Goal: Task Accomplishment & Management: Manage account settings

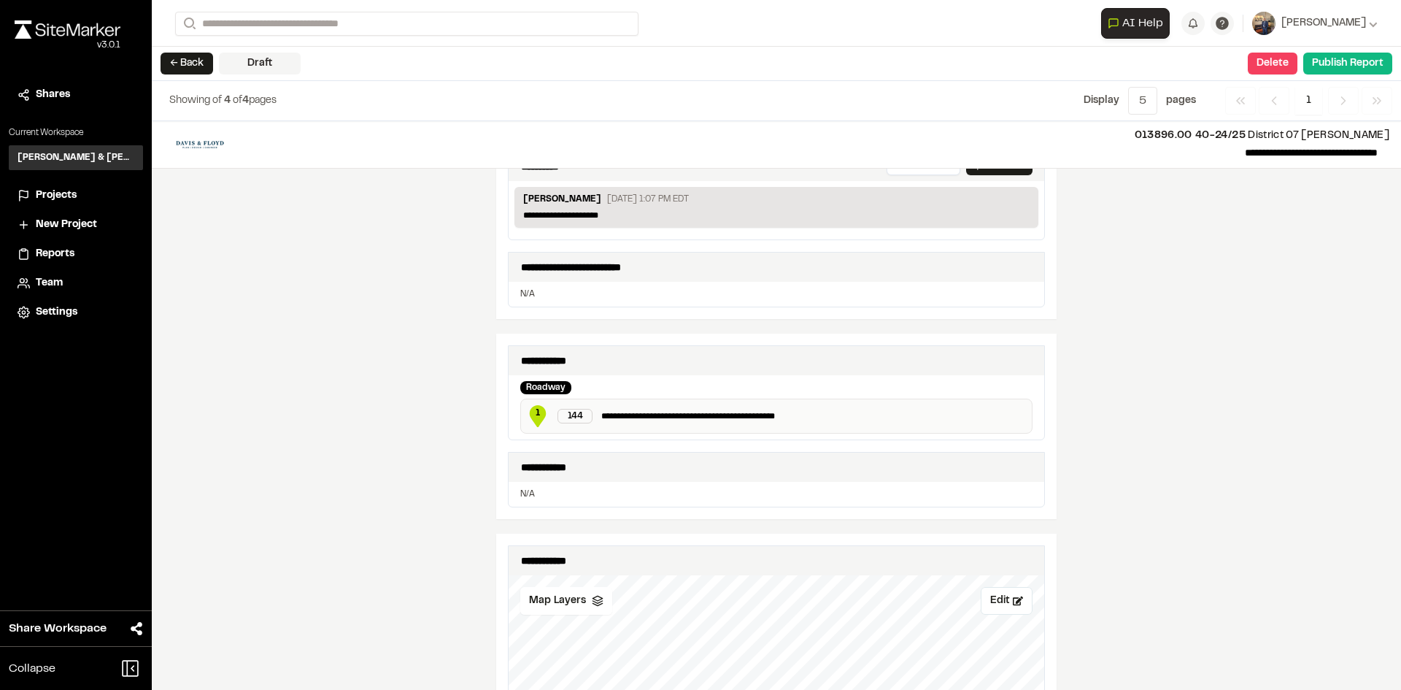
scroll to position [452, 0]
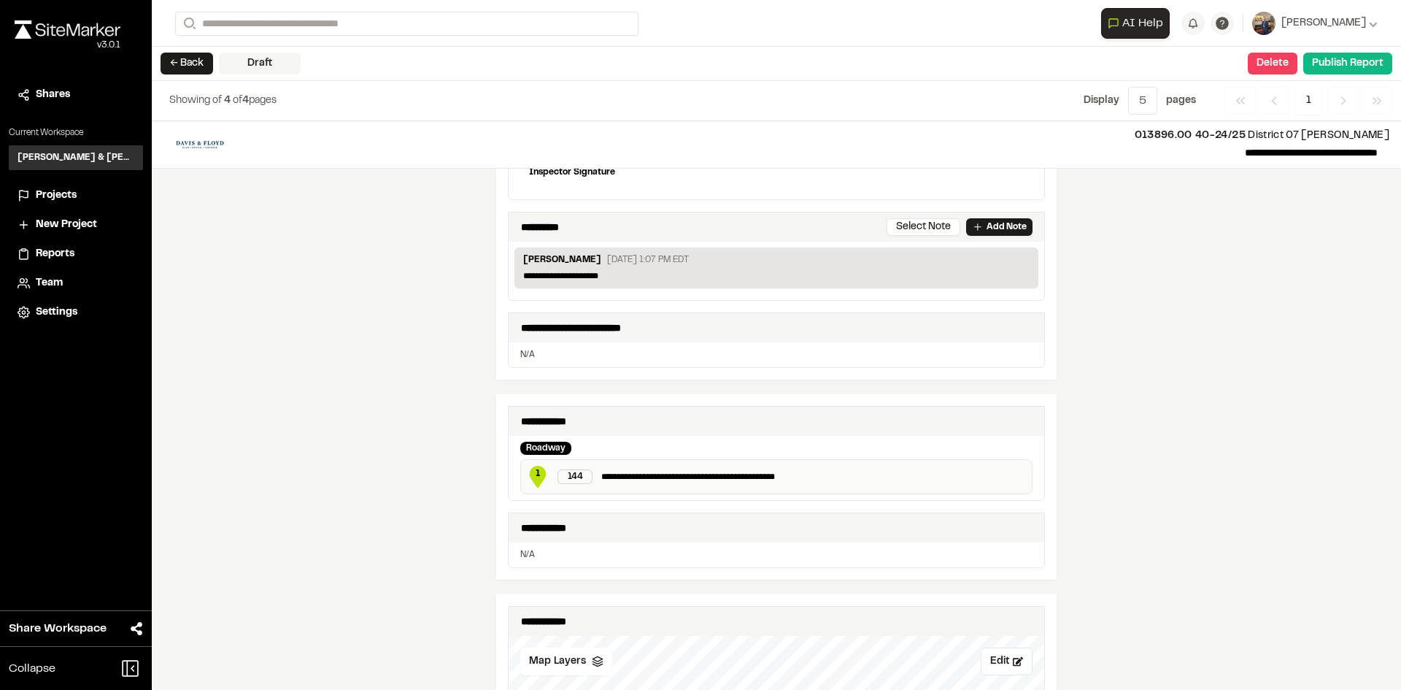
click at [201, 58] on button "← Back" at bounding box center [187, 64] width 53 height 22
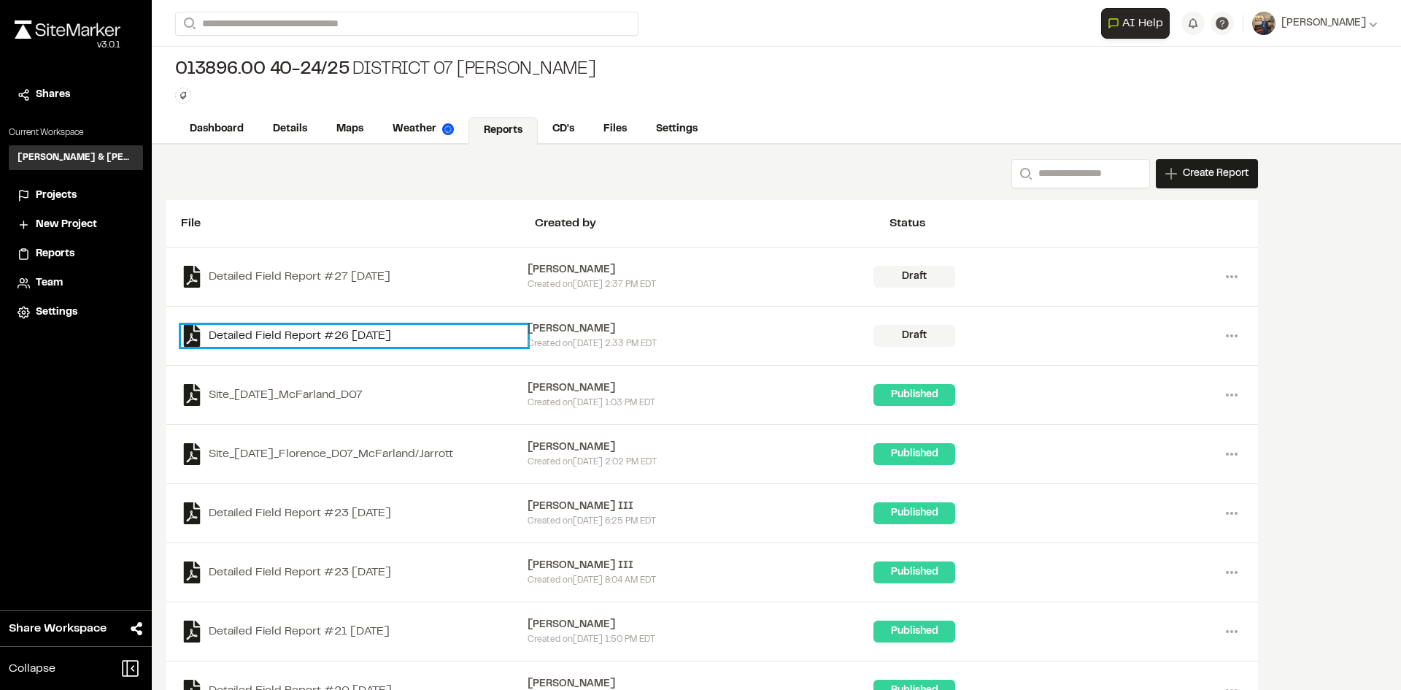
click at [346, 329] on link "Detailed Field Report #26 2025-09-10" at bounding box center [354, 336] width 347 height 22
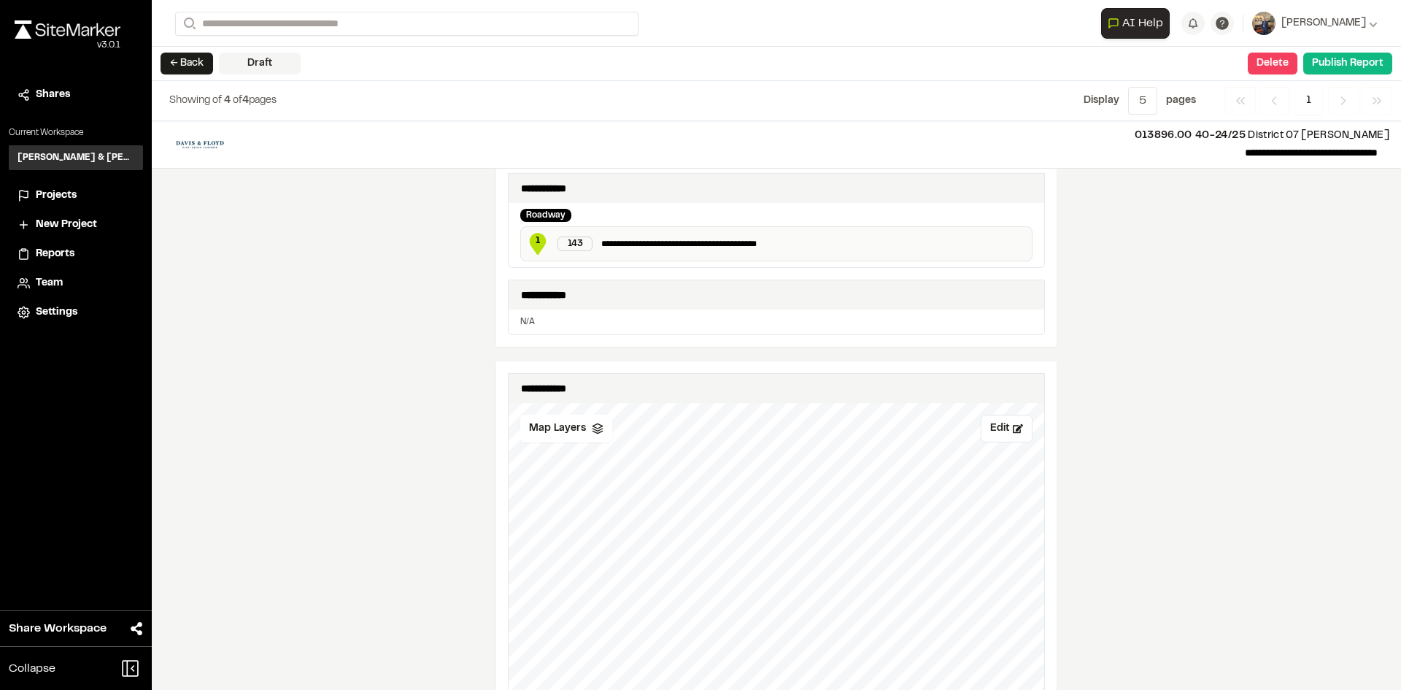
scroll to position [657, 0]
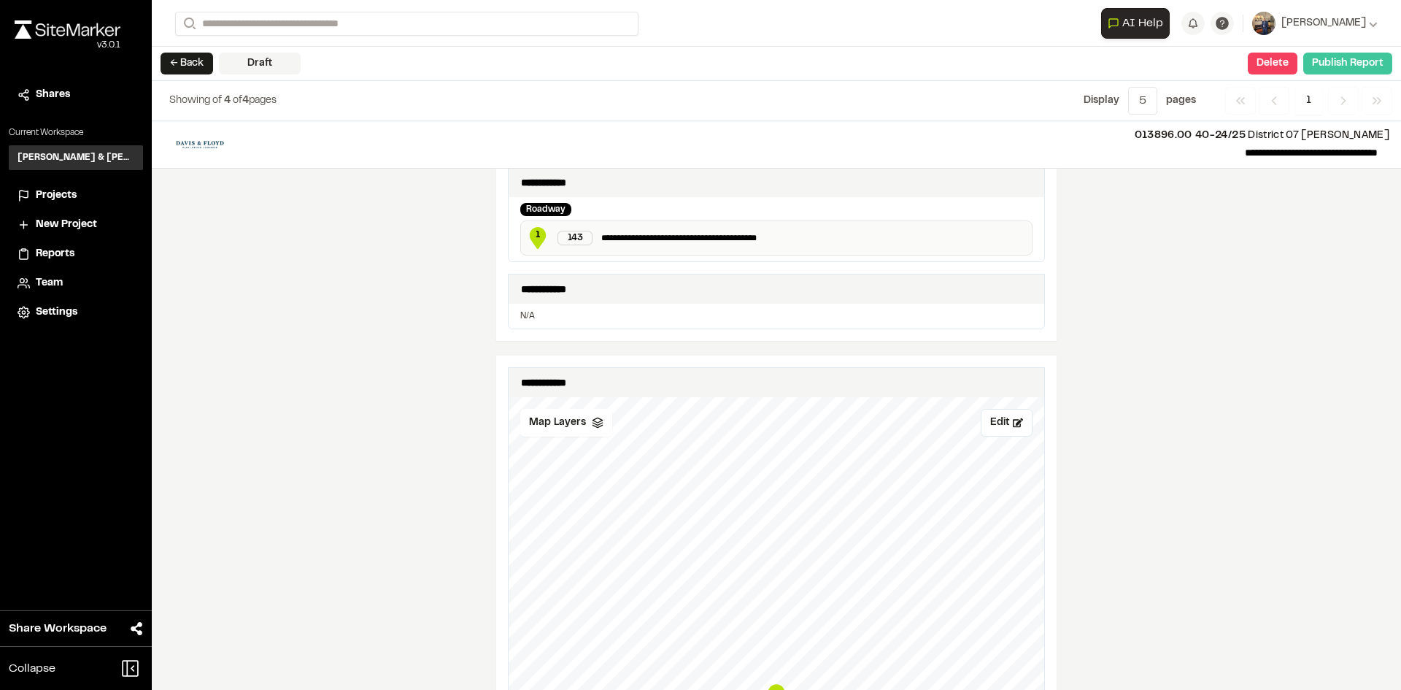
click at [1355, 68] on button "Publish Report" at bounding box center [1347, 64] width 89 height 22
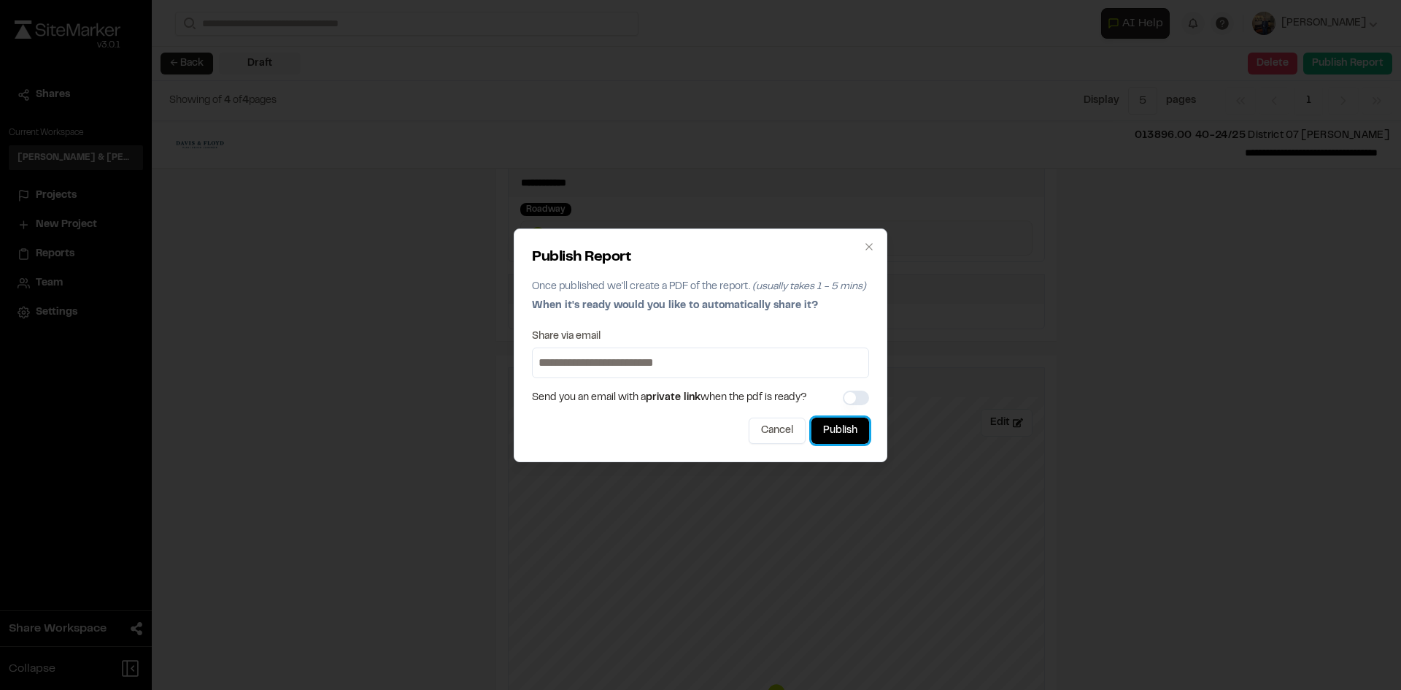
click at [830, 426] on button "Publish" at bounding box center [840, 430] width 58 height 26
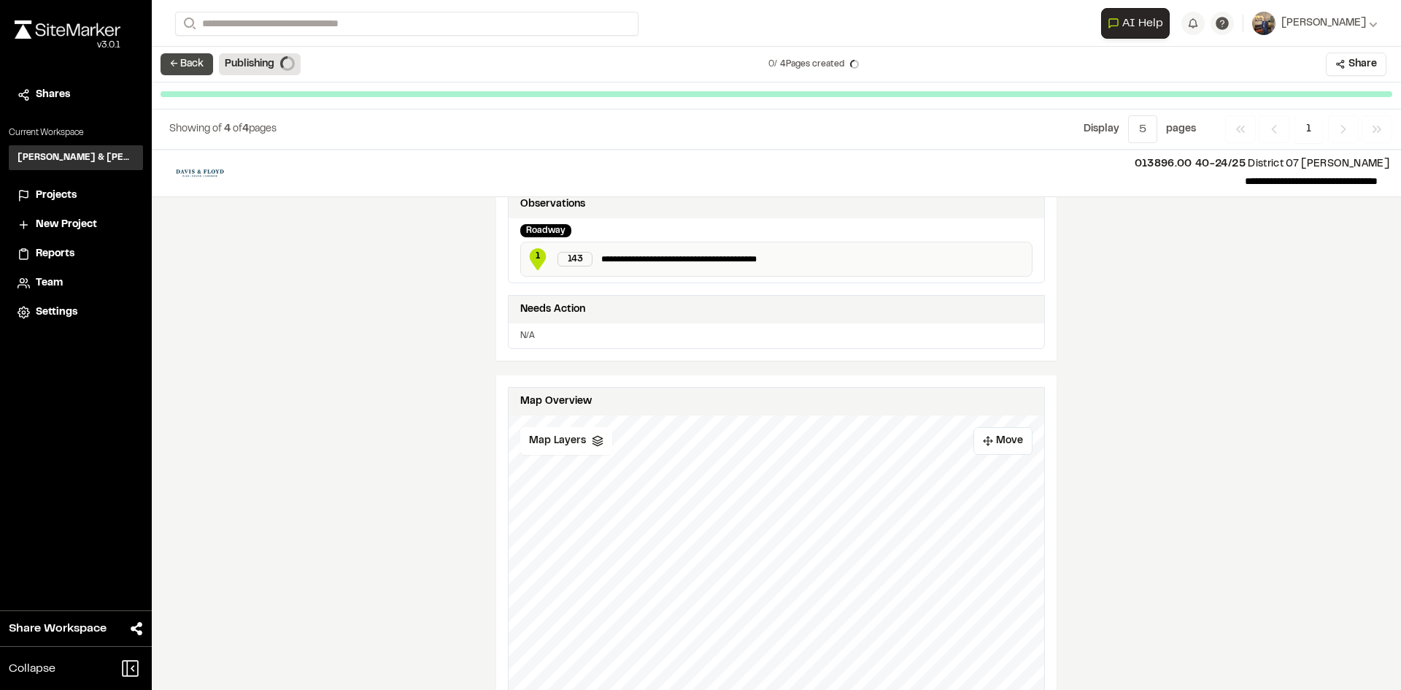
click at [201, 69] on button "← Back" at bounding box center [187, 64] width 53 height 22
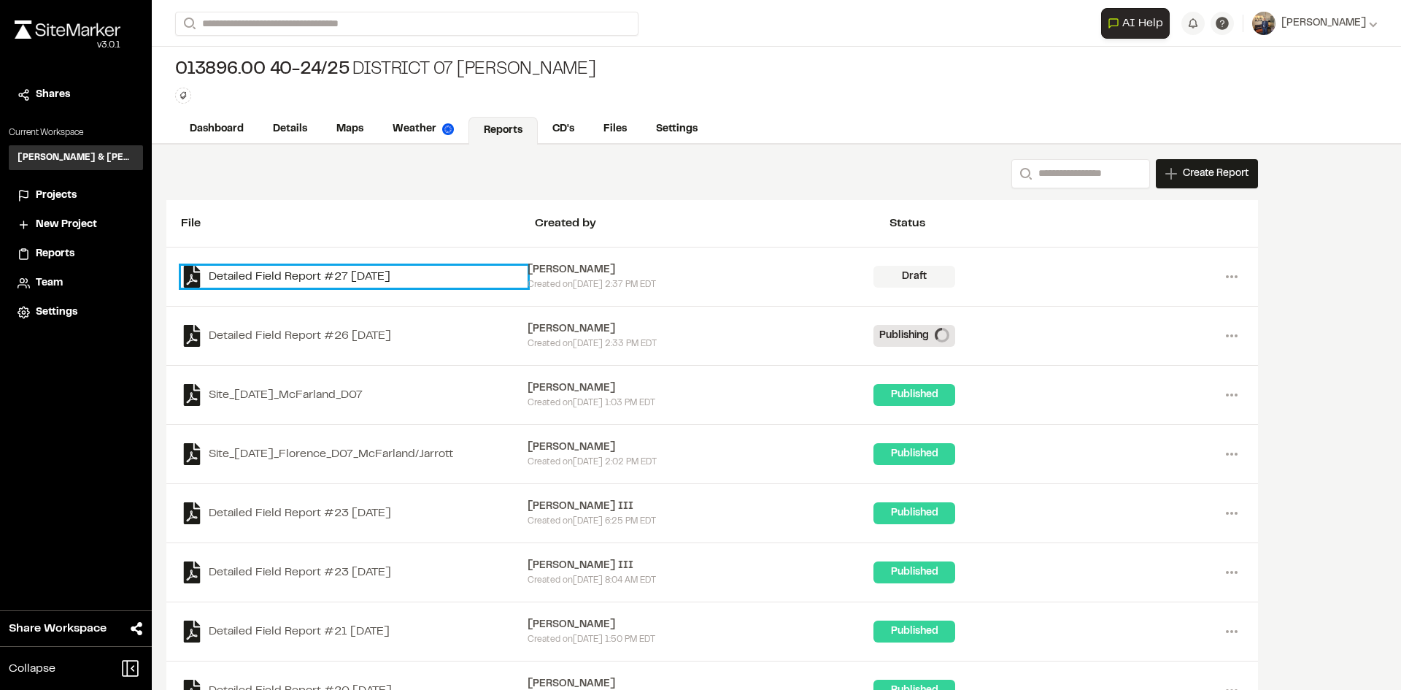
click at [307, 272] on link "Detailed Field Report #27 2025-09-10" at bounding box center [354, 277] width 347 height 22
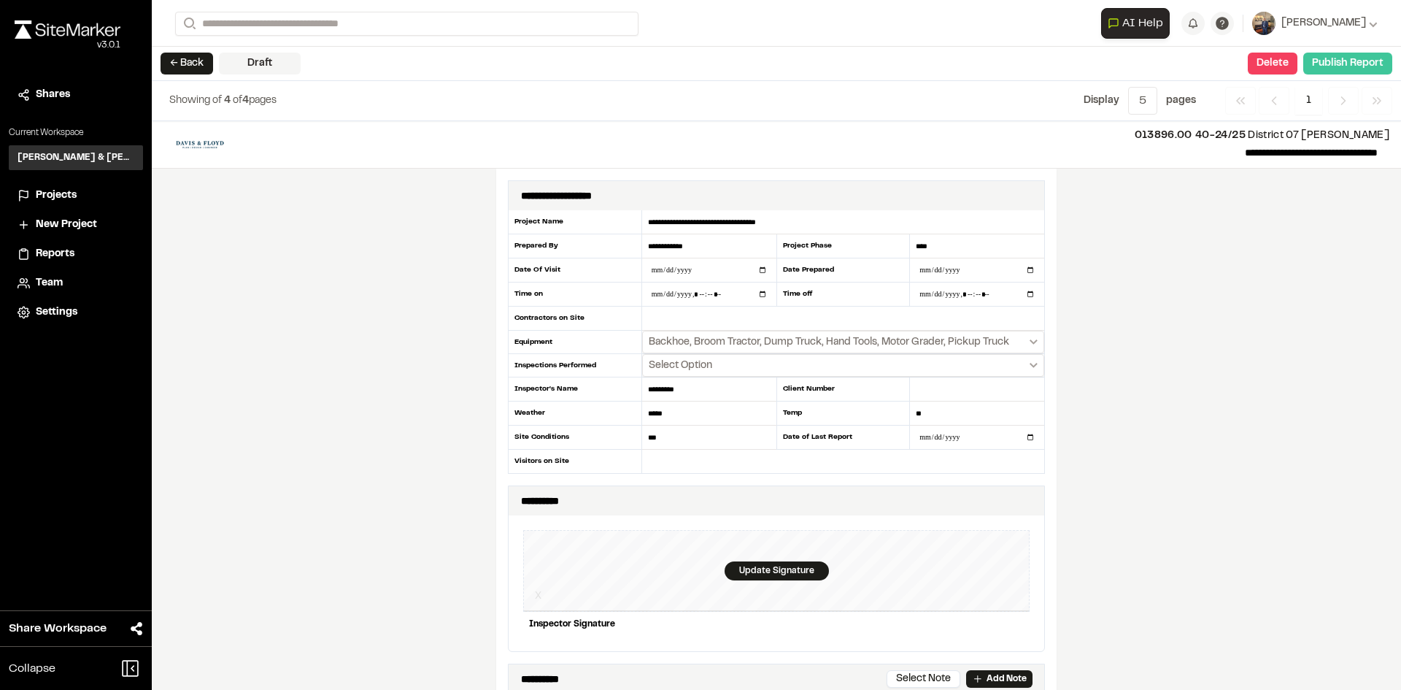
click at [1367, 63] on button "Publish Report" at bounding box center [1347, 64] width 89 height 22
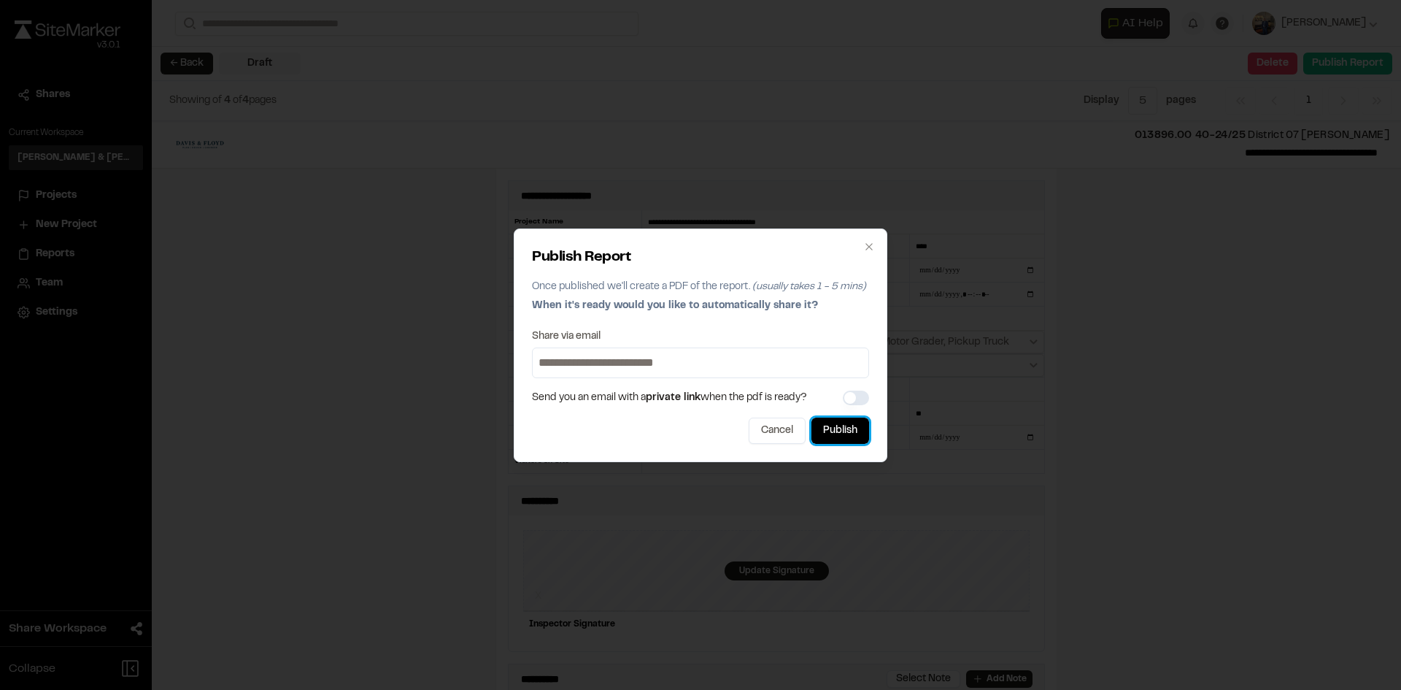
click at [849, 433] on button "Publish" at bounding box center [840, 430] width 58 height 26
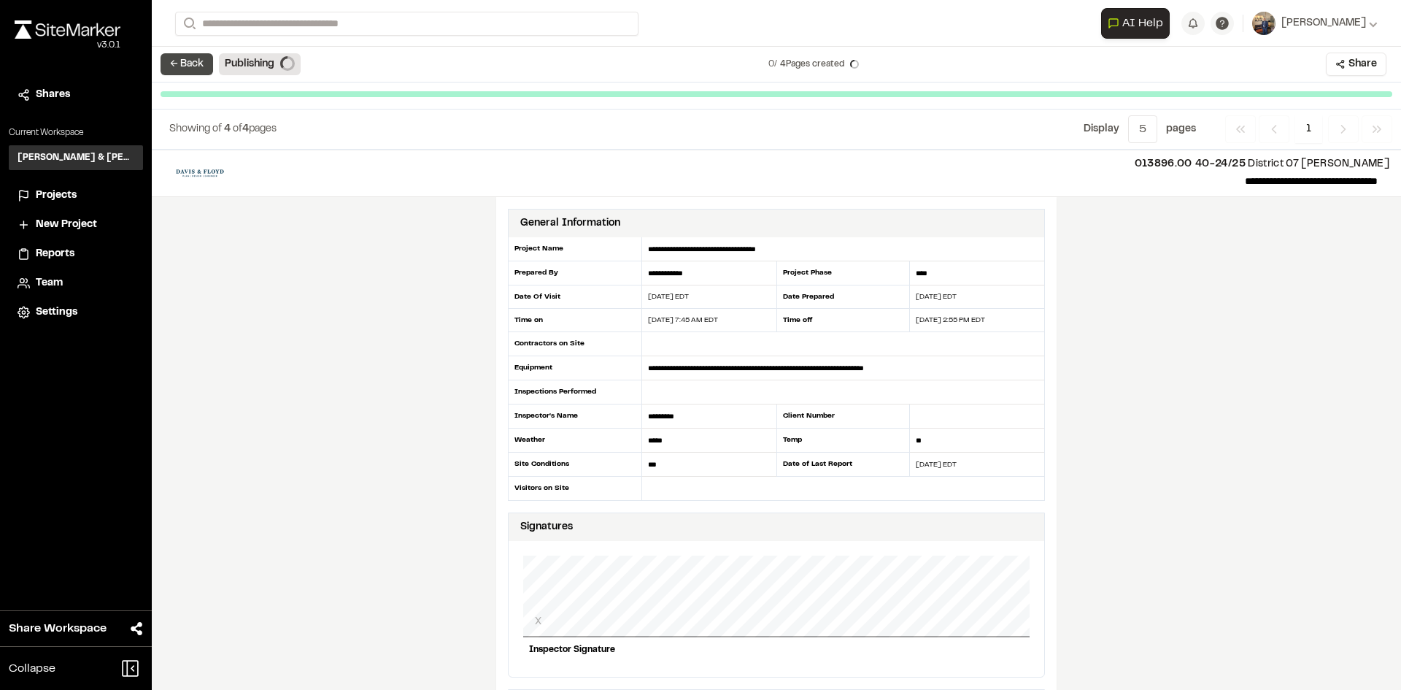
click at [194, 66] on button "← Back" at bounding box center [187, 64] width 53 height 22
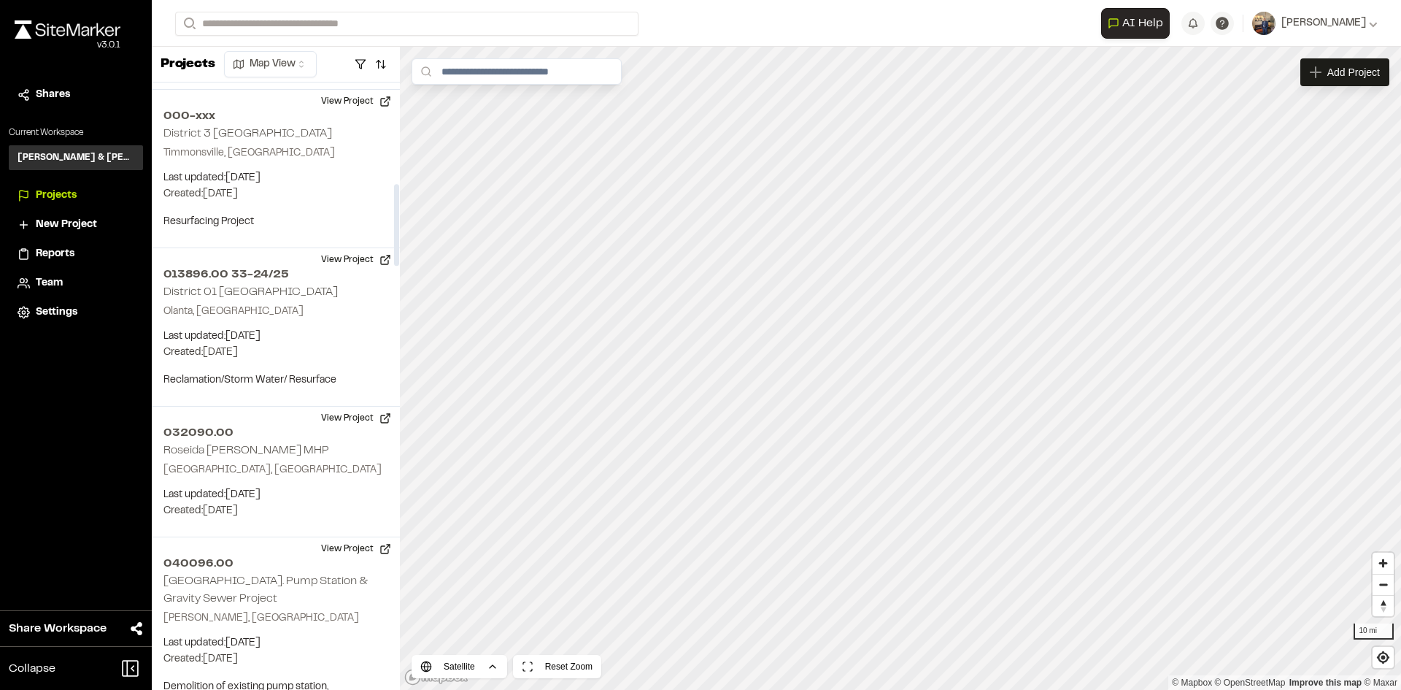
scroll to position [730, 0]
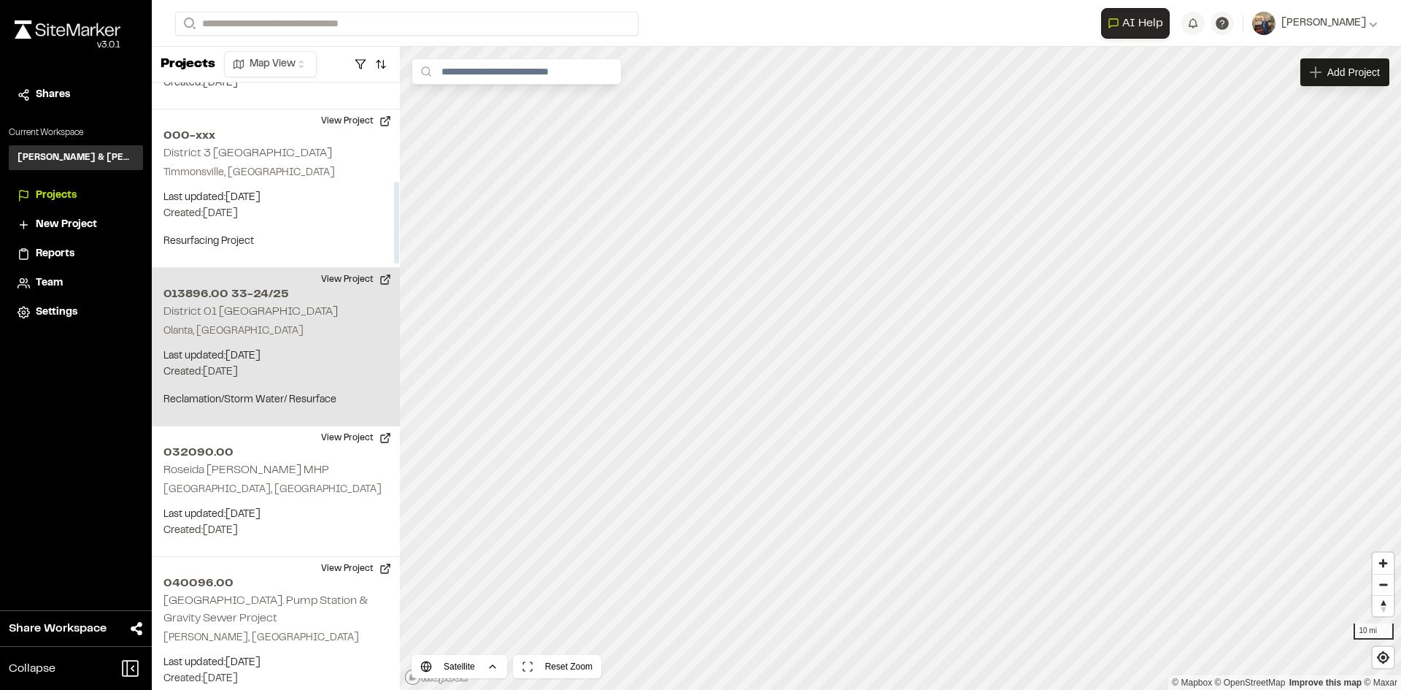
click at [263, 292] on h2 "013896.00 33-24/25" at bounding box center [275, 294] width 225 height 18
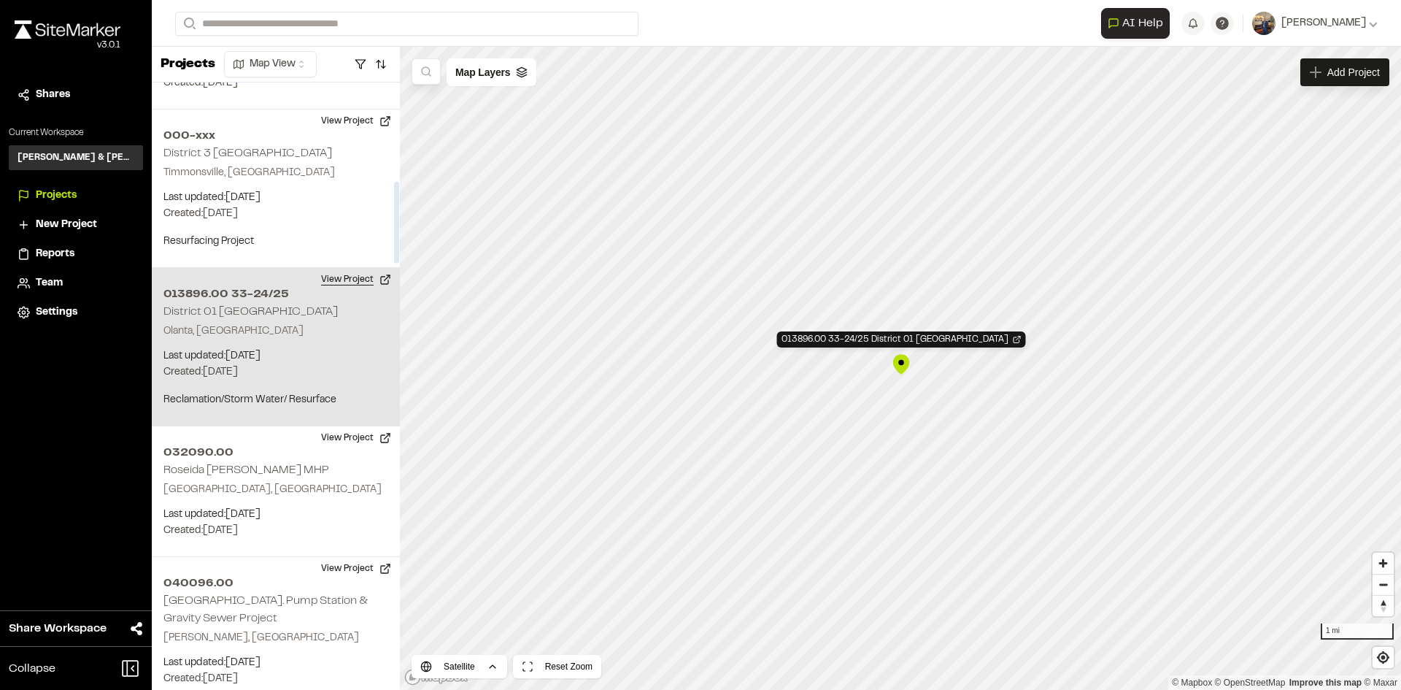
click at [332, 277] on button "View Project" at bounding box center [356, 279] width 88 height 23
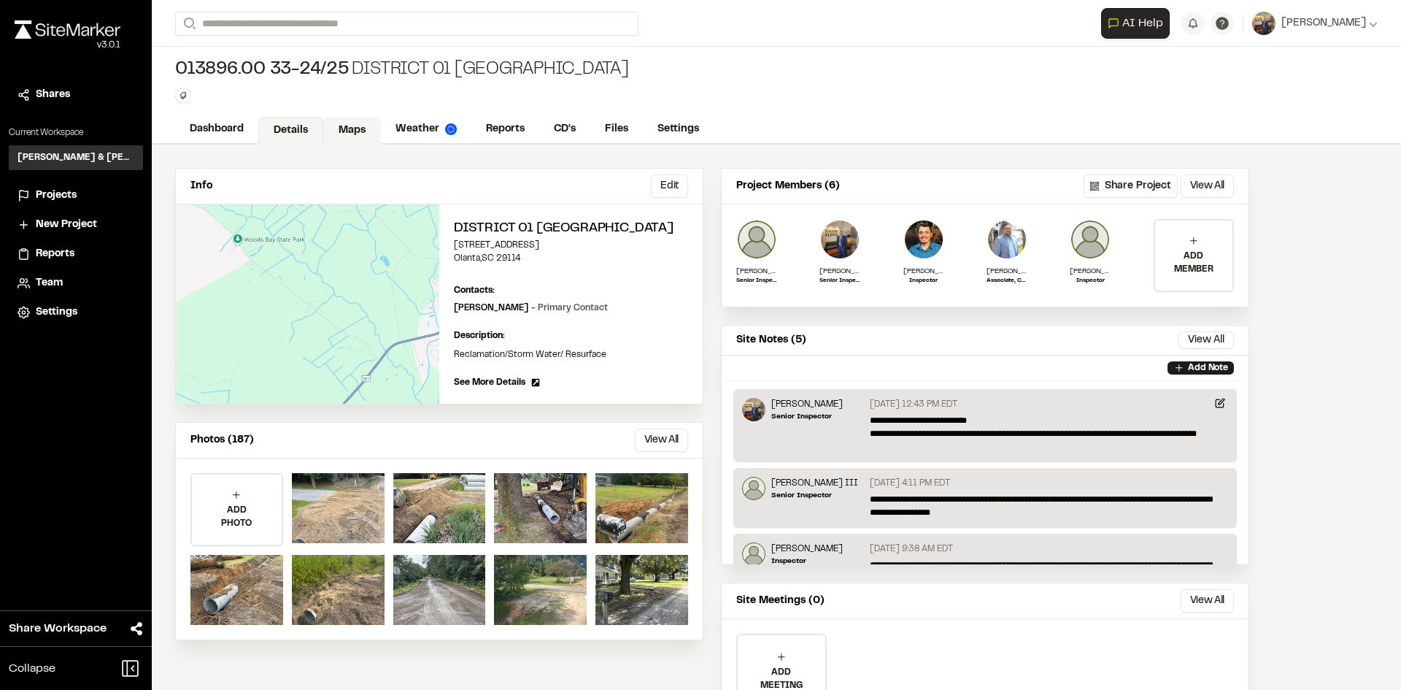
click at [363, 127] on link "Maps" at bounding box center [352, 131] width 58 height 28
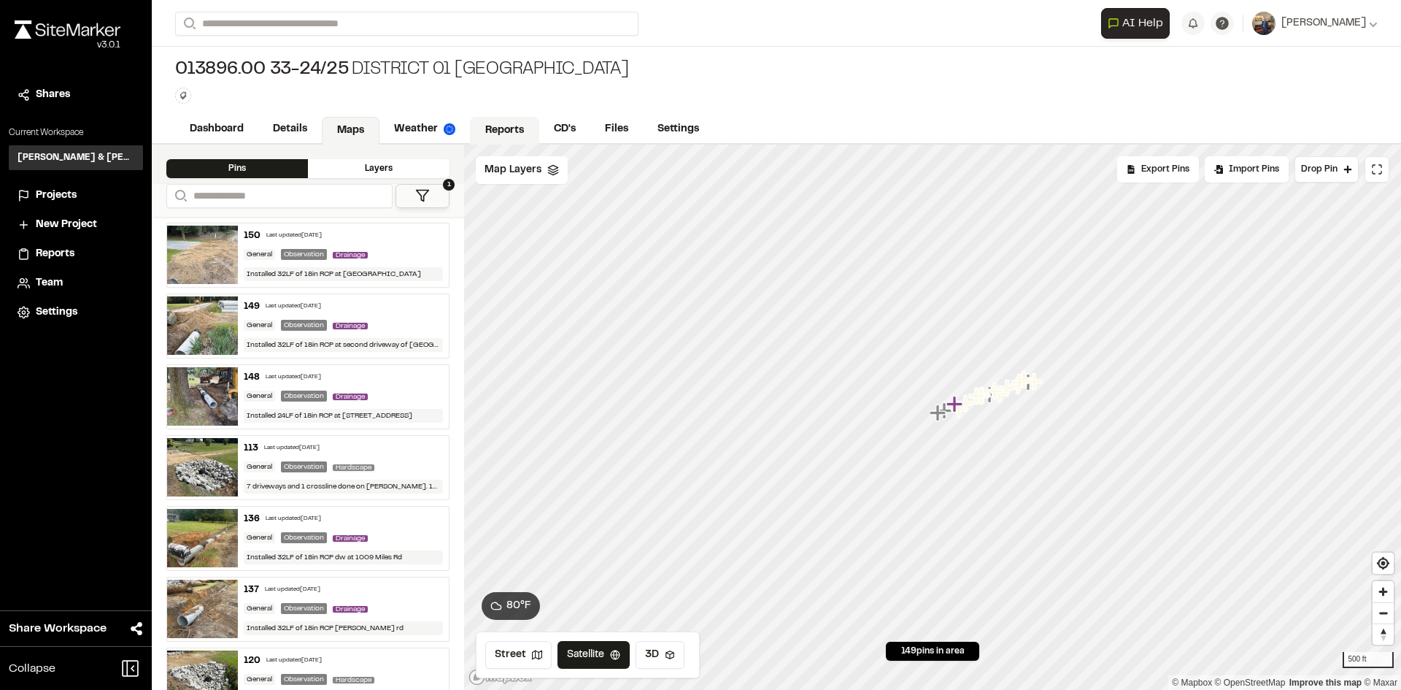
click at [483, 128] on link "Reports" at bounding box center [504, 131] width 69 height 28
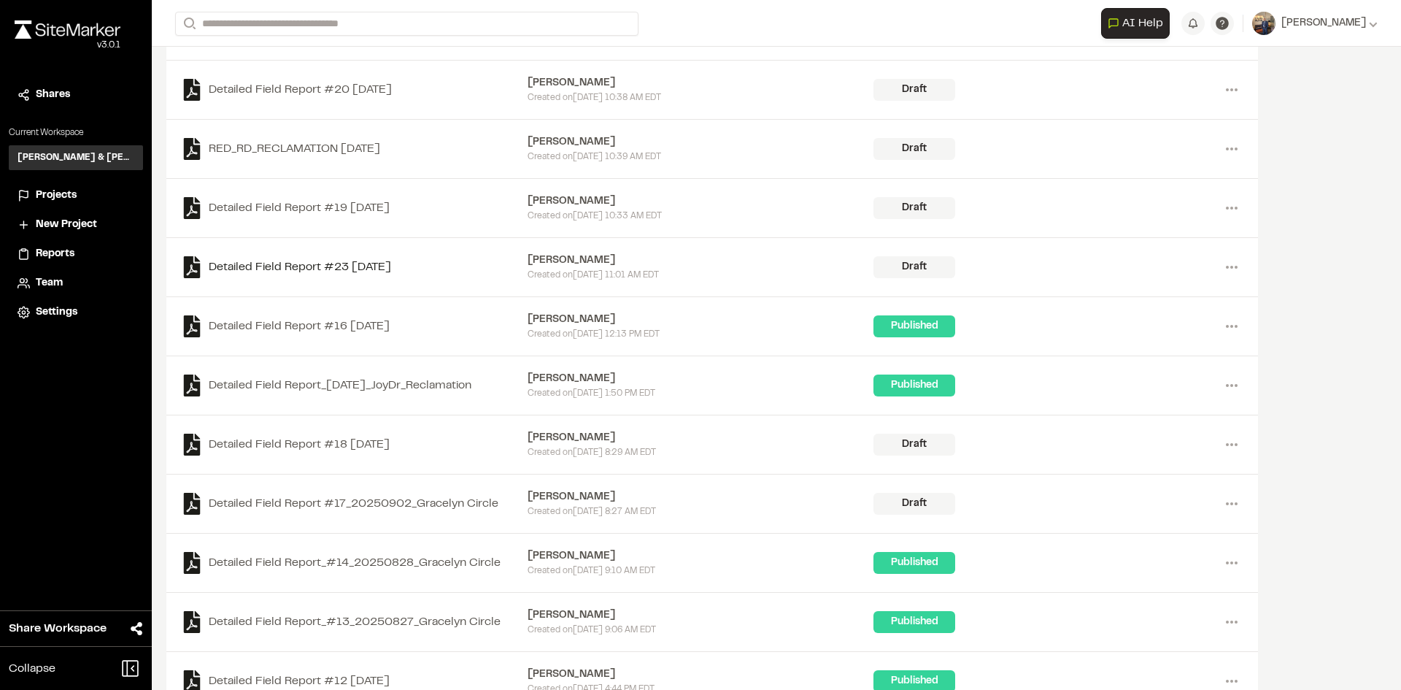
scroll to position [365, 0]
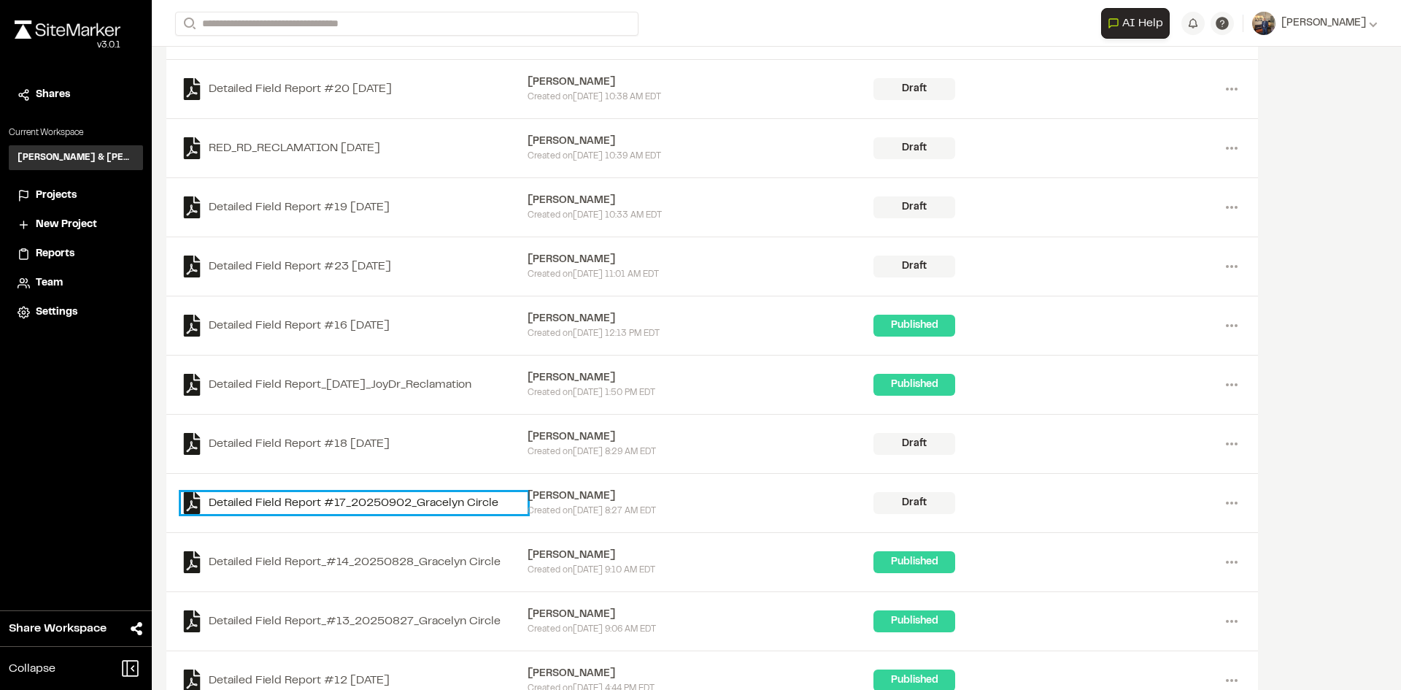
click at [393, 506] on link "Detailed Field Report #17_20250902_Gracelyn Circle" at bounding box center [354, 503] width 347 height 22
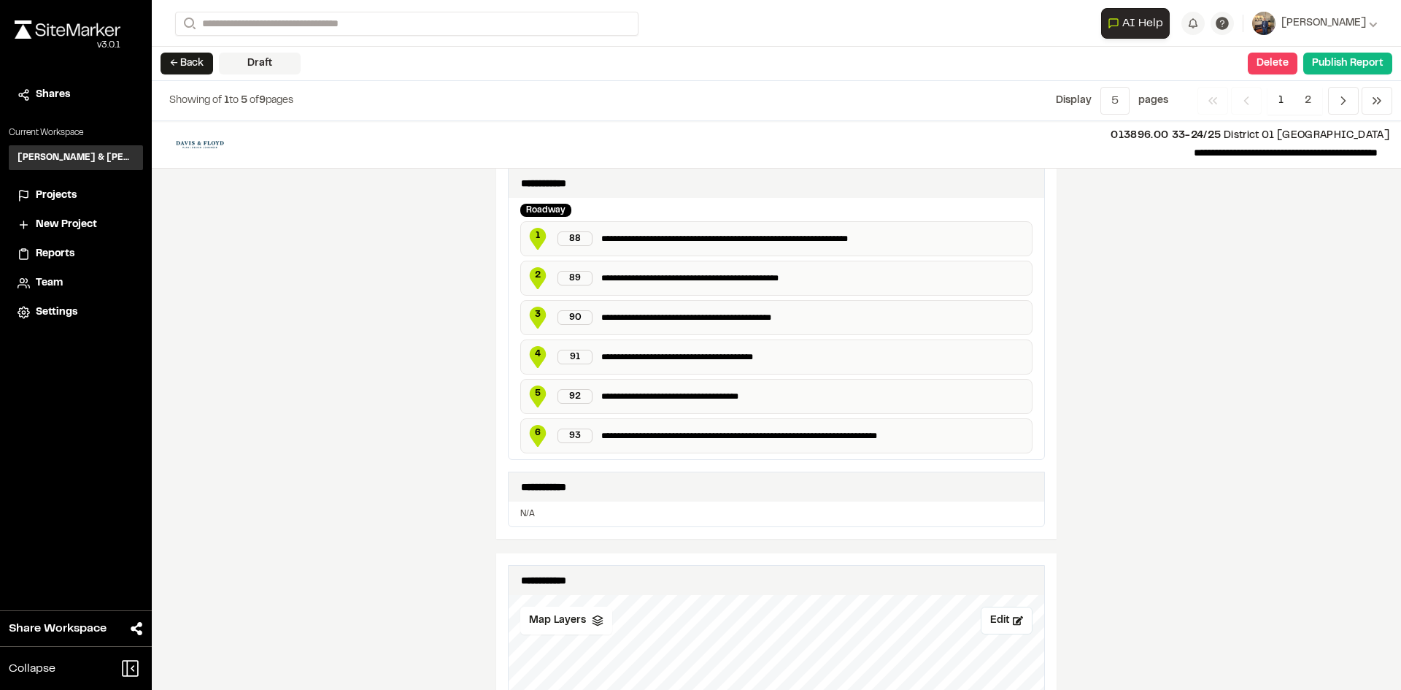
scroll to position [657, 0]
click at [205, 66] on button "← Back" at bounding box center [187, 64] width 53 height 22
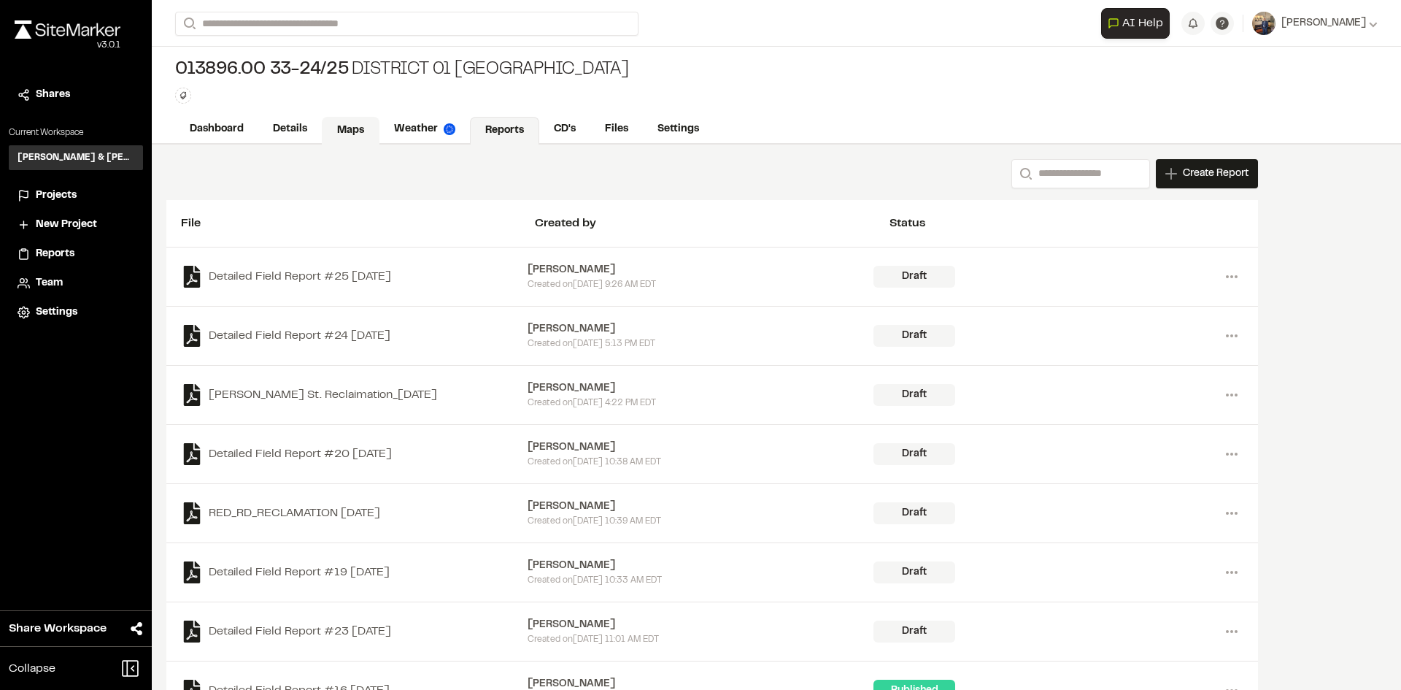
click at [366, 130] on link "Maps" at bounding box center [351, 131] width 58 height 28
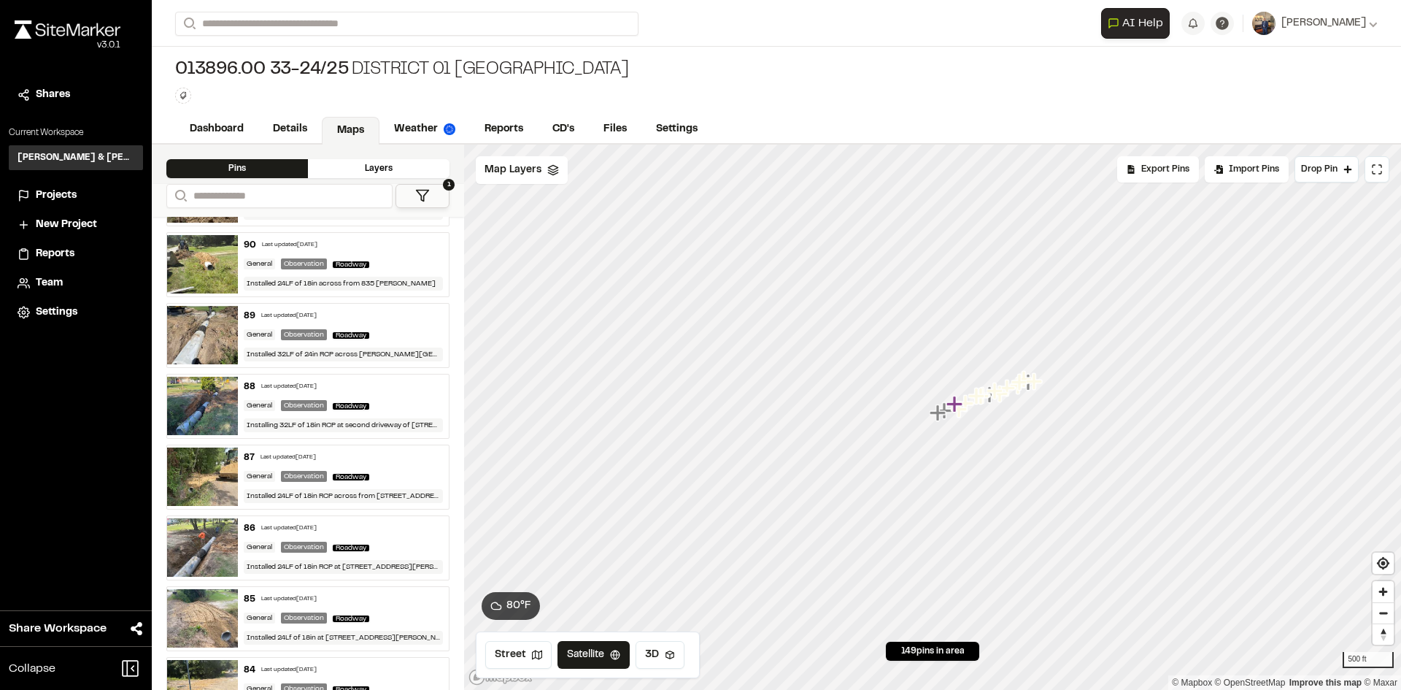
scroll to position [4305, 0]
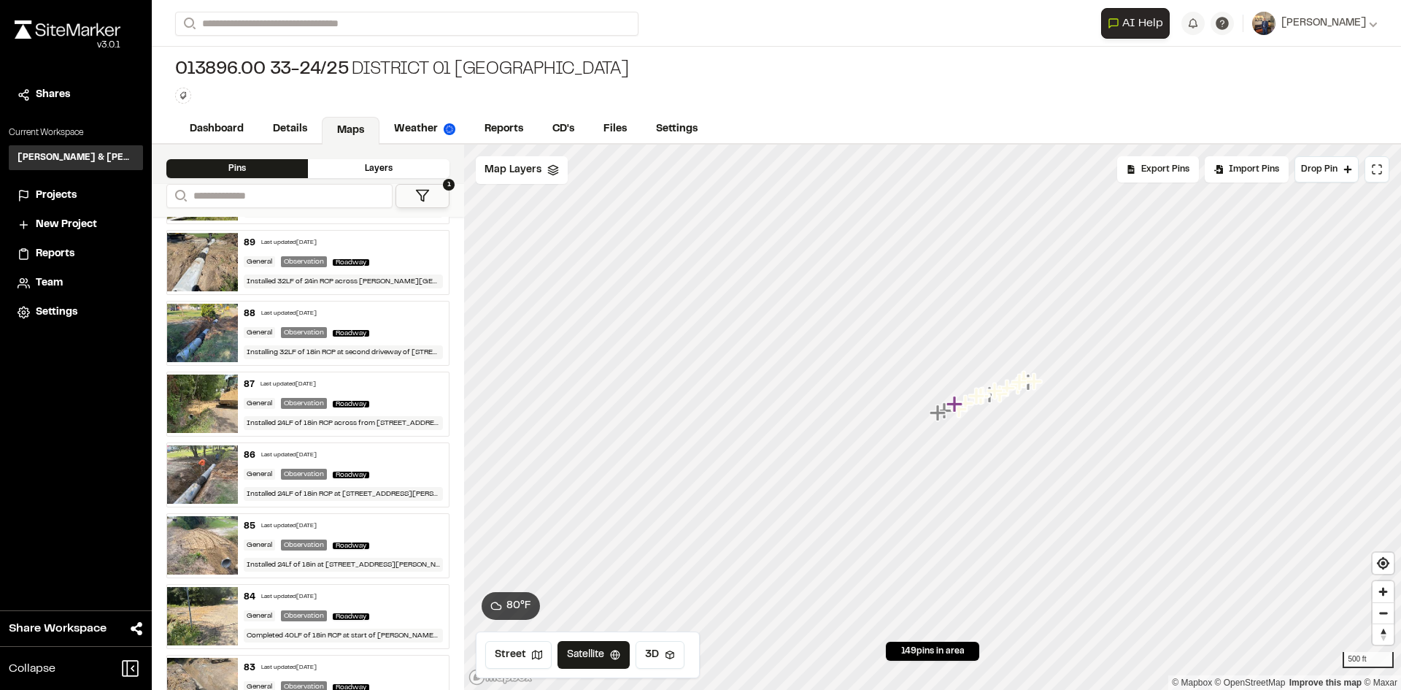
click at [253, 477] on div "General" at bounding box center [259, 473] width 31 height 11
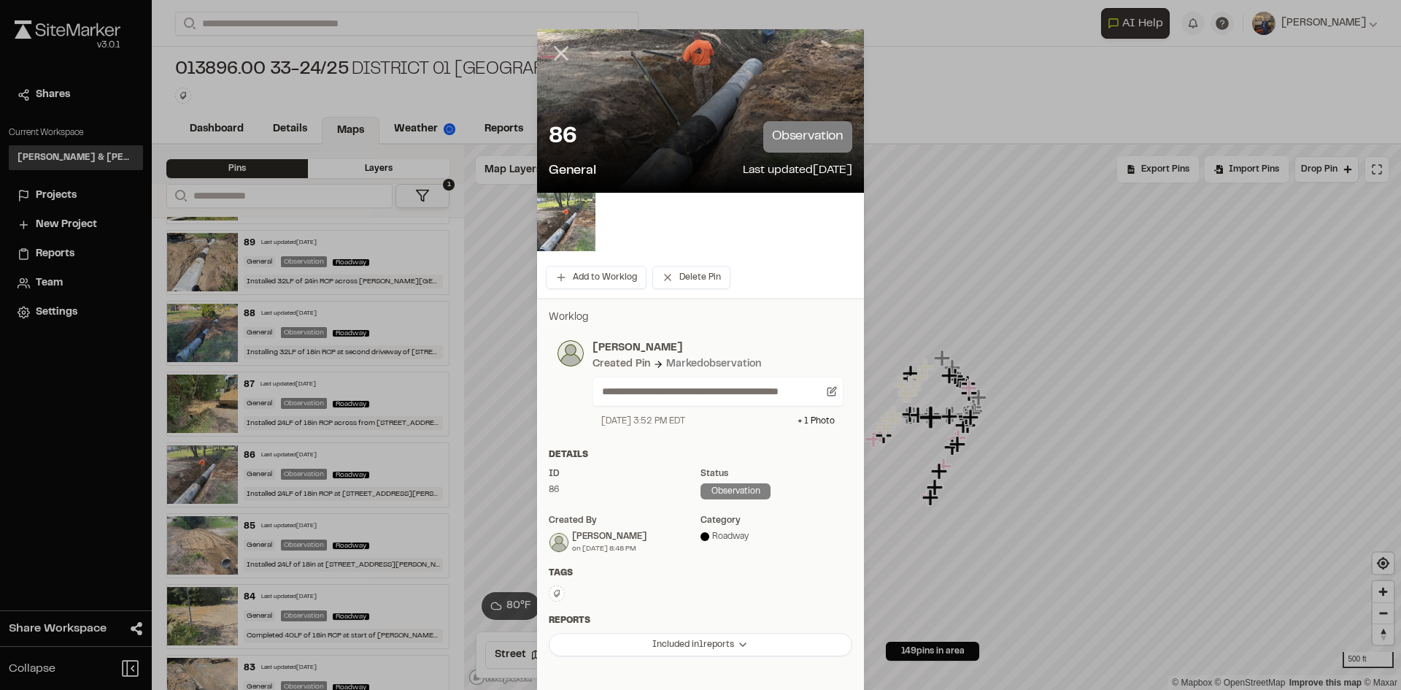
click at [562, 47] on line at bounding box center [561, 53] width 12 height 12
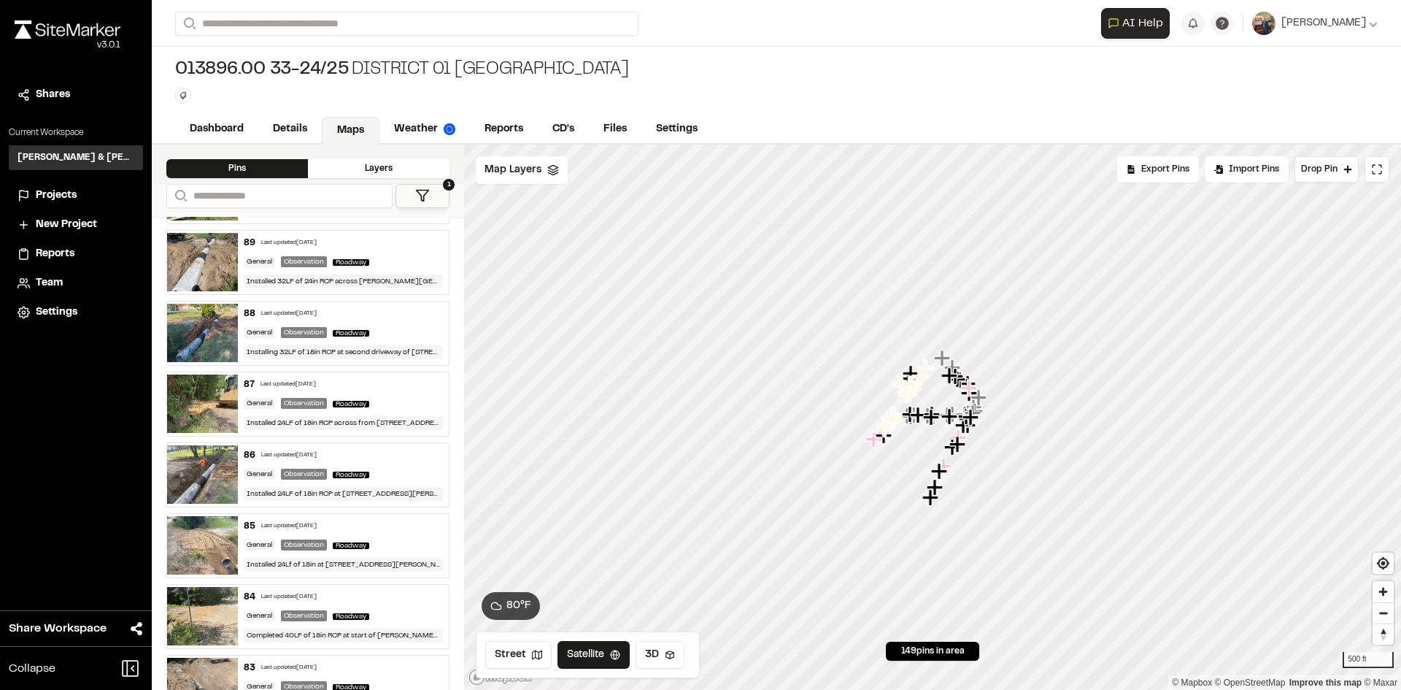
click at [281, 309] on div "Last updated Sep 2, 2025" at bounding box center [288, 313] width 55 height 9
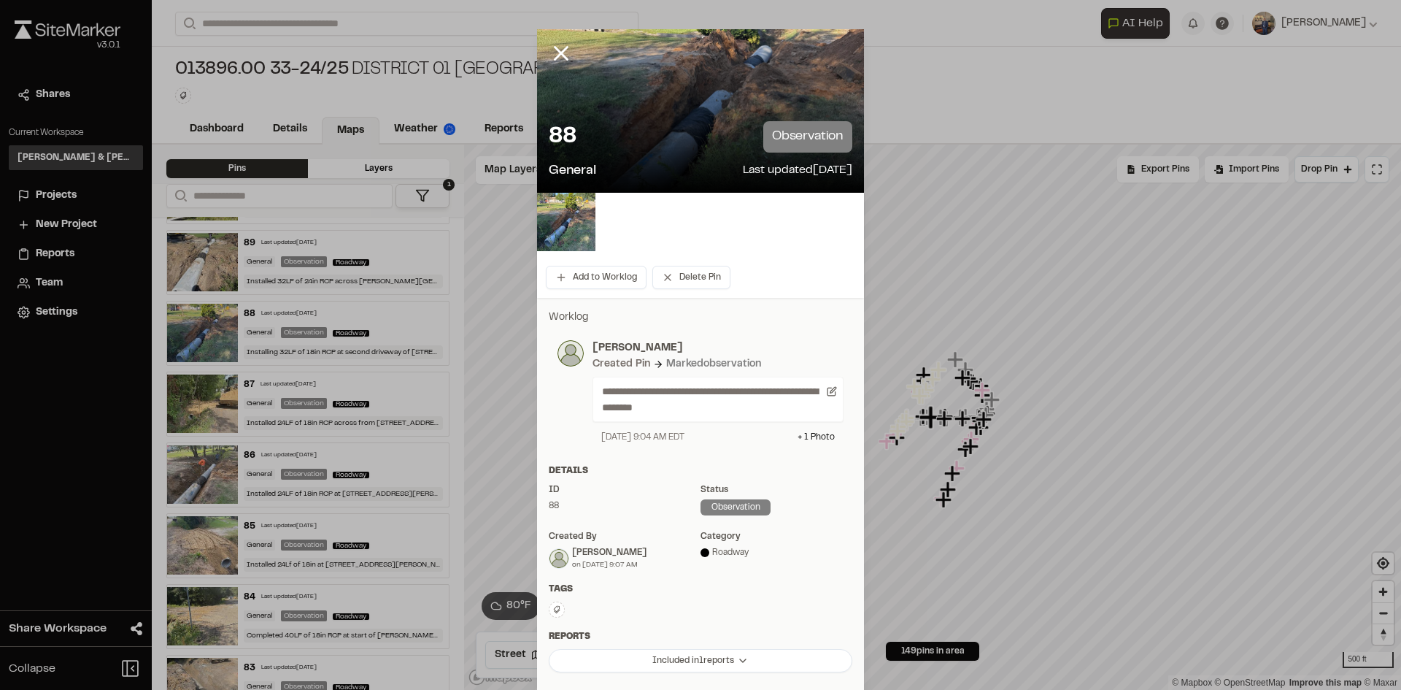
click at [549, 50] on icon at bounding box center [561, 53] width 25 height 25
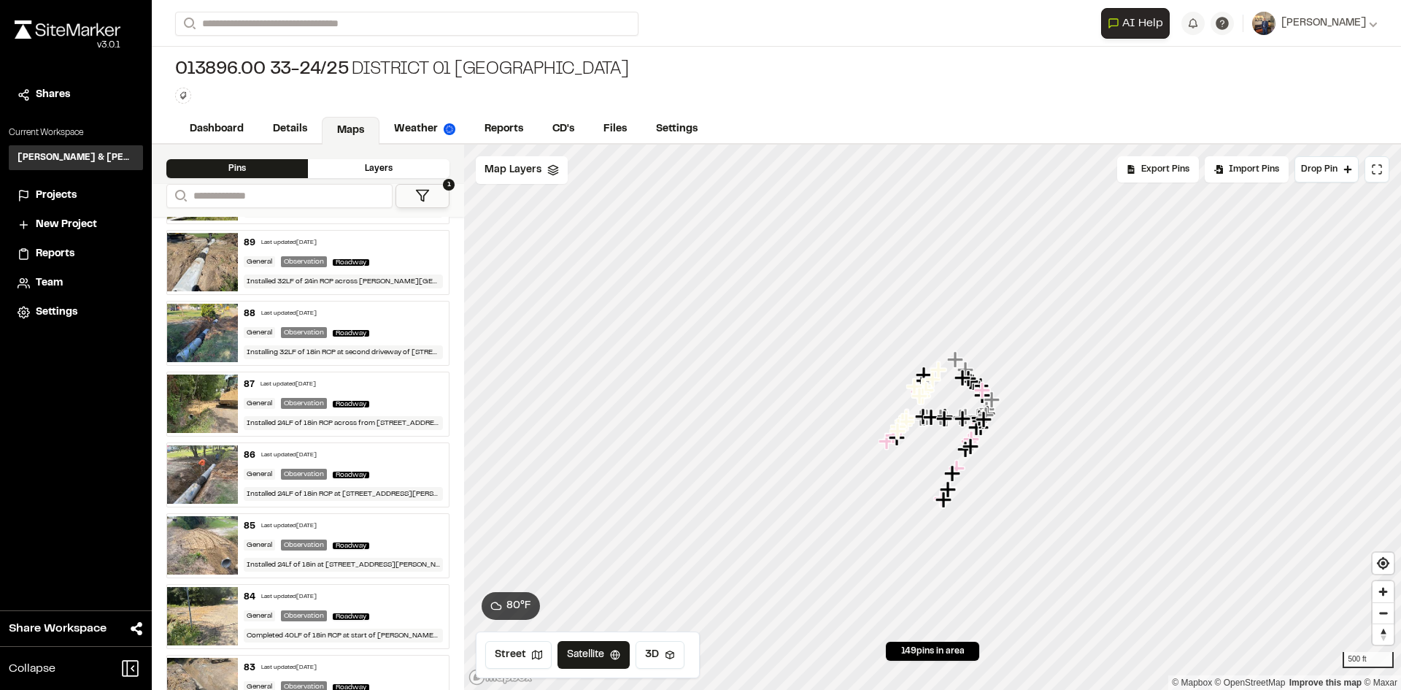
click at [283, 309] on div "Last updated Sep 2, 2025" at bounding box center [288, 313] width 55 height 9
click at [250, 267] on div "89 Last updated Sep 2, 2025 General Observation Roadway Installed 32LF of 24in …" at bounding box center [344, 262] width 212 height 63
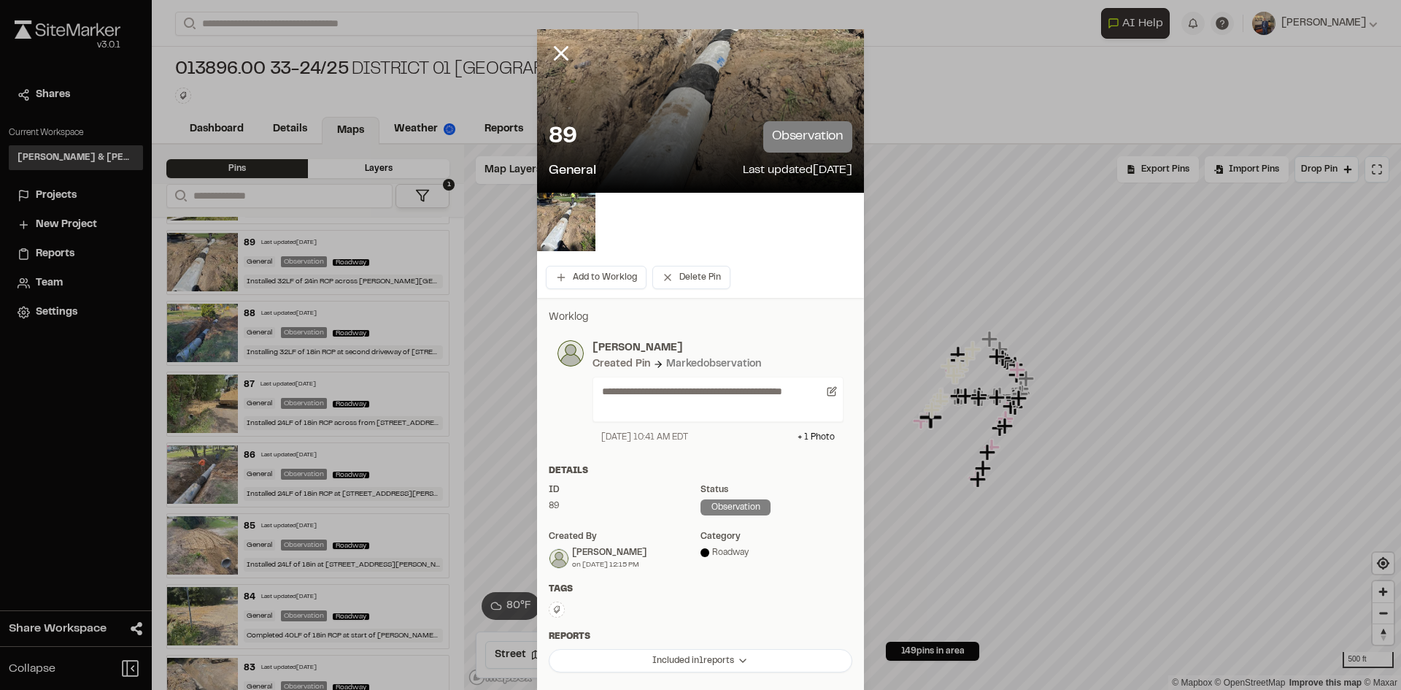
click at [553, 48] on icon at bounding box center [561, 53] width 25 height 25
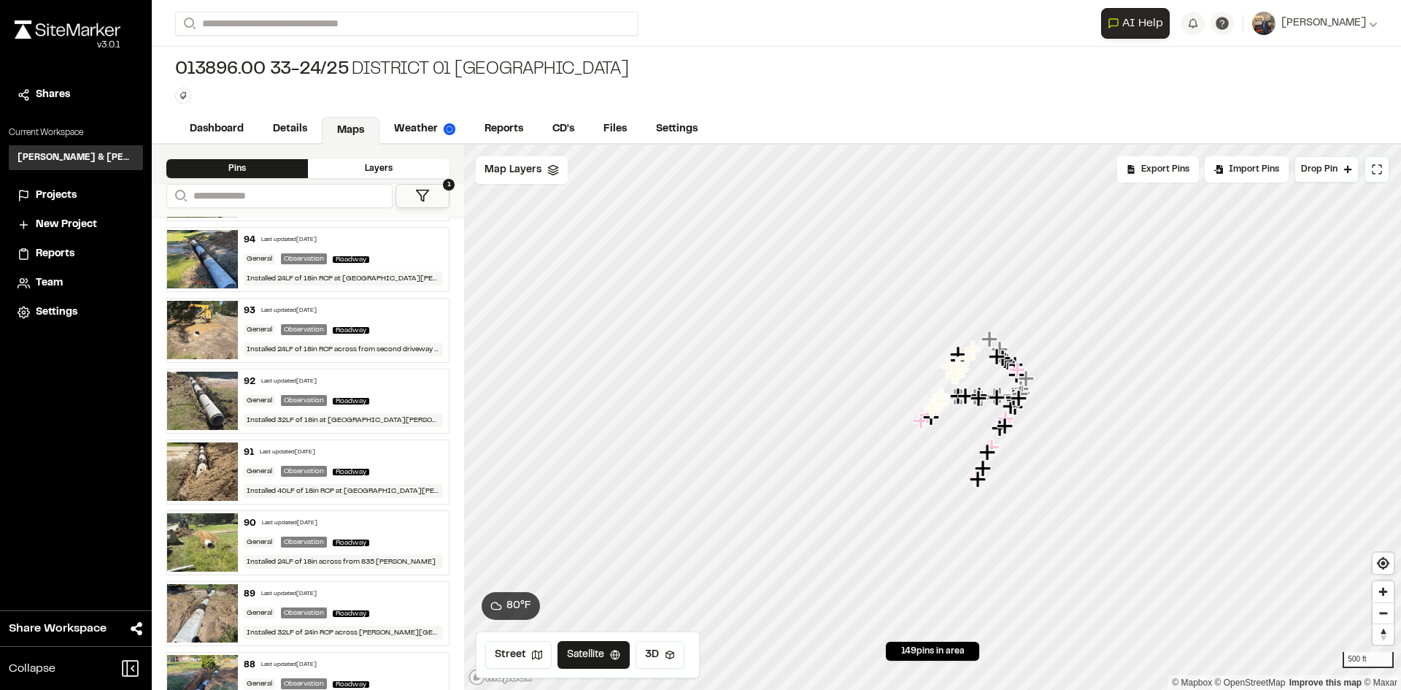
scroll to position [3940, 0]
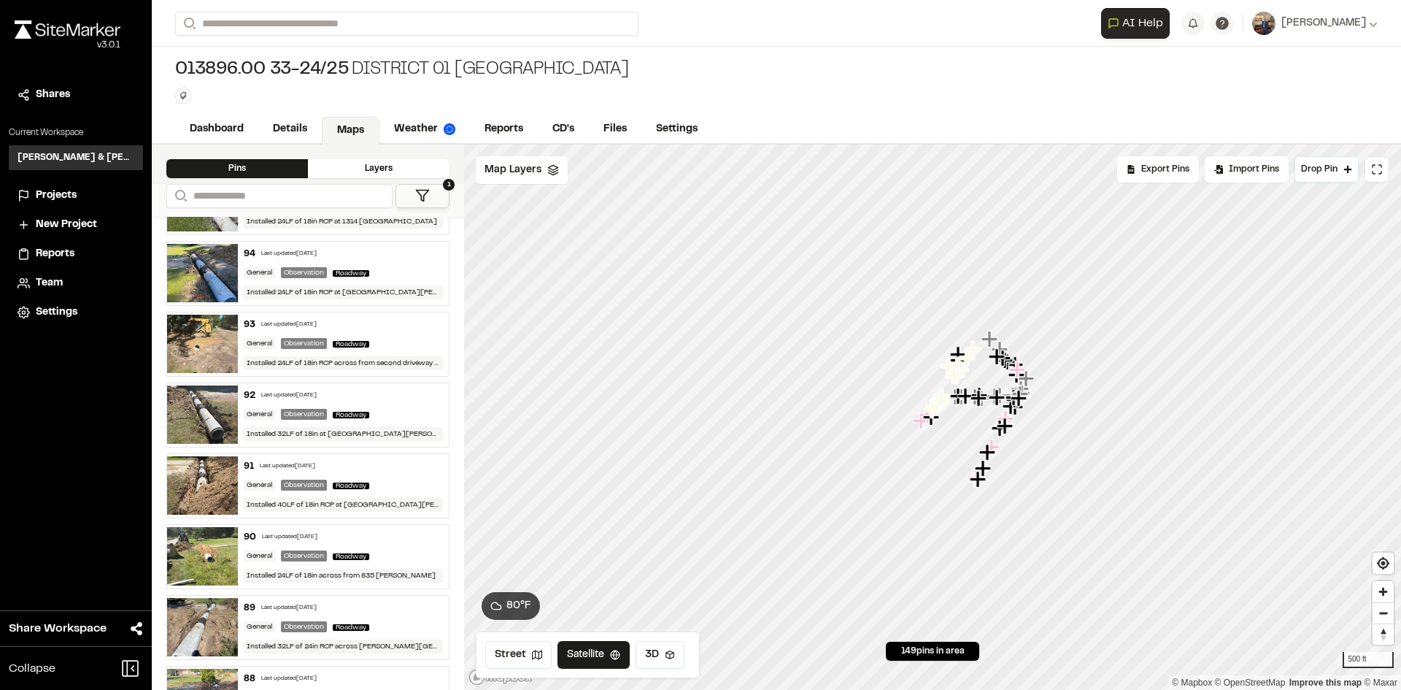
click at [341, 530] on div "90 Last updated Sep 2, 2025" at bounding box center [344, 536] width 200 height 13
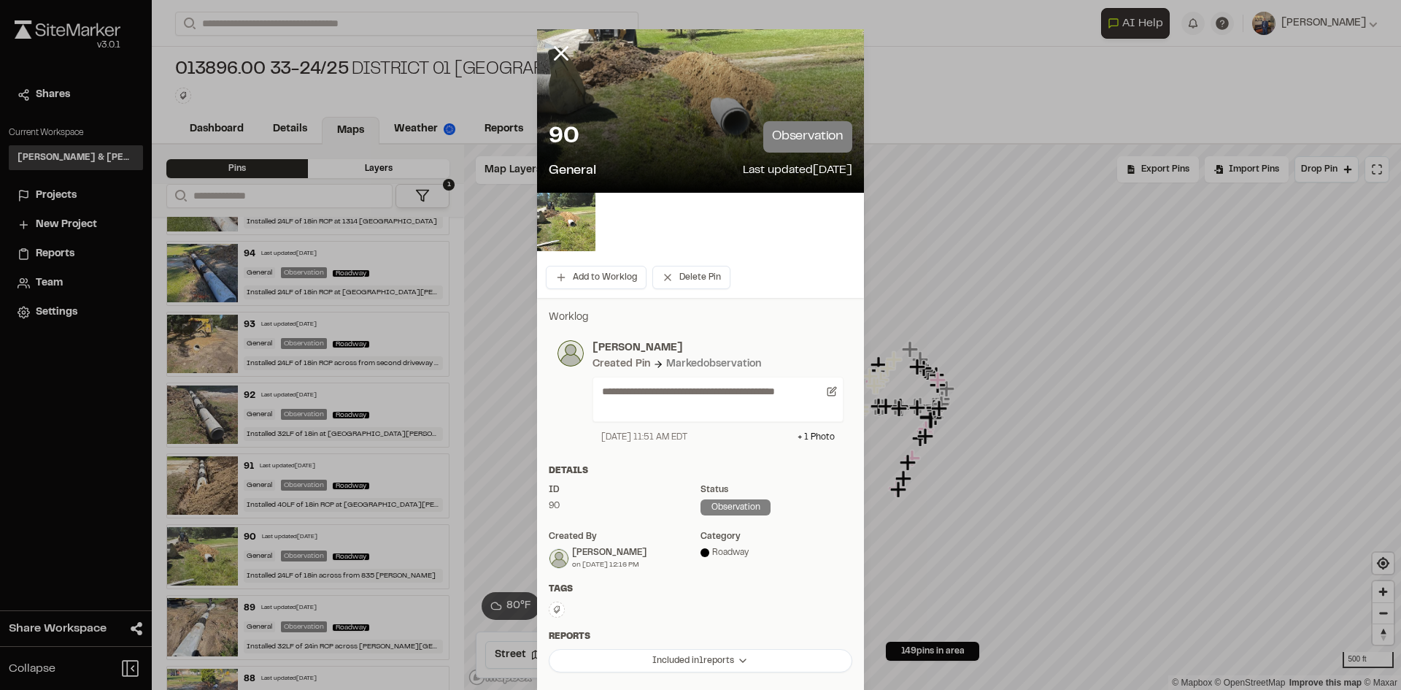
click at [562, 50] on icon at bounding box center [561, 53] width 25 height 25
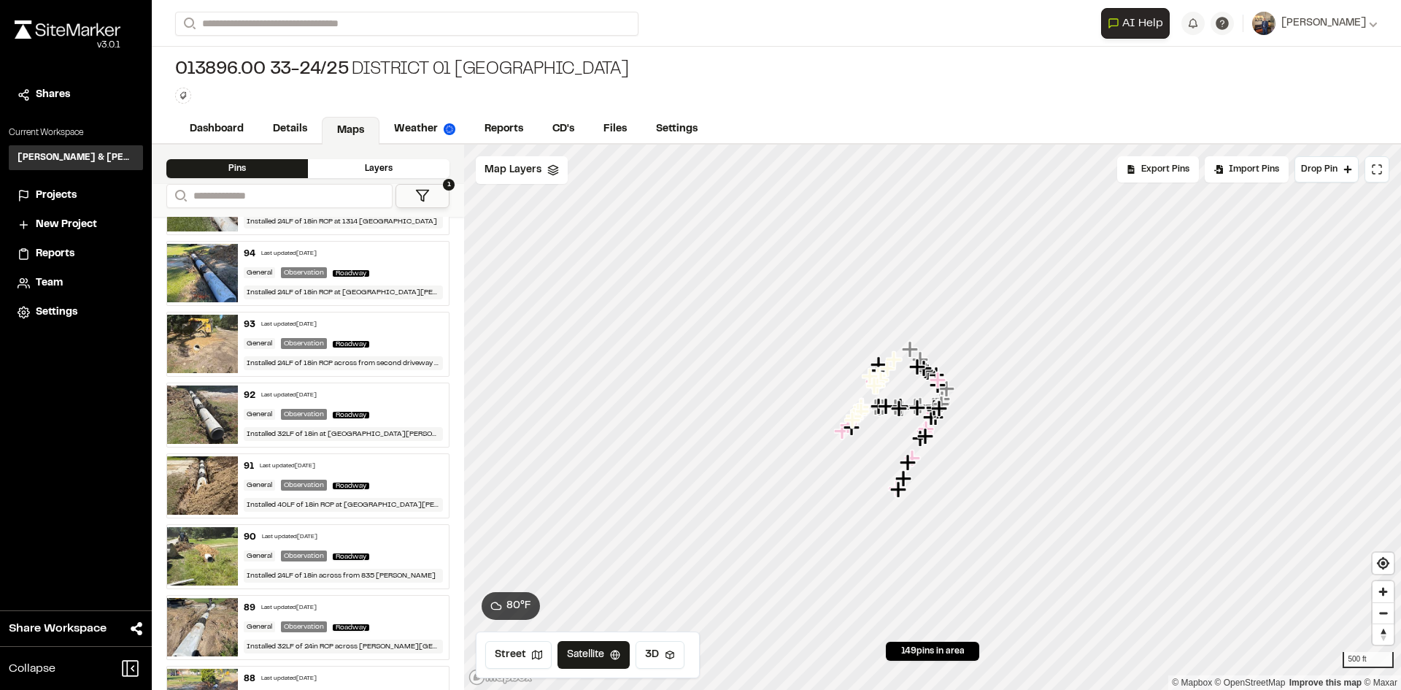
click at [384, 460] on div "91 Last updated Sep 3, 2025" at bounding box center [344, 466] width 200 height 13
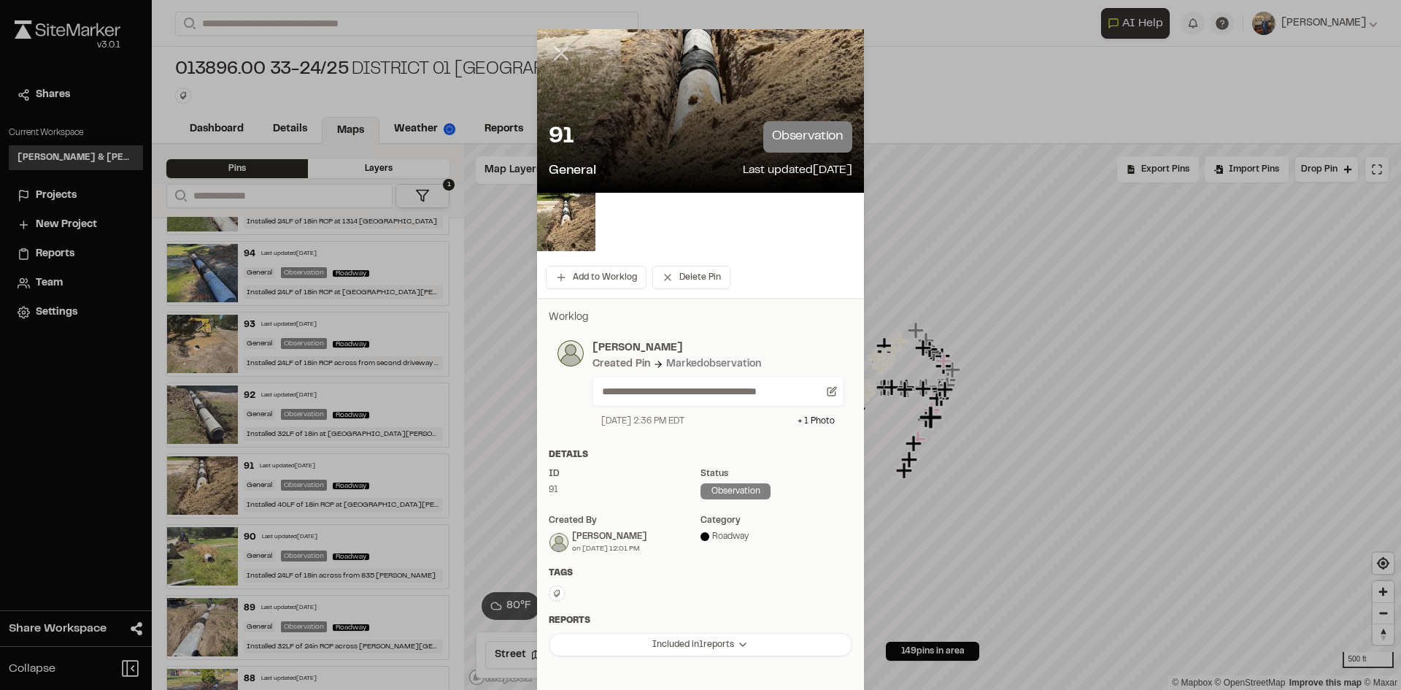
click at [555, 55] on line at bounding box center [561, 53] width 12 height 12
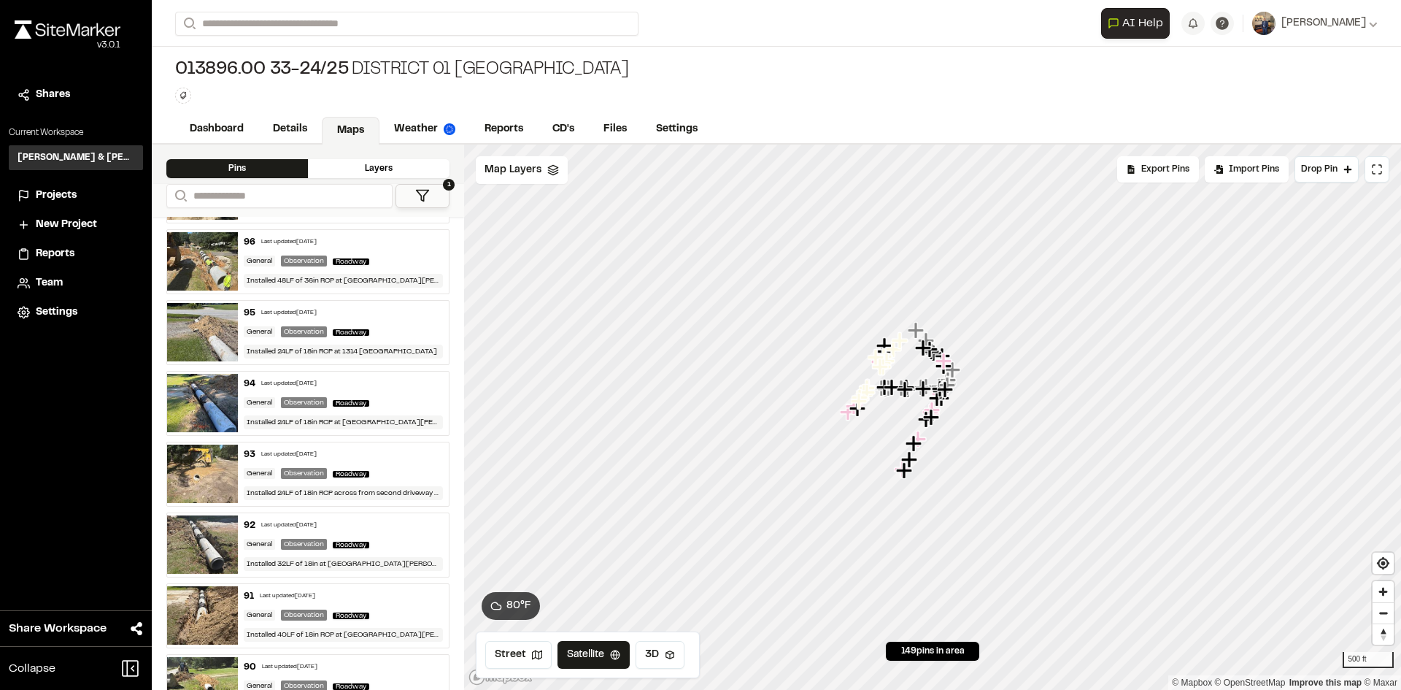
scroll to position [3794, 0]
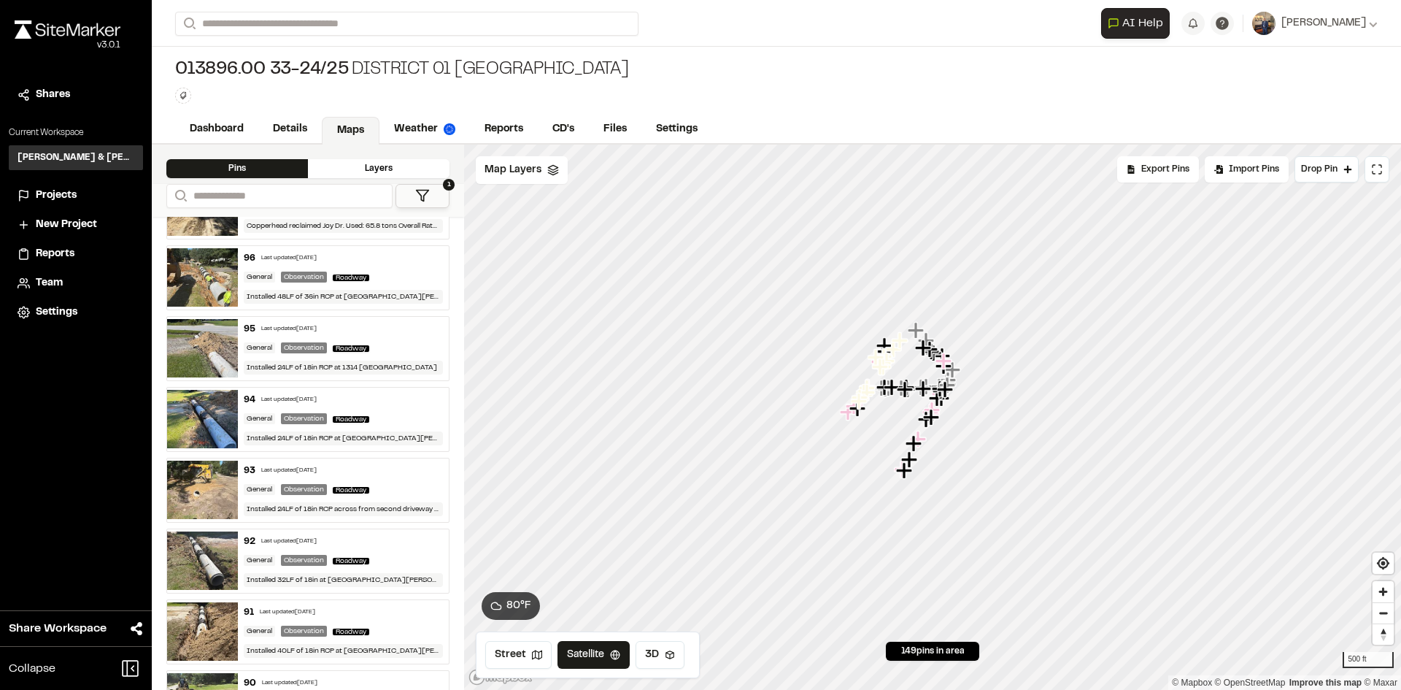
click at [387, 540] on div "92 Last updated Sep 3, 2025" at bounding box center [344, 541] width 200 height 13
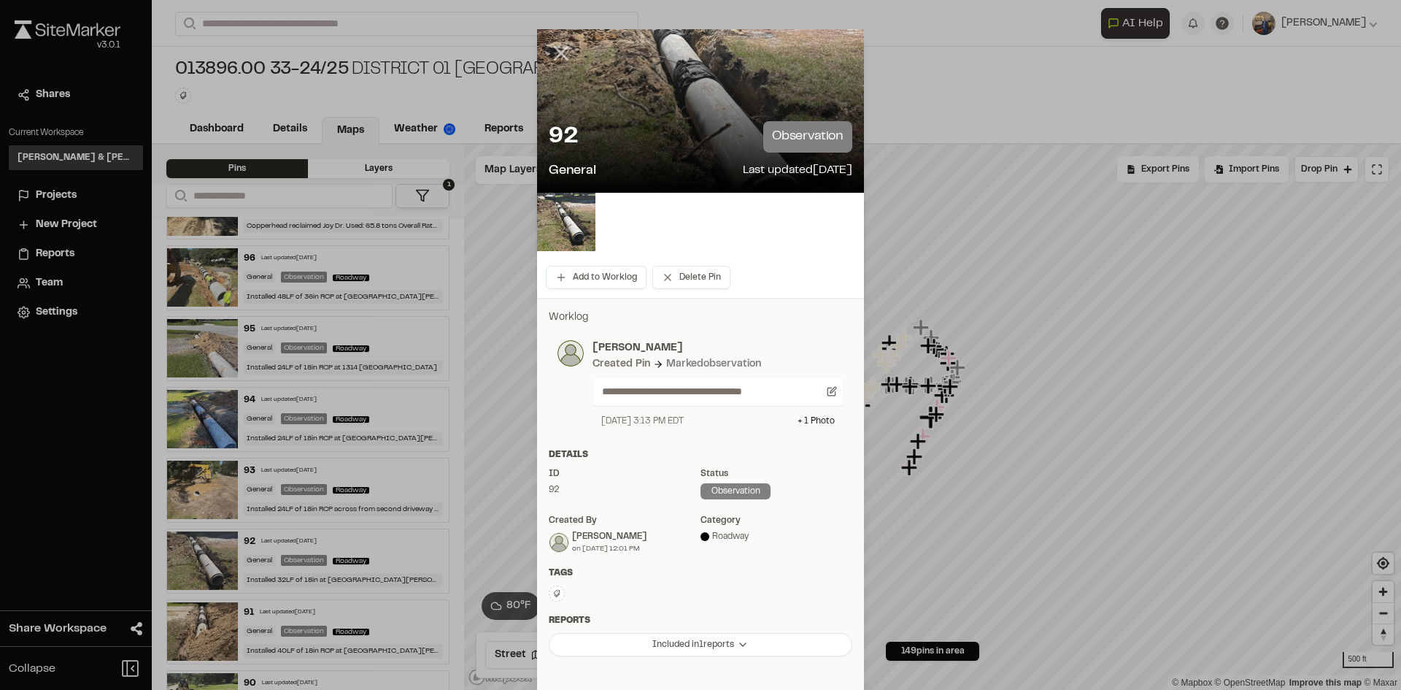
click at [555, 61] on icon at bounding box center [561, 53] width 25 height 25
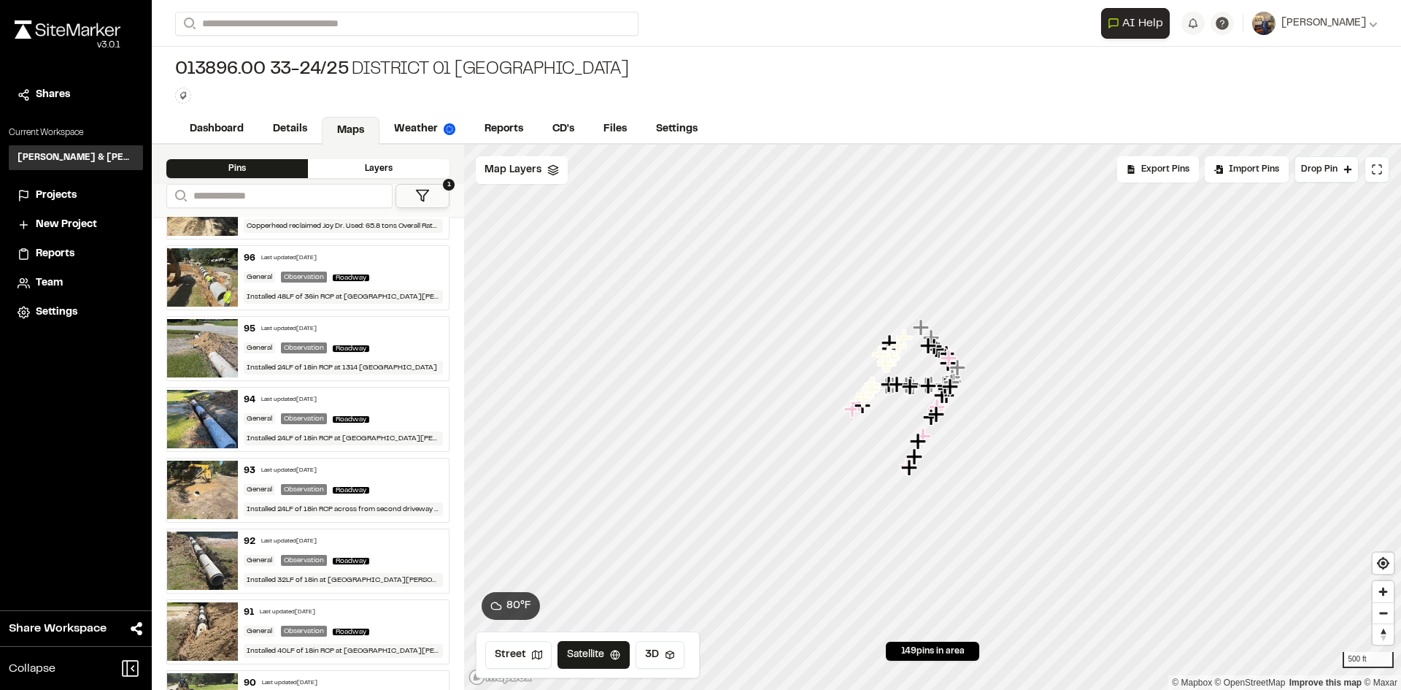
click at [389, 478] on div "93 Last updated Sep 3, 2025 General Observation Roadway Installed 24LF of 18in …" at bounding box center [344, 489] width 212 height 63
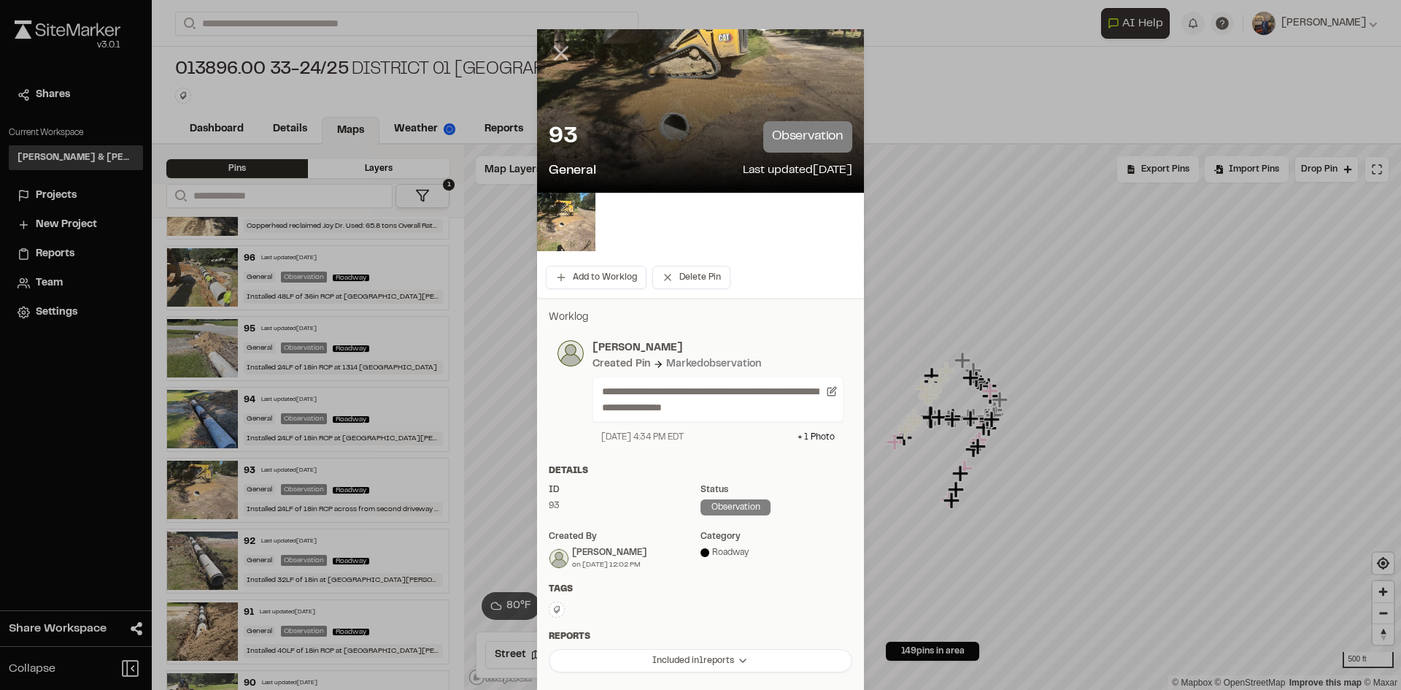
click at [559, 53] on icon at bounding box center [561, 53] width 25 height 25
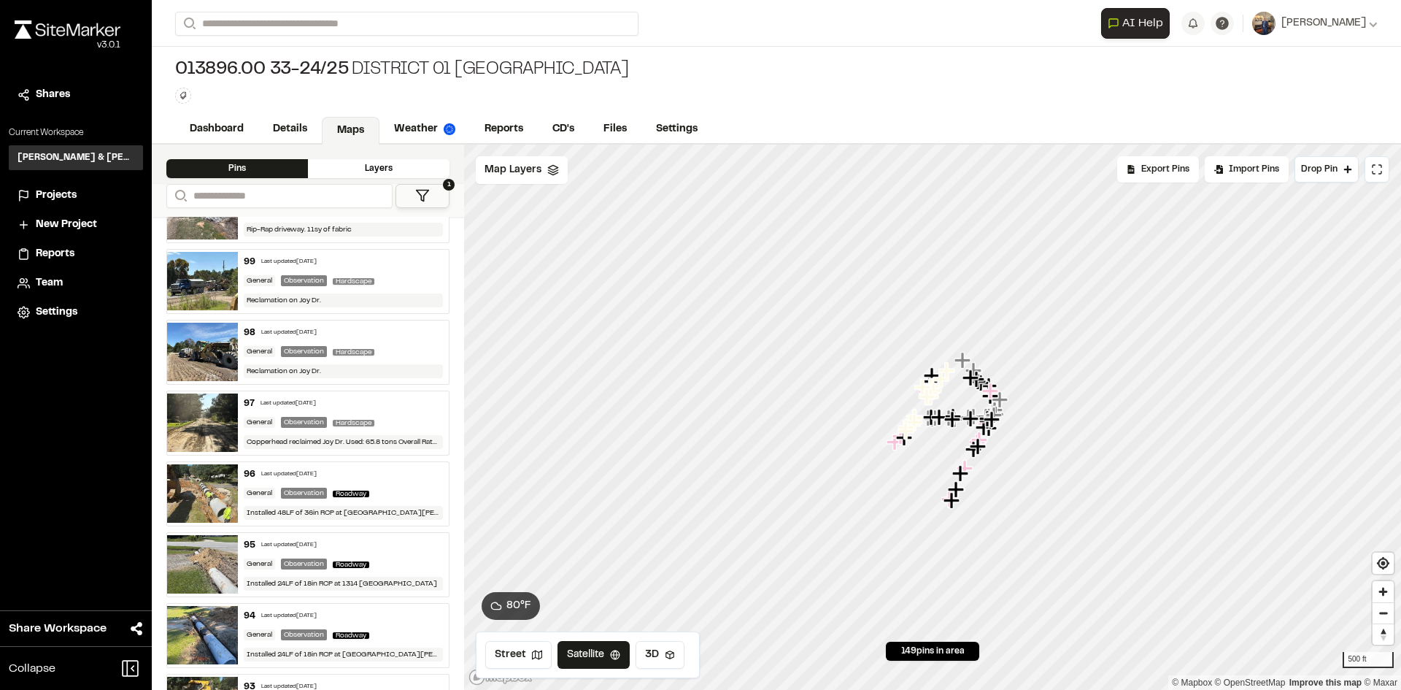
scroll to position [3575, 0]
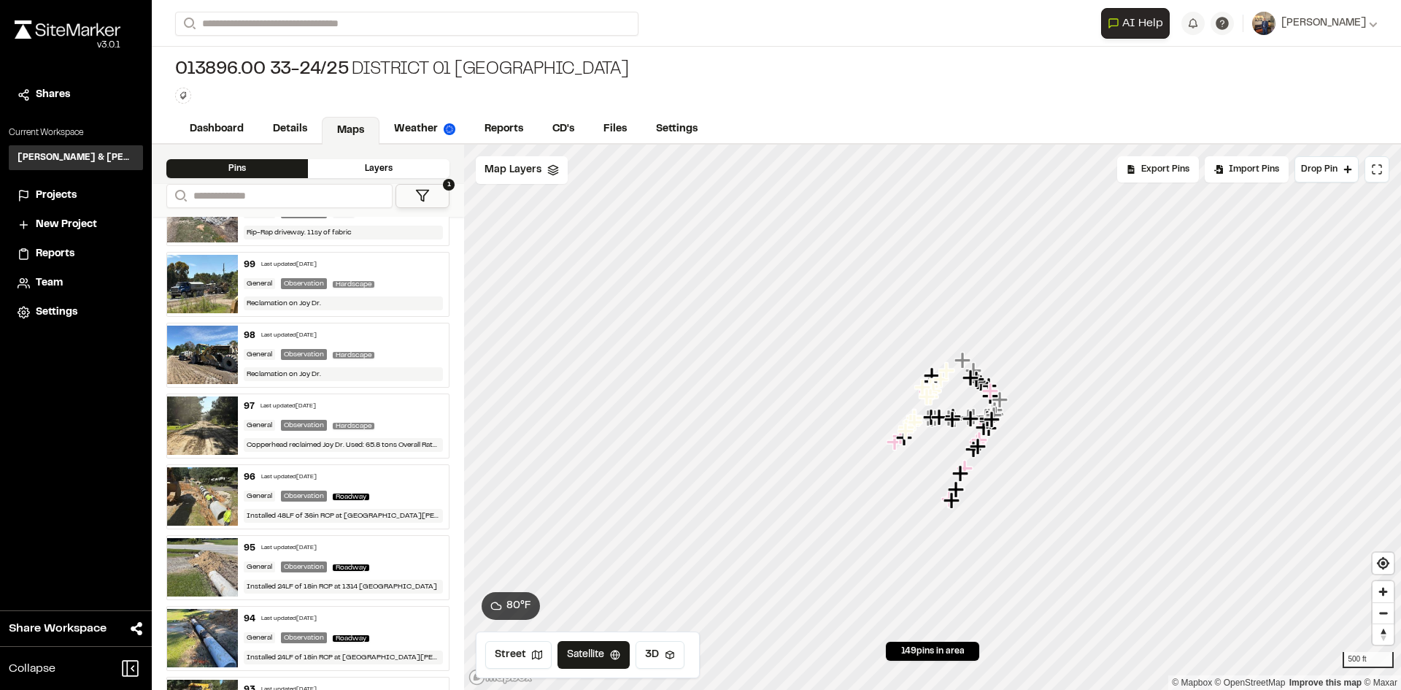
click at [393, 627] on div "94 Last updated Sep 3, 2025 General Observation Roadway Installed 24LF of 18in …" at bounding box center [344, 637] width 212 height 63
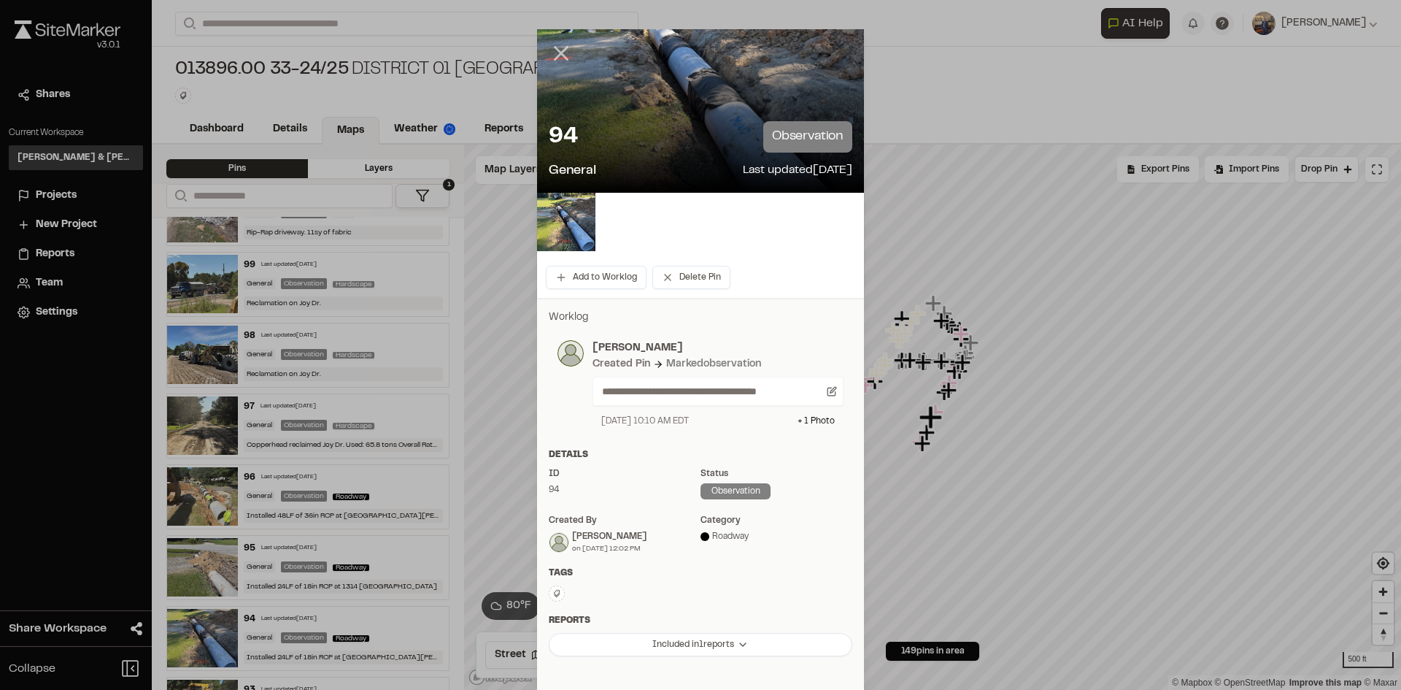
click at [563, 56] on icon at bounding box center [561, 53] width 25 height 25
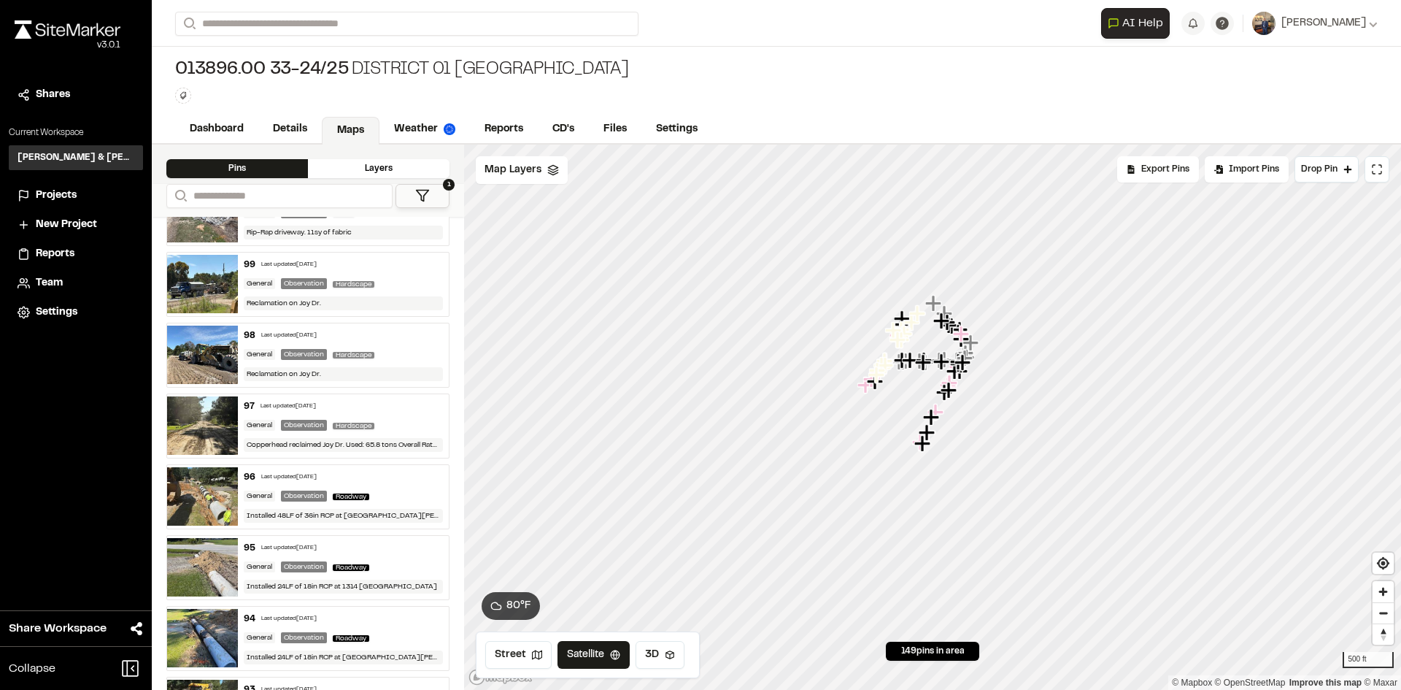
click at [347, 541] on div "95 Last updated Sep 3, 2025" at bounding box center [344, 547] width 200 height 13
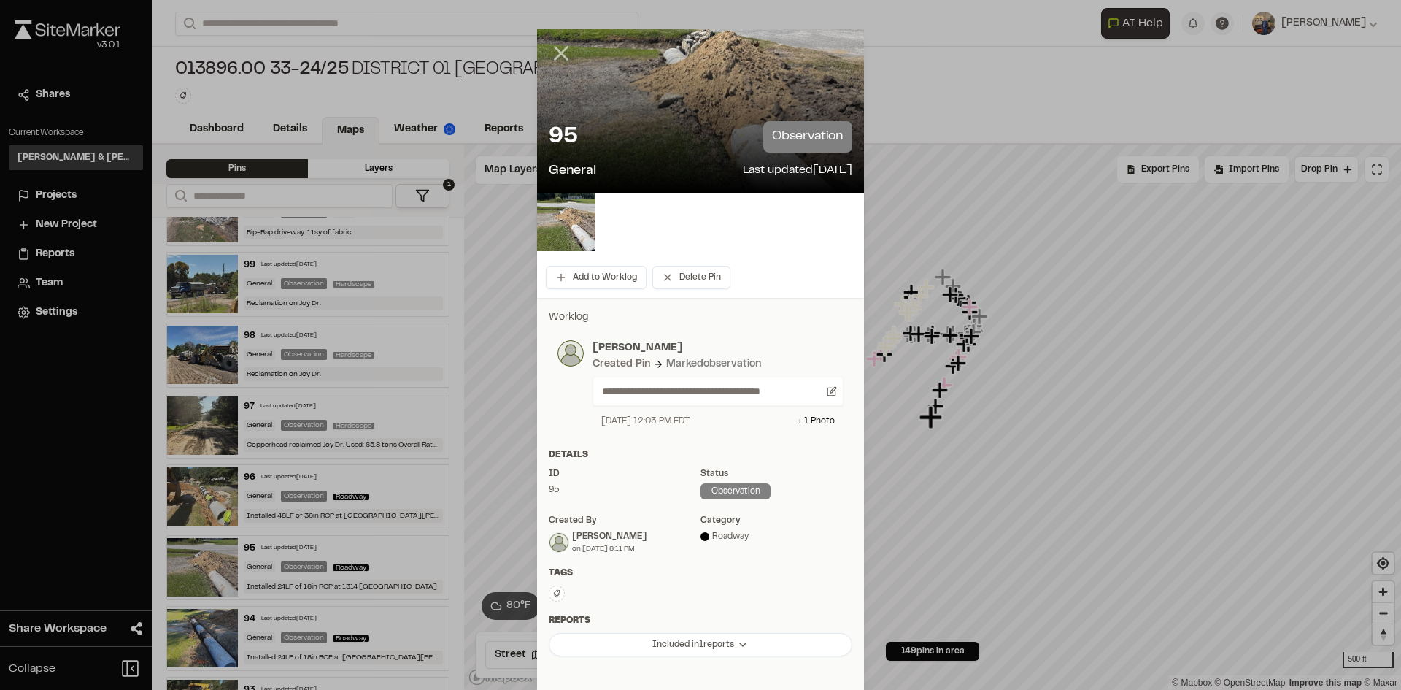
click at [549, 53] on icon at bounding box center [561, 53] width 25 height 25
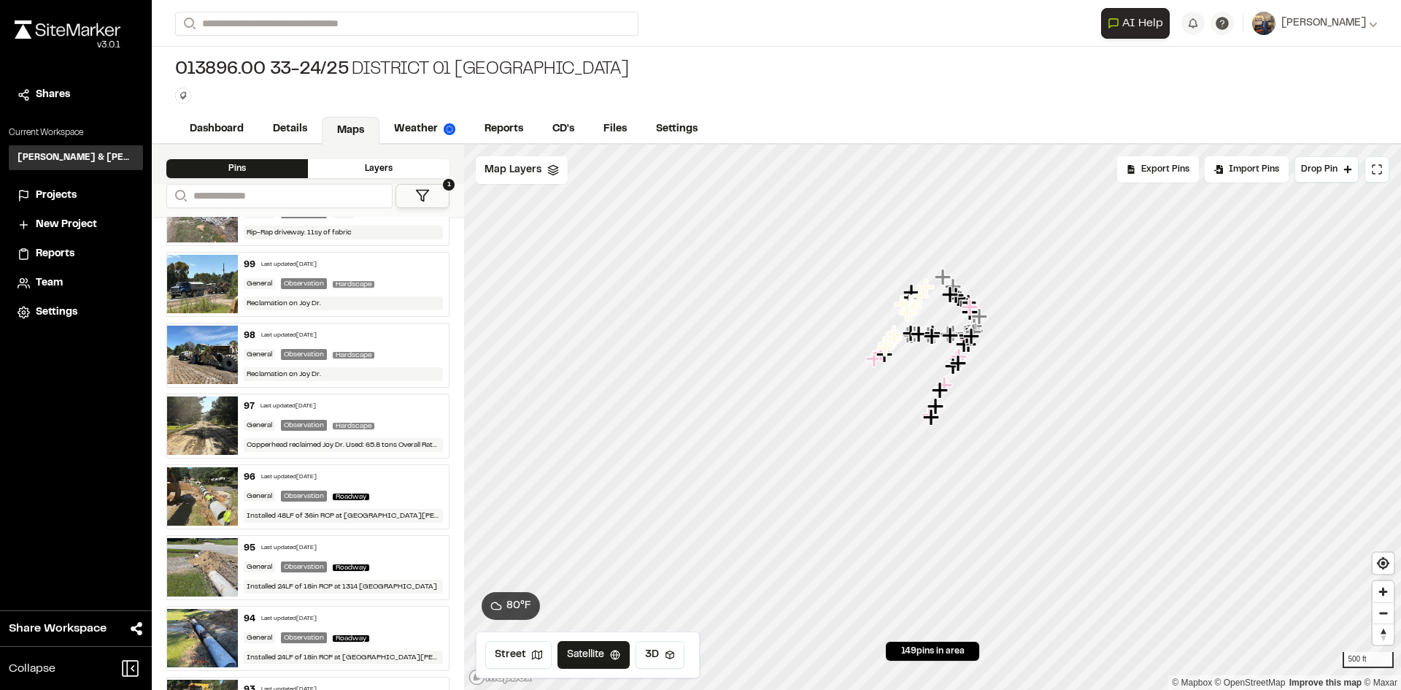
scroll to position [3502, 0]
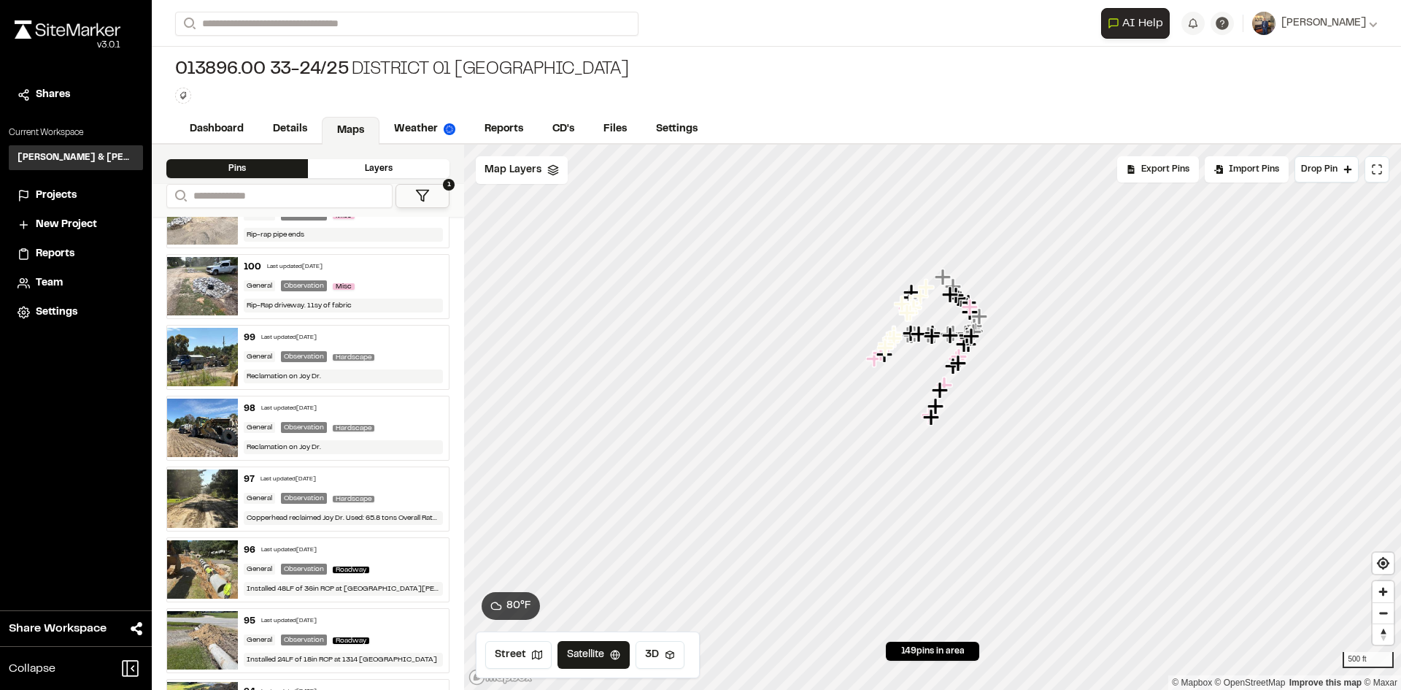
click at [389, 539] on div "96 Last updated Sep 3, 2025 General Observation Roadway Installed 48LF of 36in …" at bounding box center [344, 569] width 212 height 63
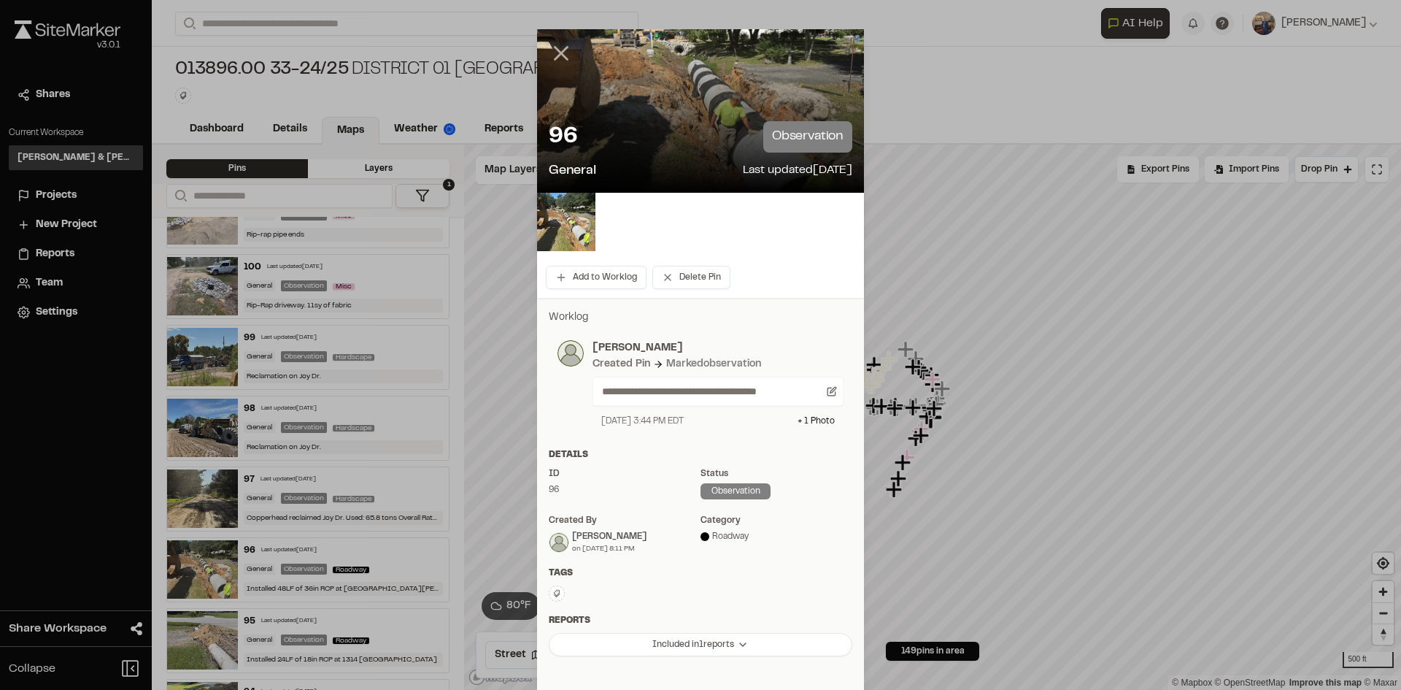
click at [555, 54] on line at bounding box center [561, 53] width 12 height 12
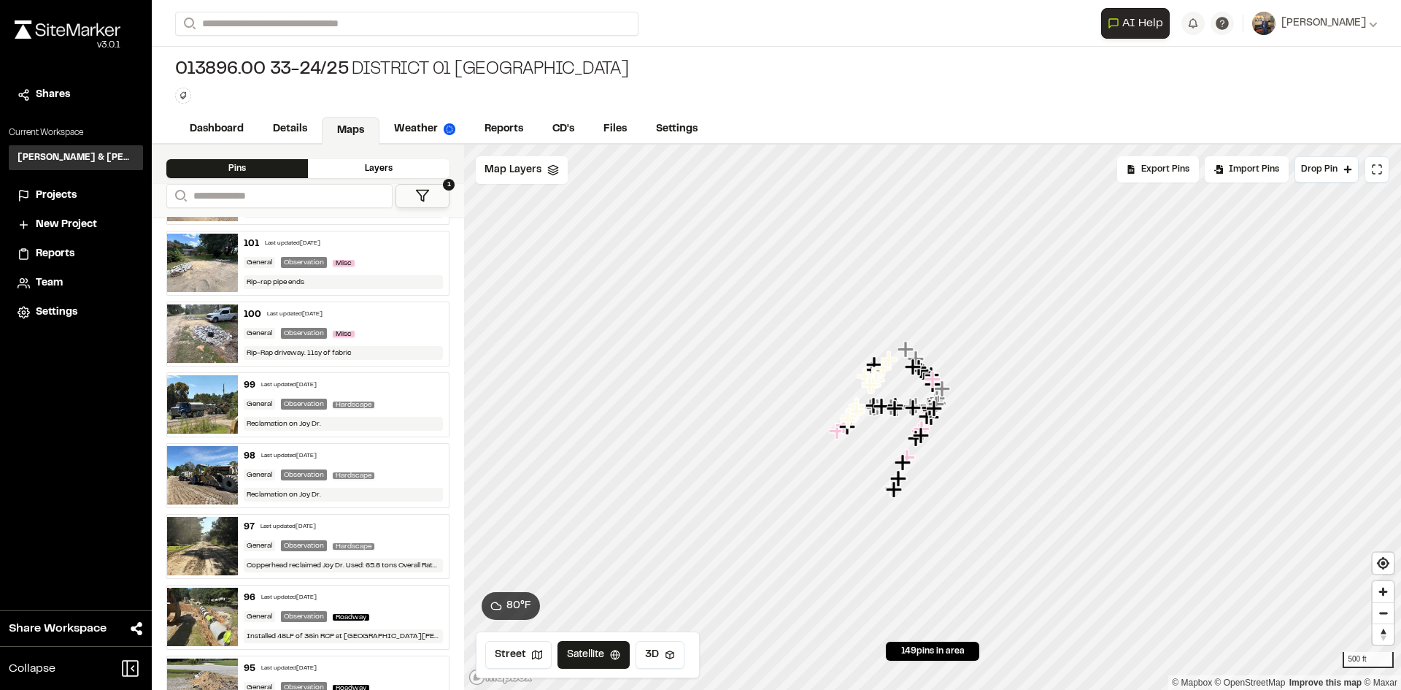
scroll to position [3429, 0]
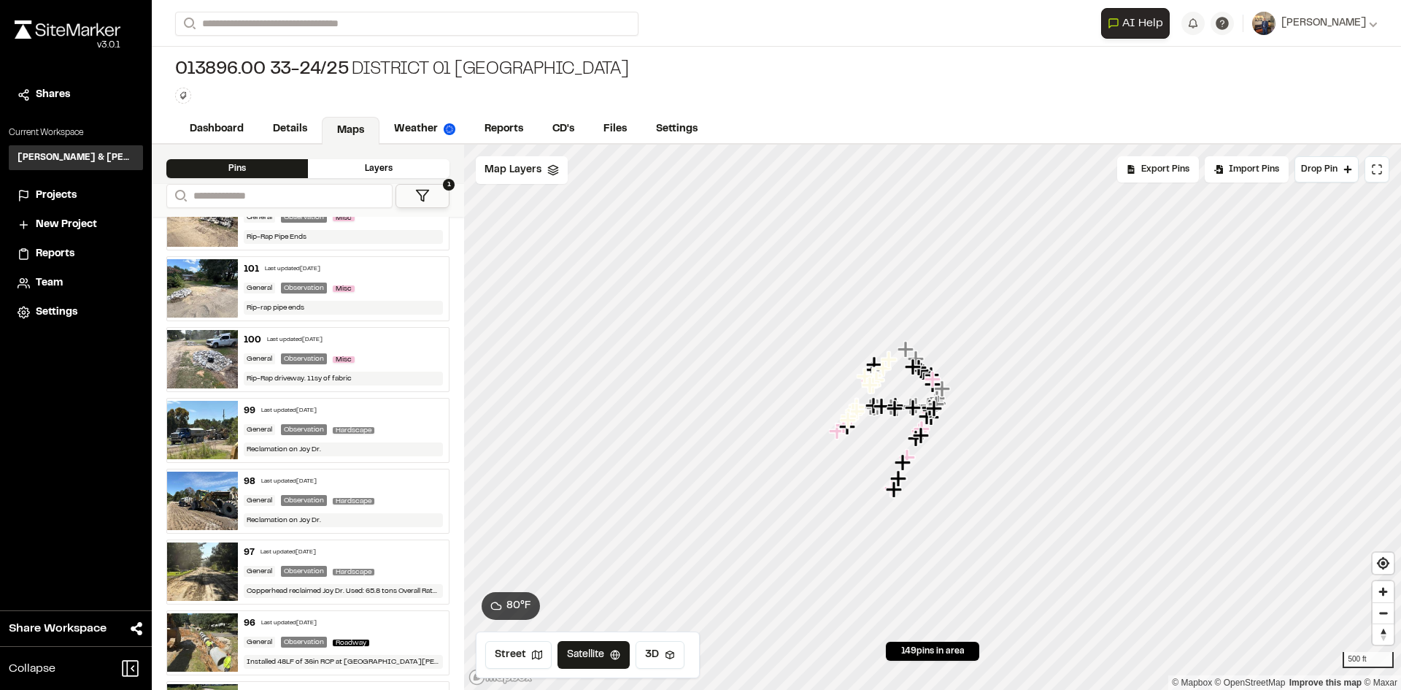
click at [398, 554] on div "97 Last updated Sep 4, 2025" at bounding box center [344, 552] width 200 height 13
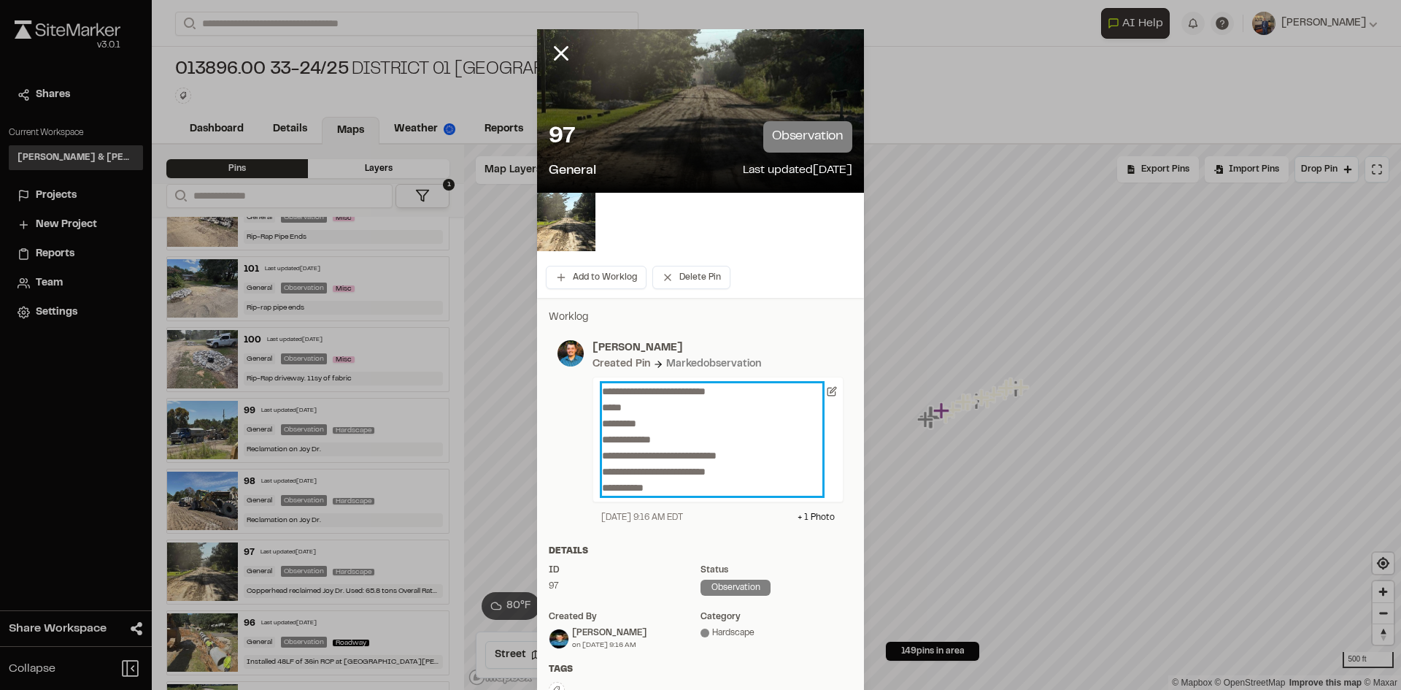
click at [696, 483] on p "**********" at bounding box center [712, 439] width 220 height 112
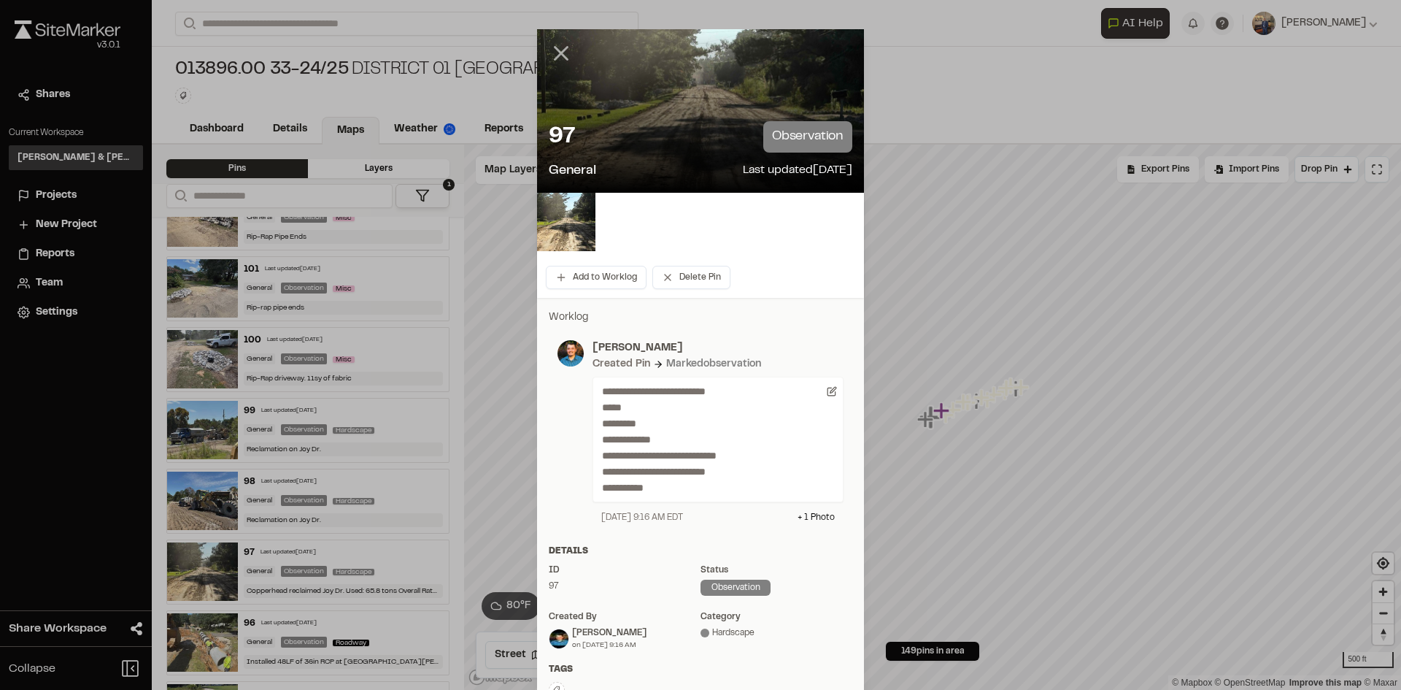
click at [559, 56] on line at bounding box center [561, 53] width 12 height 12
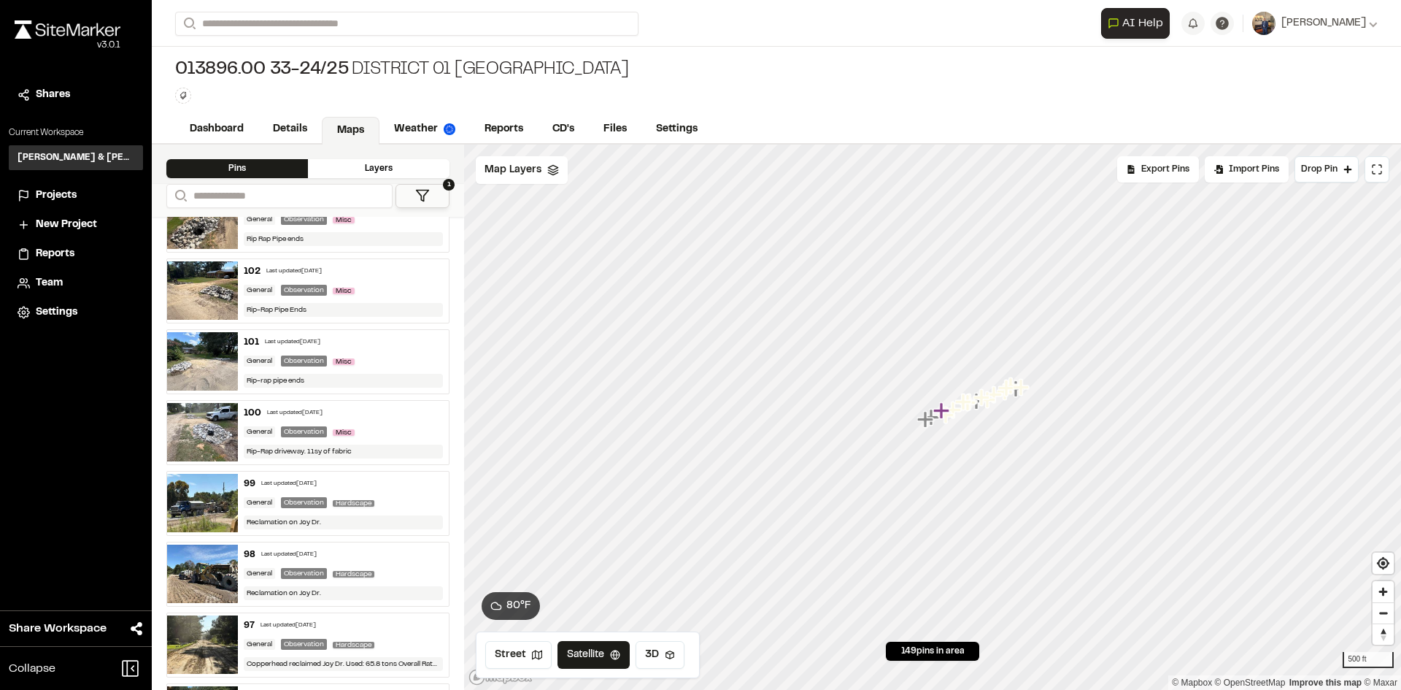
scroll to position [3284, 0]
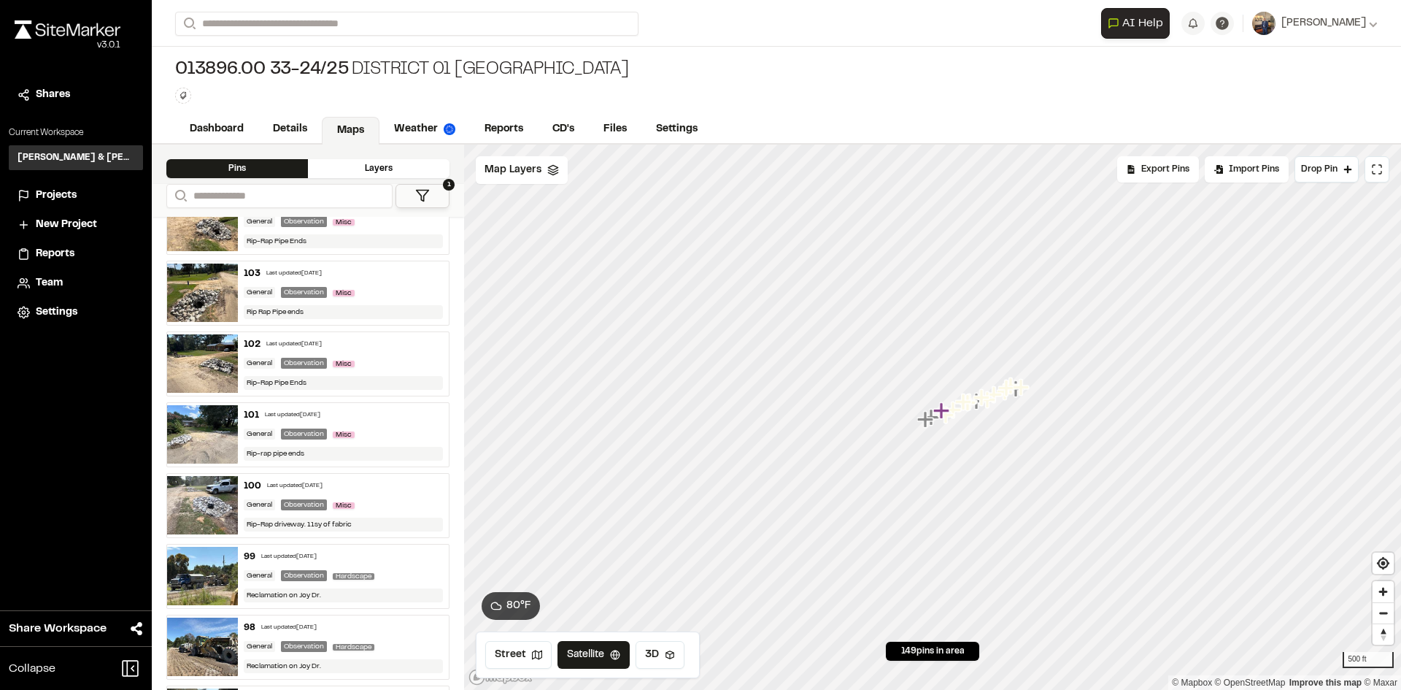
click at [254, 511] on div "100 Last updated Sep 4, 2025 General Observation Misc Rip-Rap driveway. 11sy of…" at bounding box center [344, 505] width 212 height 63
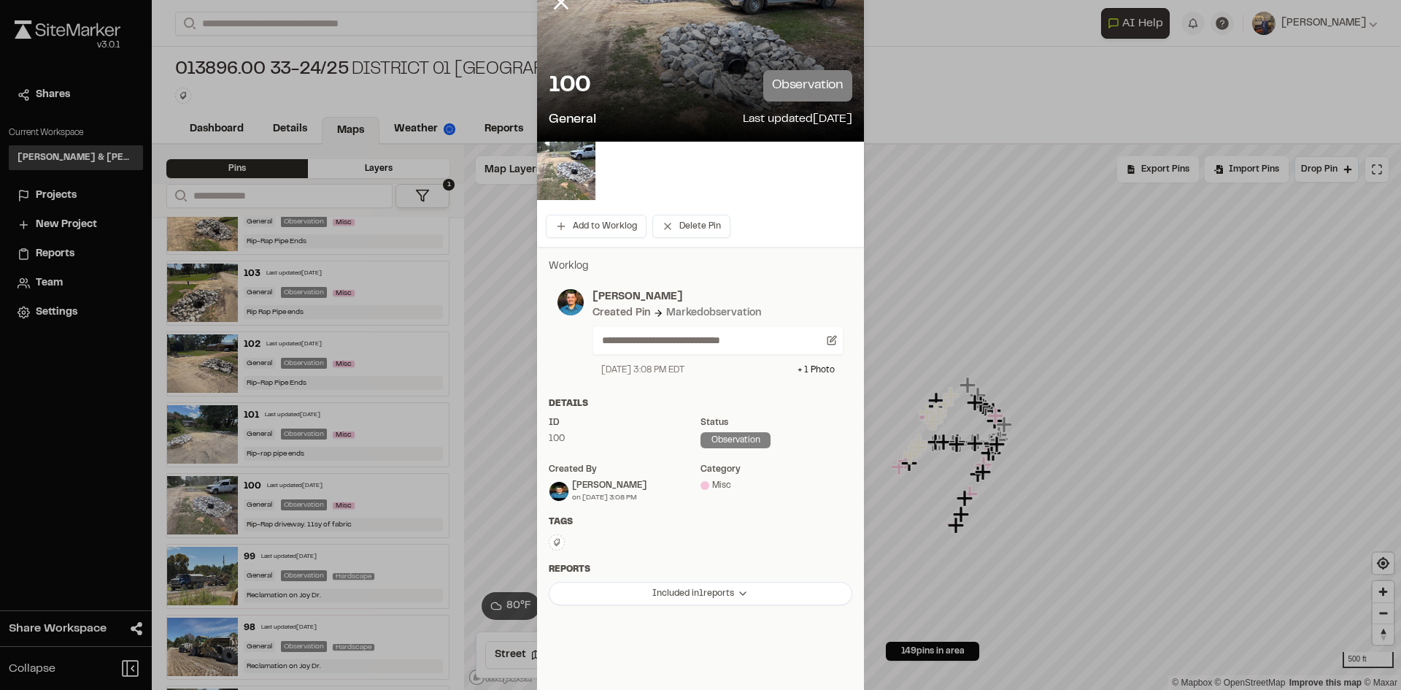
scroll to position [107, 0]
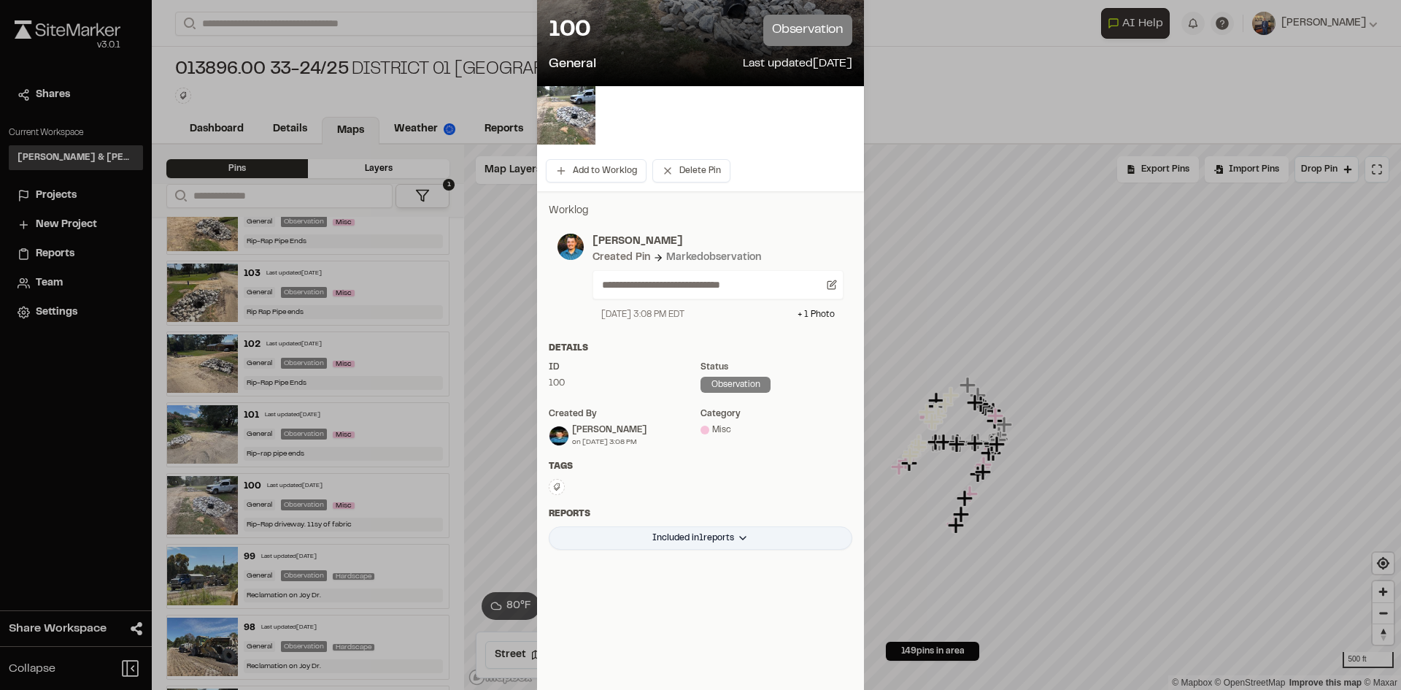
click at [698, 546] on html "**********" at bounding box center [700, 345] width 1401 height 690
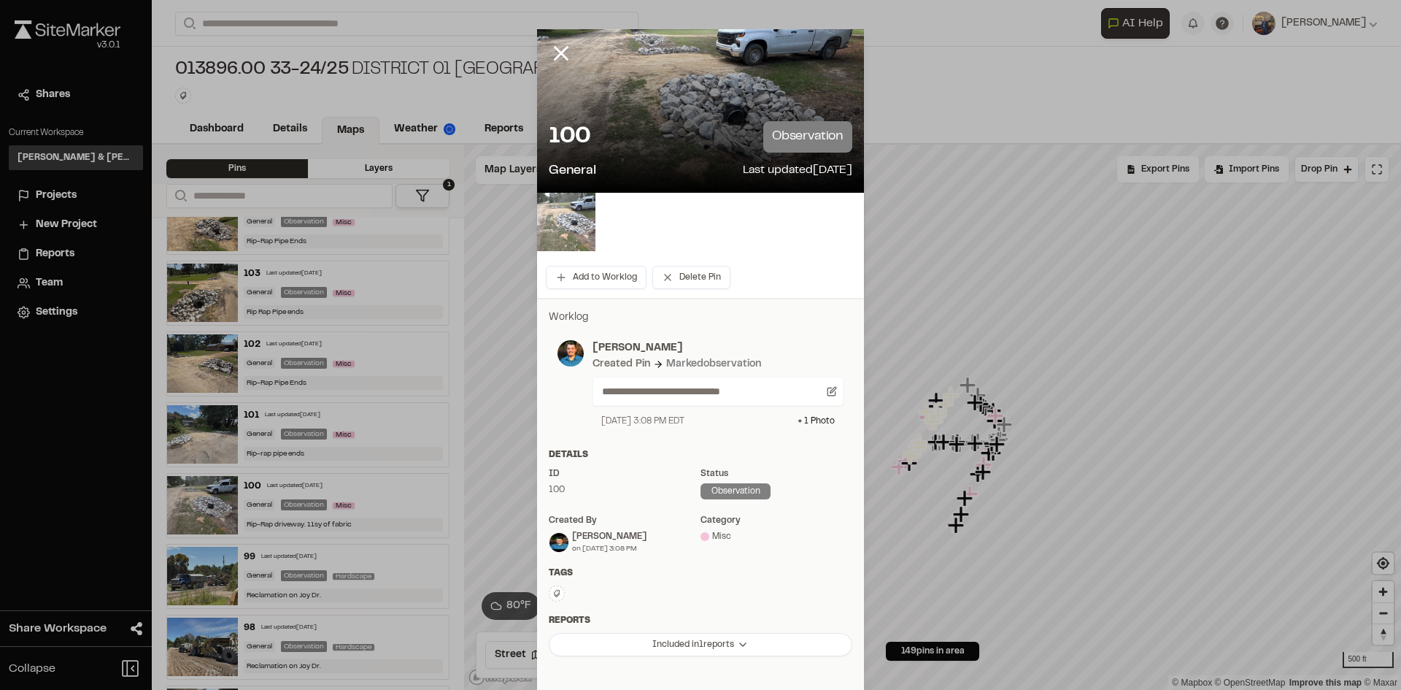
click at [556, 217] on img at bounding box center [566, 222] width 58 height 58
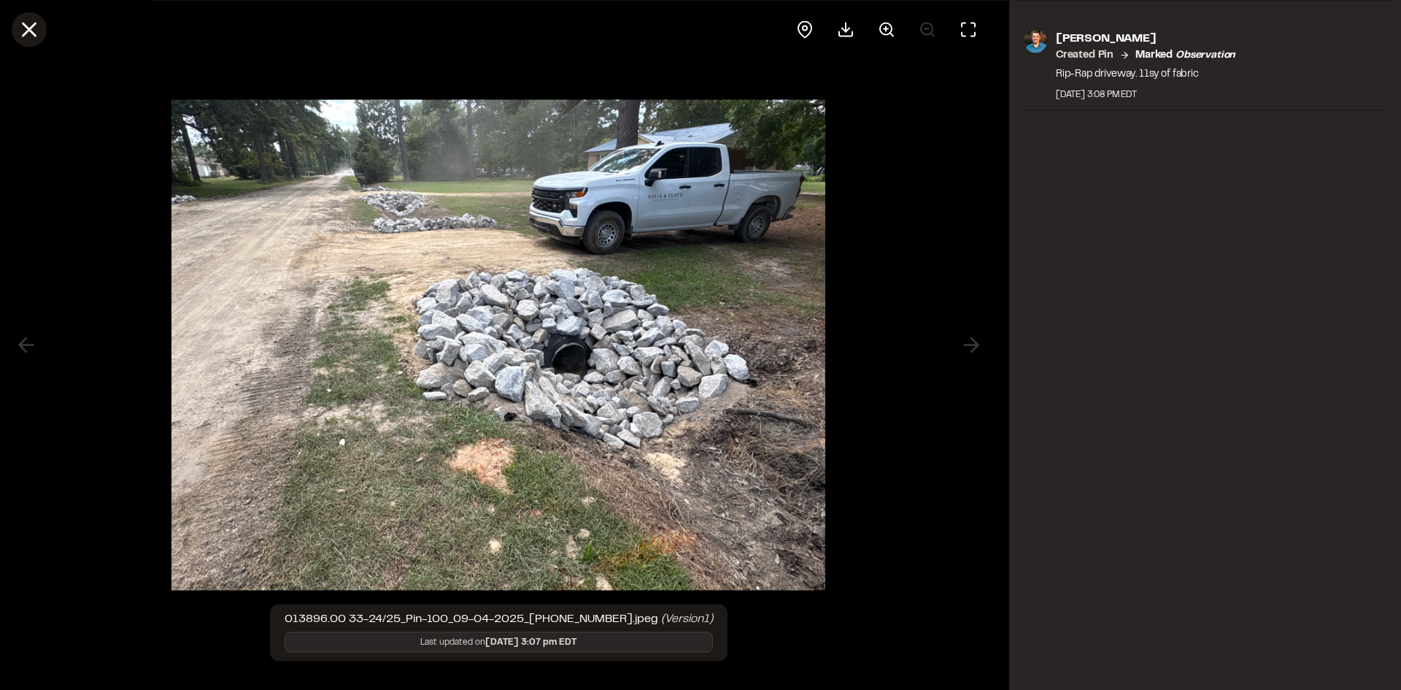
click at [24, 32] on icon at bounding box center [29, 29] width 25 height 25
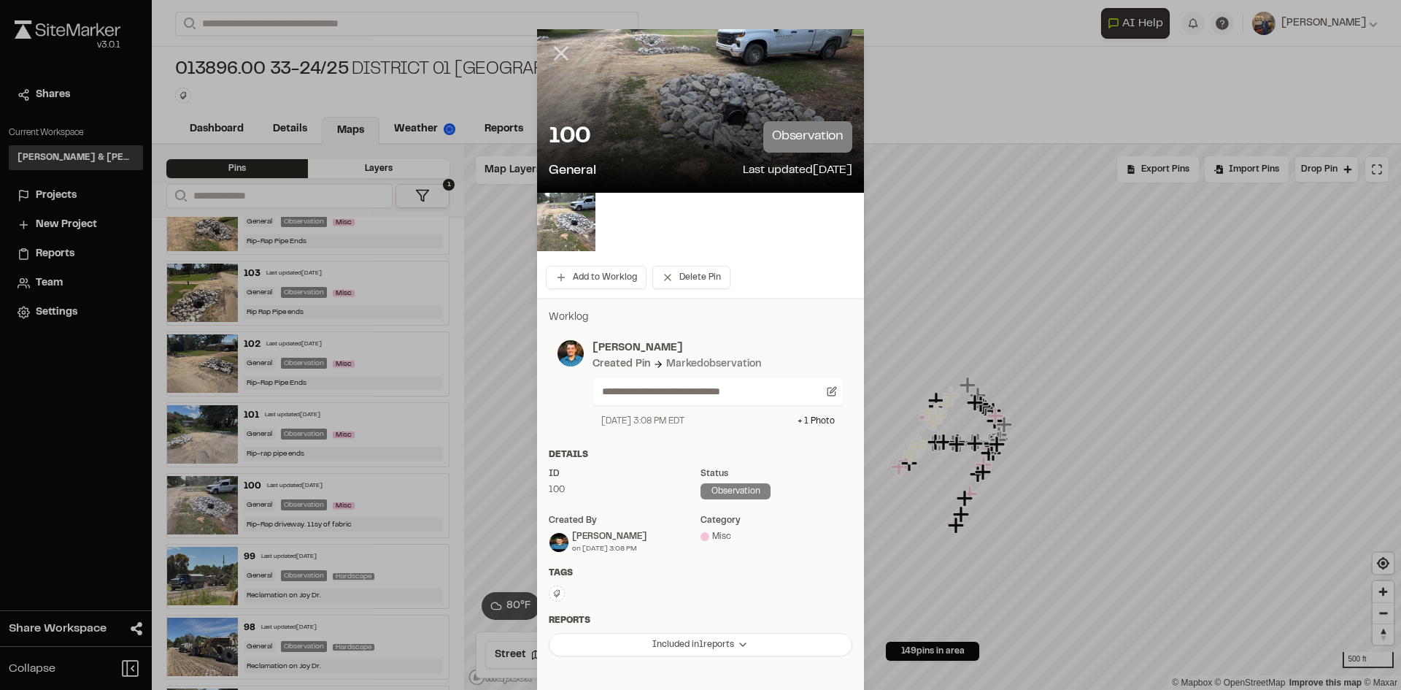
click at [554, 49] on icon at bounding box center [561, 53] width 25 height 25
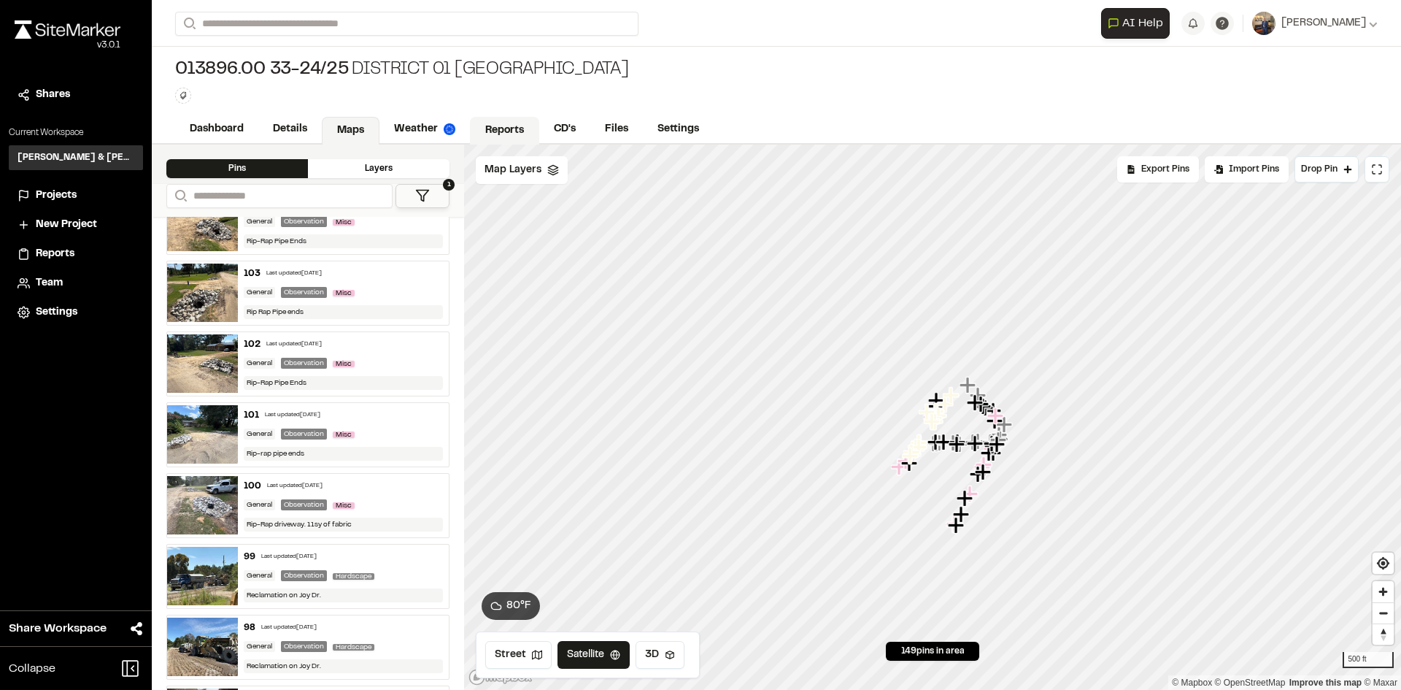
click at [514, 123] on link "Reports" at bounding box center [504, 131] width 69 height 28
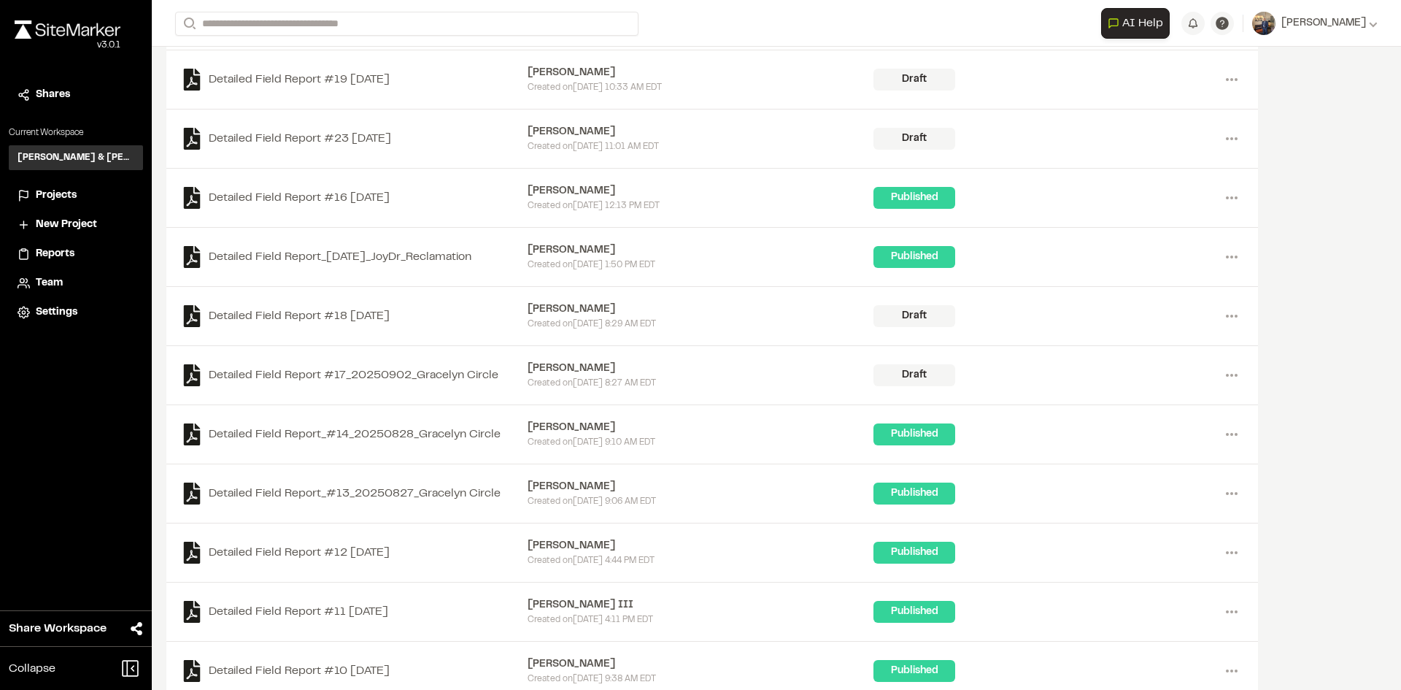
scroll to position [438, 0]
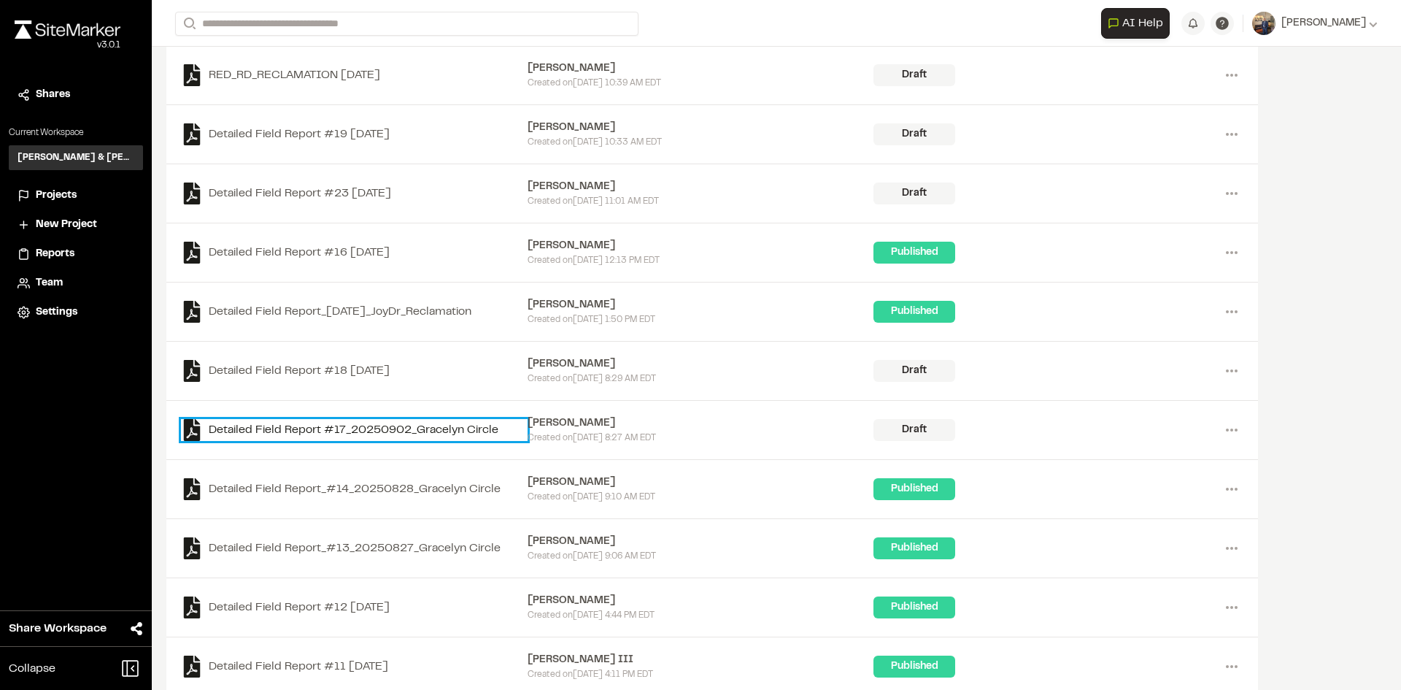
click at [414, 436] on link "Detailed Field Report #17_20250902_Gracelyn Circle" at bounding box center [354, 430] width 347 height 22
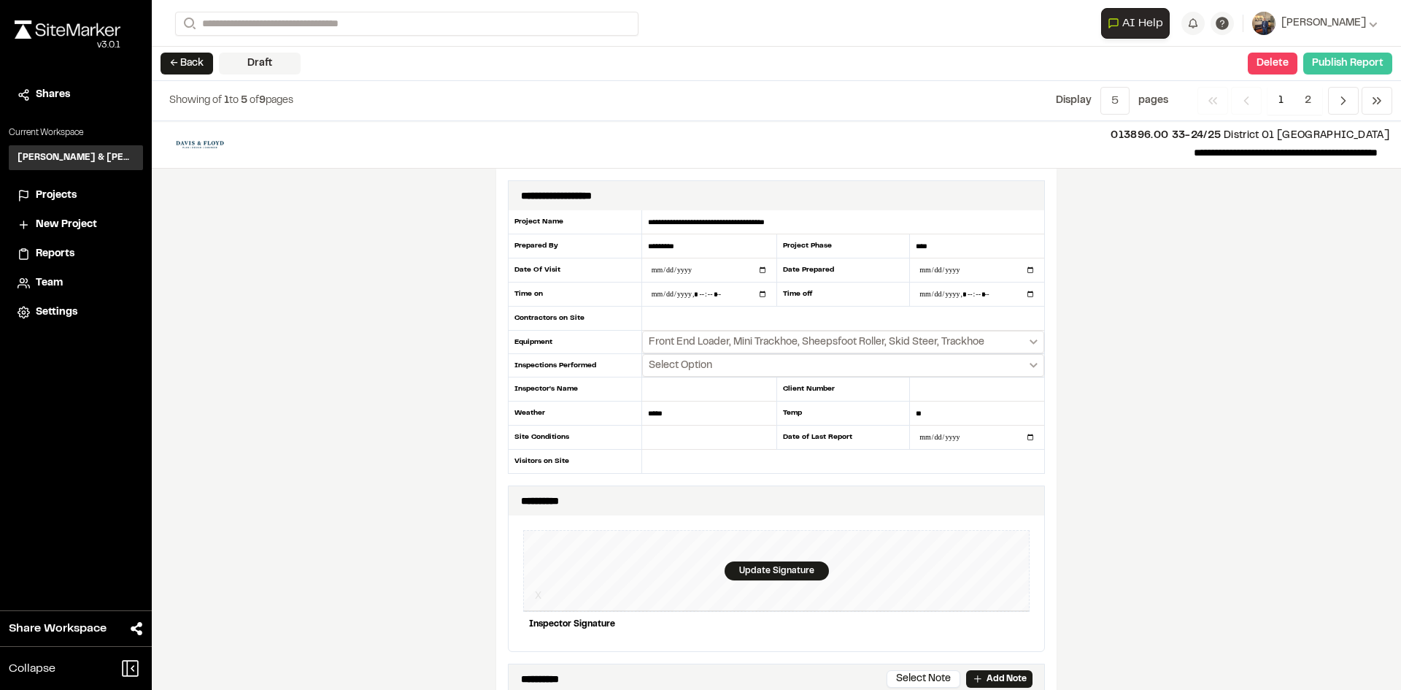
click at [1345, 69] on button "Publish Report" at bounding box center [1347, 64] width 89 height 22
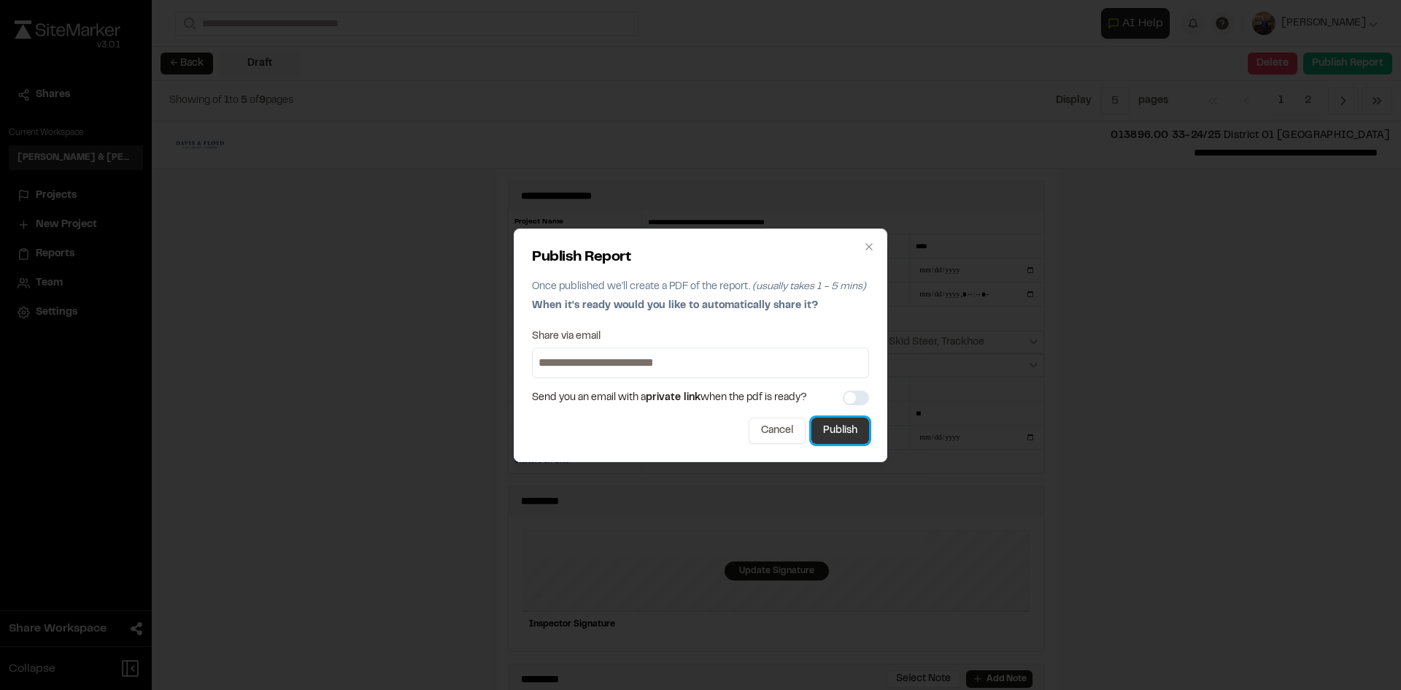
click at [854, 425] on button "Publish" at bounding box center [840, 430] width 58 height 26
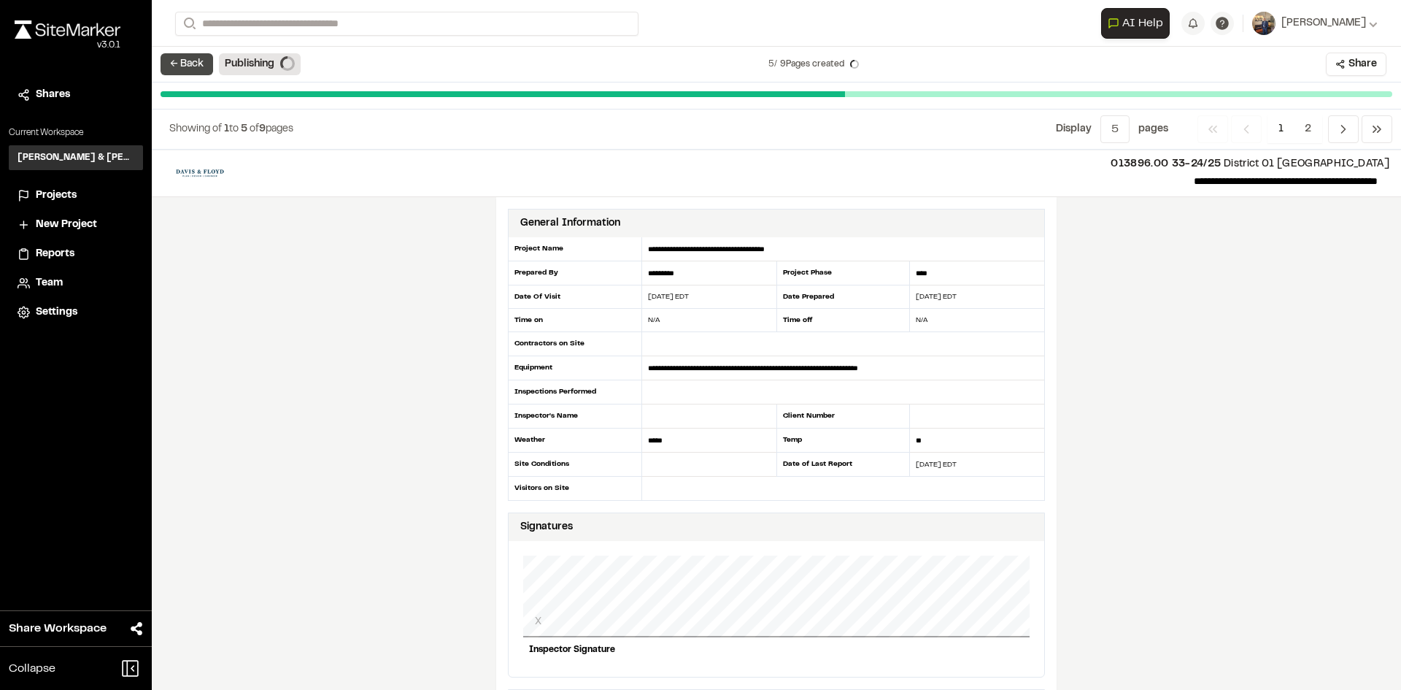
click at [200, 61] on button "← Back" at bounding box center [187, 64] width 53 height 22
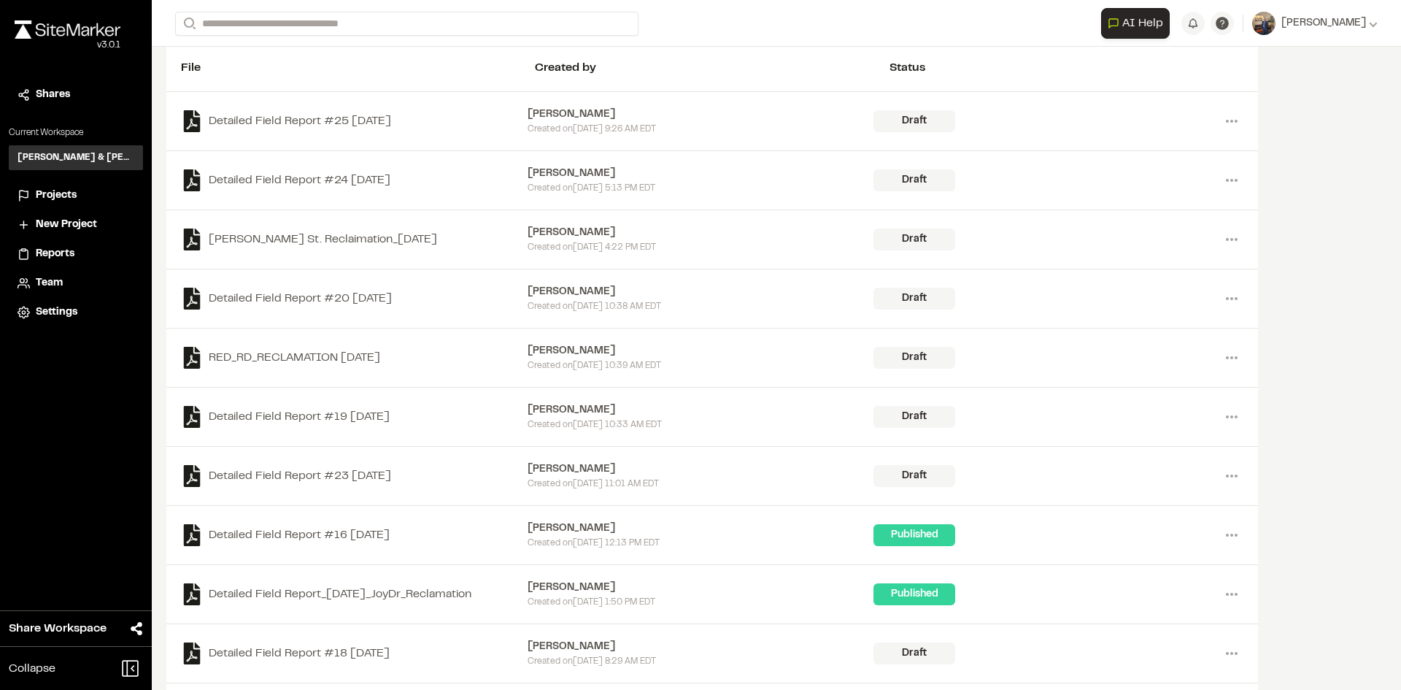
scroll to position [365, 0]
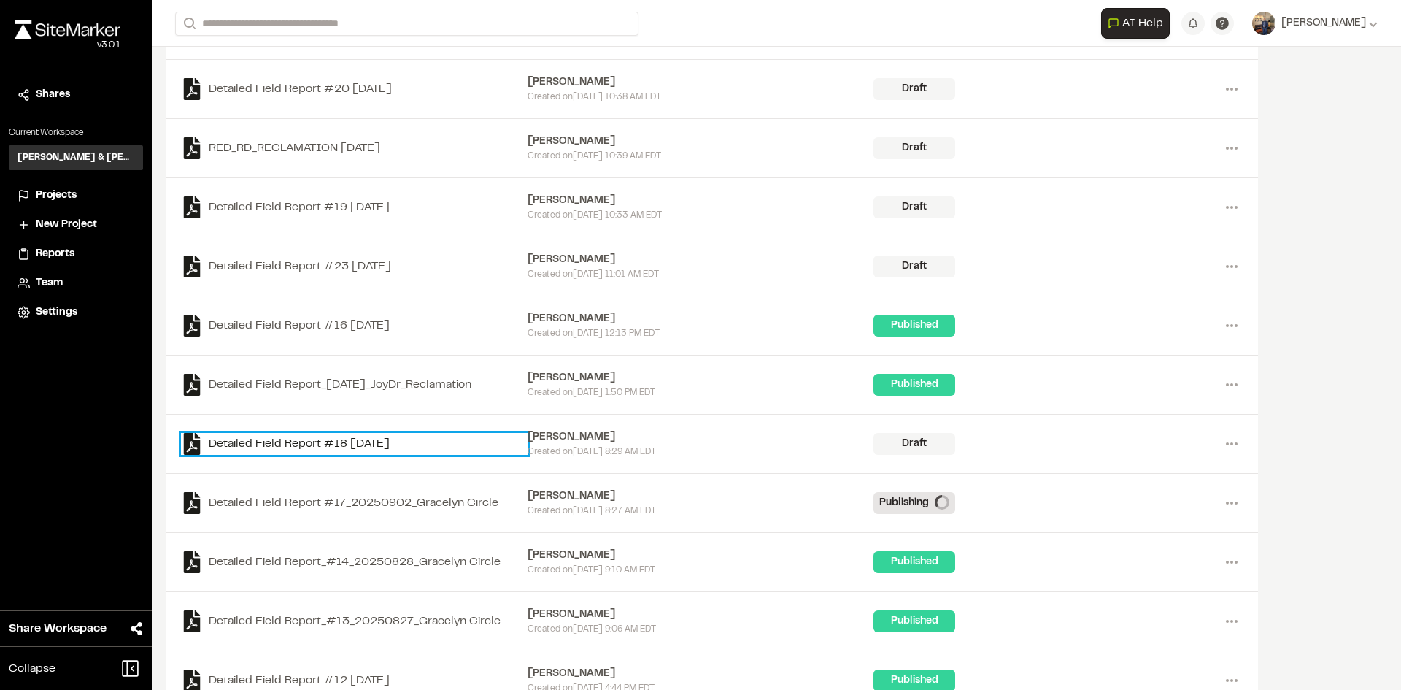
click at [345, 443] on link "Detailed Field Report #18 [DATE]" at bounding box center [354, 444] width 347 height 22
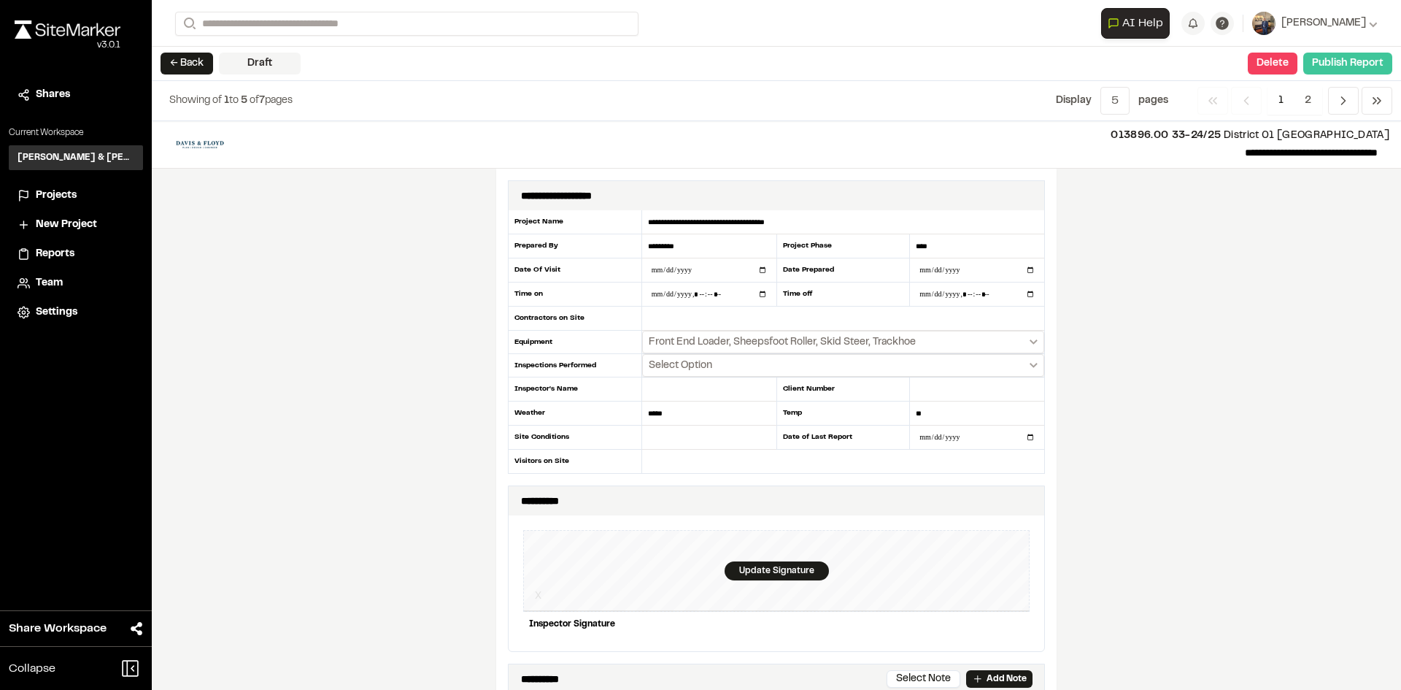
click at [1331, 64] on button "Publish Report" at bounding box center [1347, 64] width 89 height 22
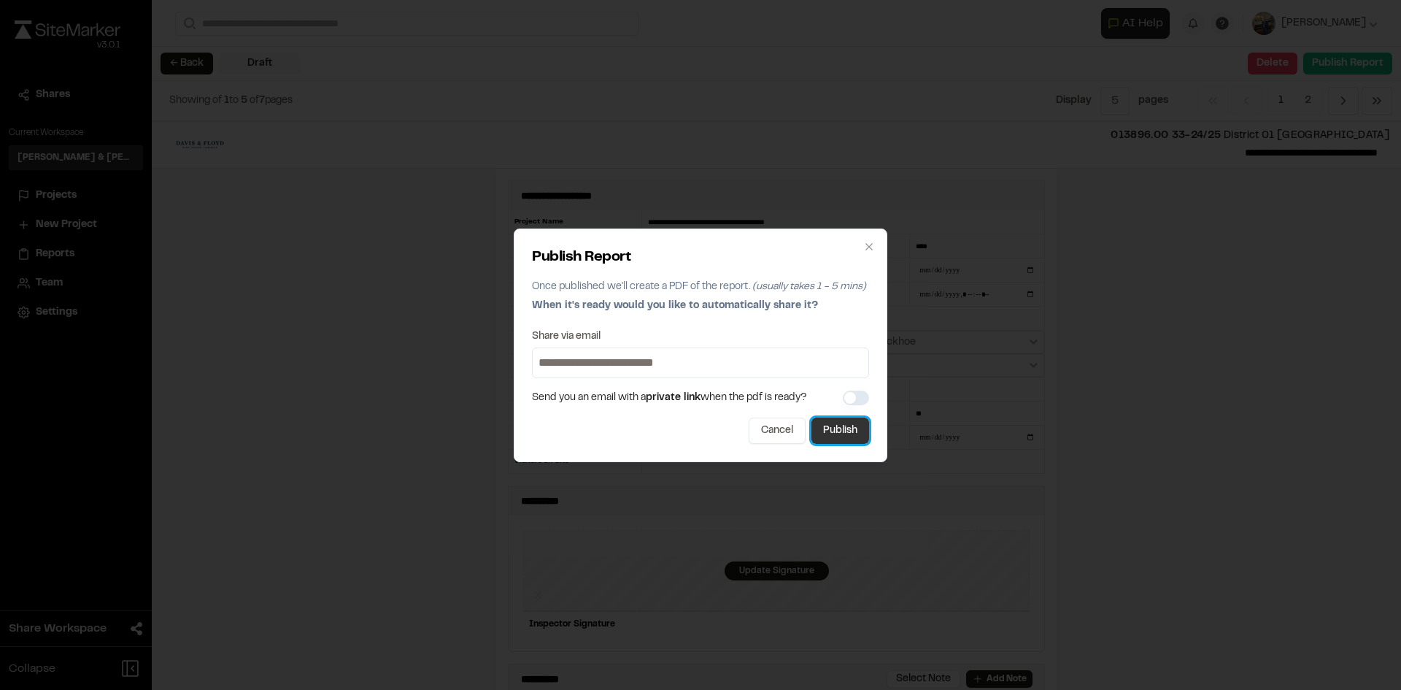
click at [836, 428] on button "Publish" at bounding box center [840, 430] width 58 height 26
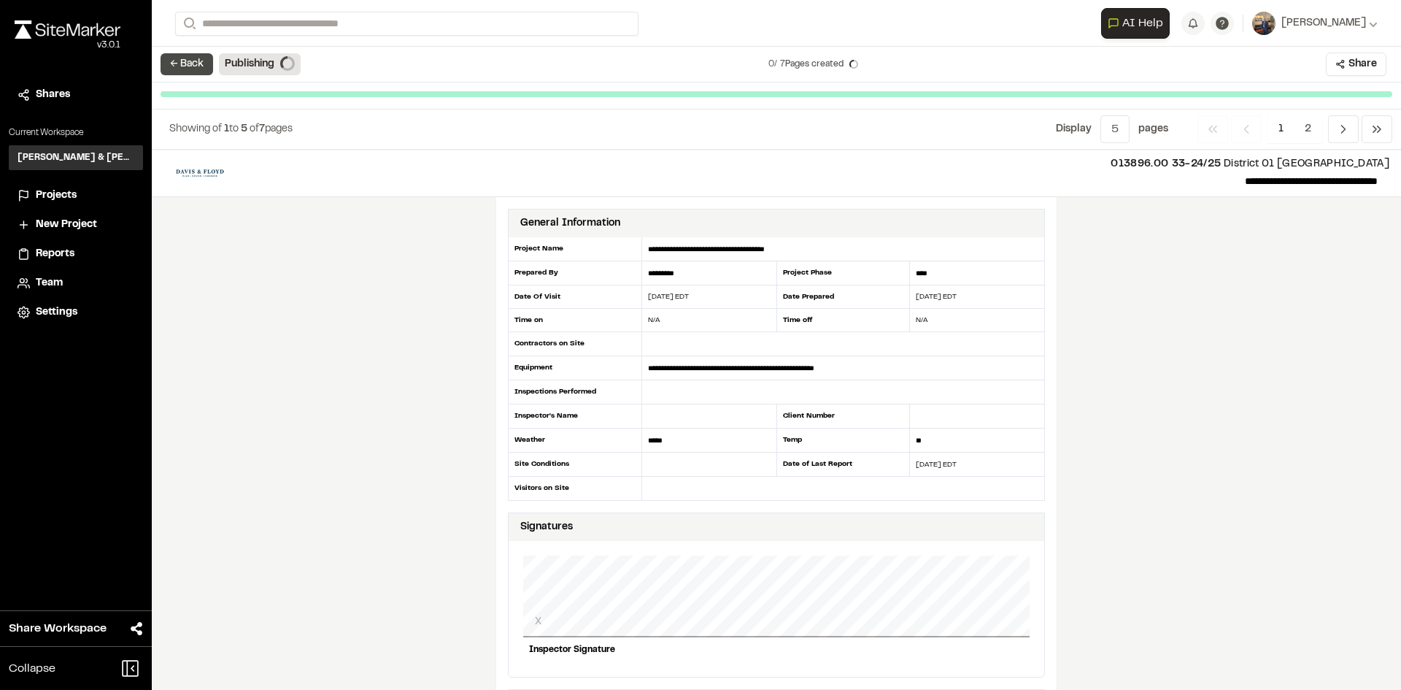
click at [193, 57] on button "← Back" at bounding box center [187, 64] width 53 height 22
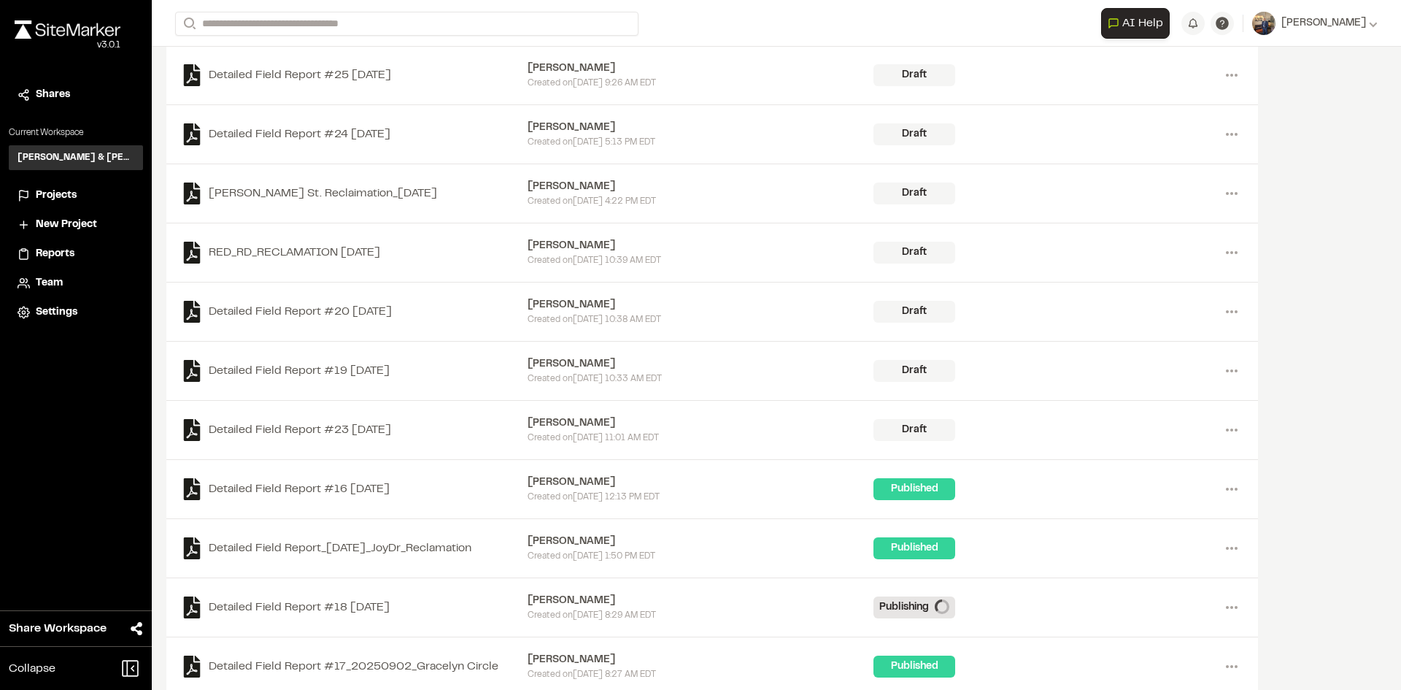
scroll to position [219, 0]
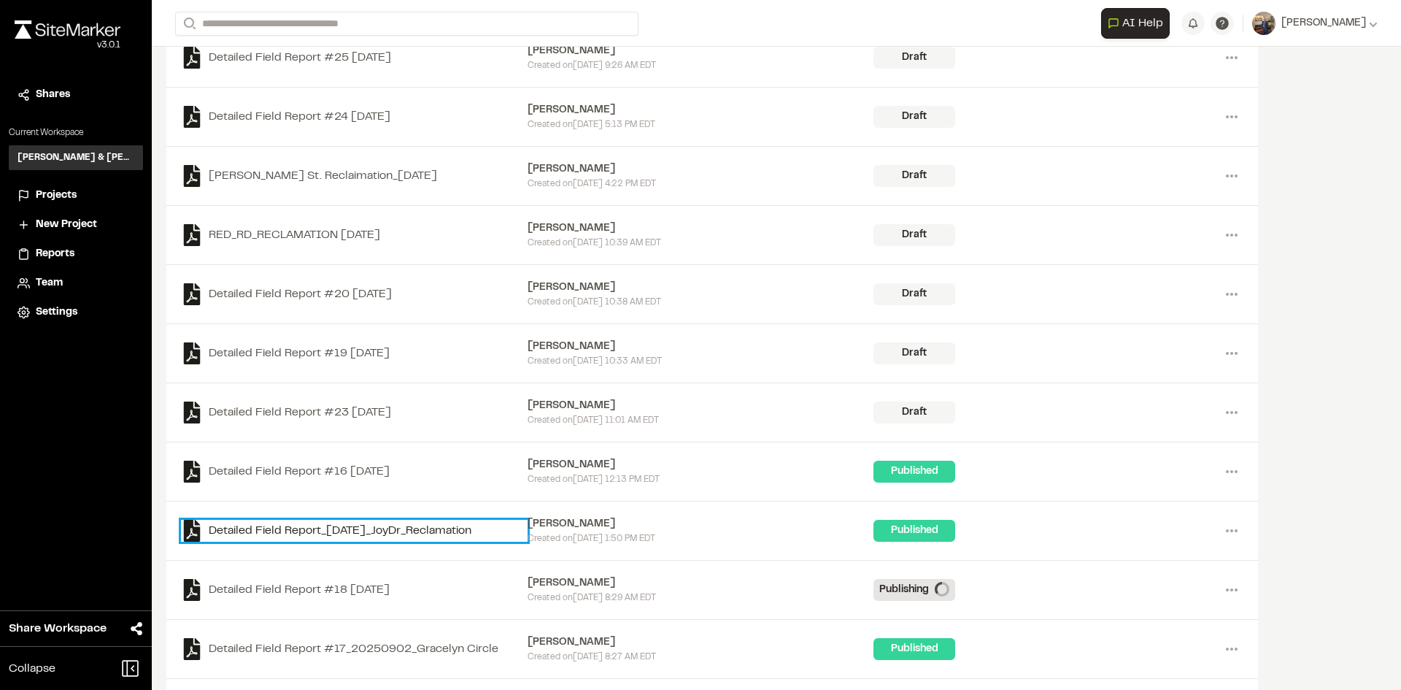
click at [388, 530] on link "Detailed Field Report_[DATE]_JoyDr_Reclamation" at bounding box center [354, 531] width 347 height 22
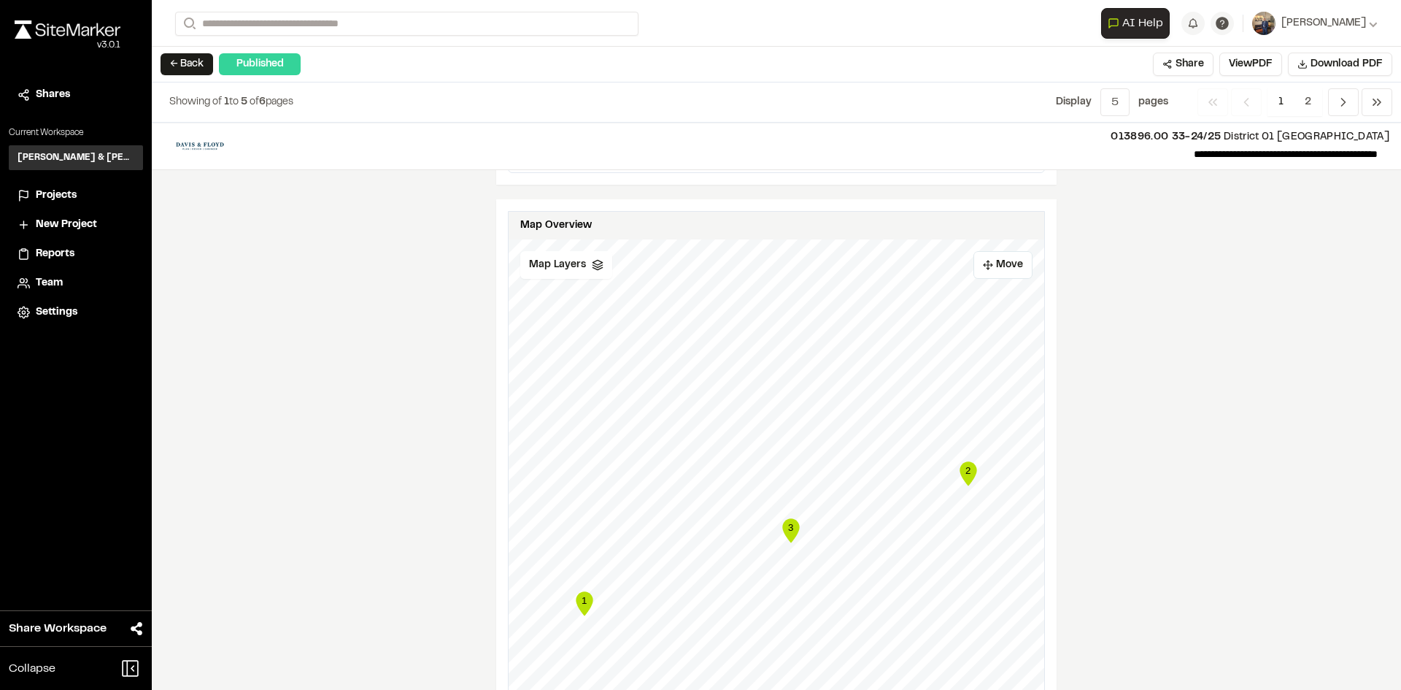
scroll to position [787, 0]
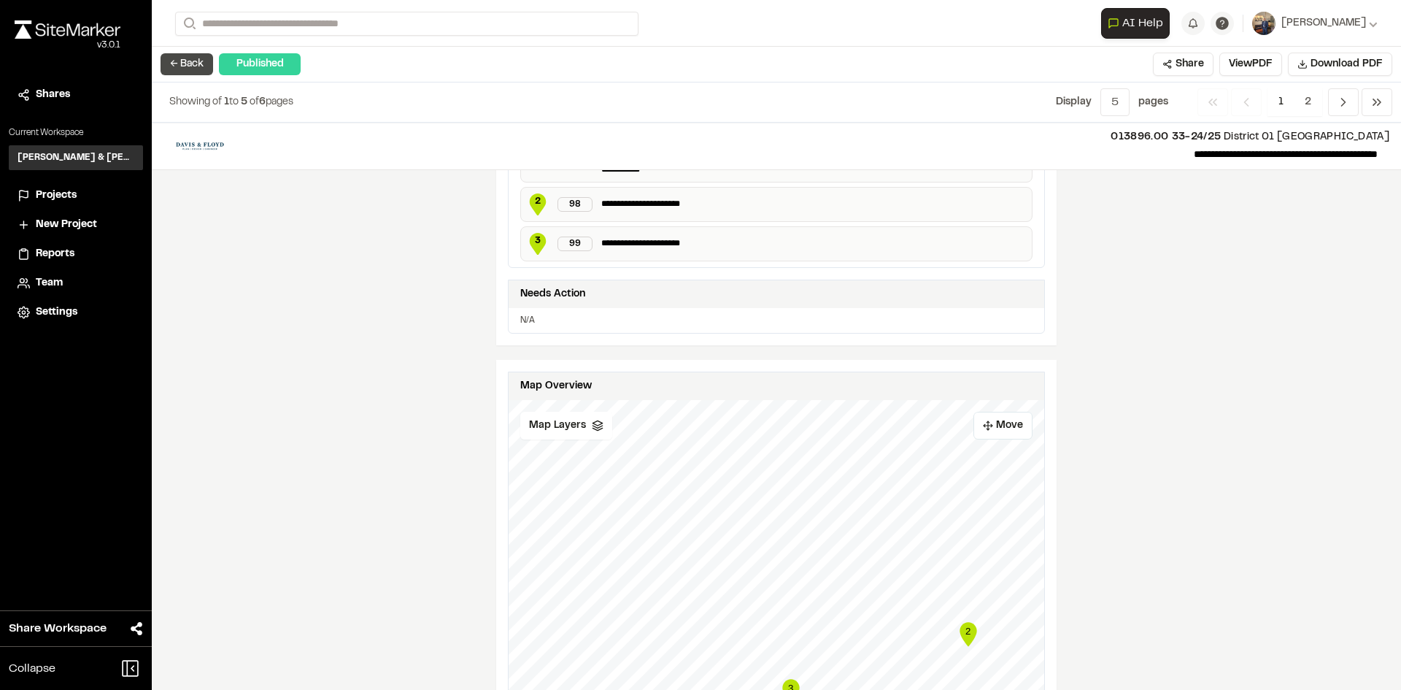
click at [196, 61] on button "← Back" at bounding box center [187, 64] width 53 height 22
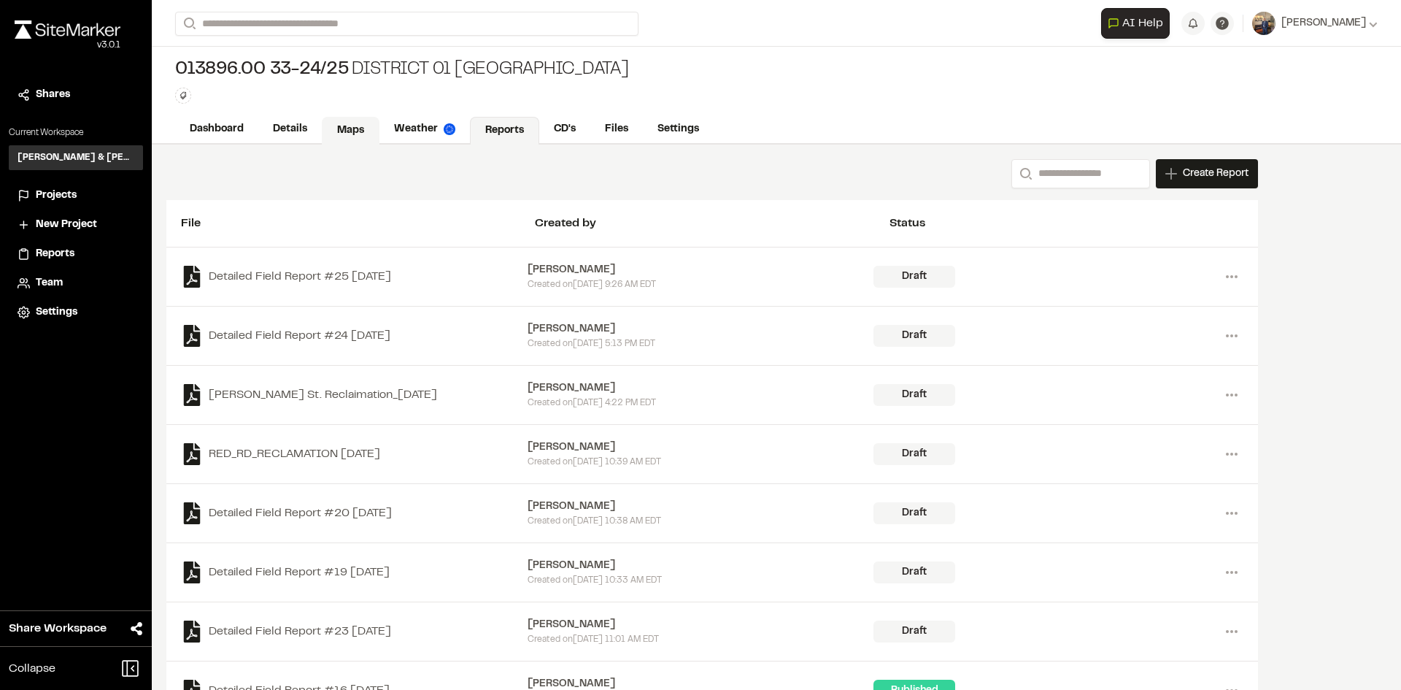
click at [353, 123] on link "Maps" at bounding box center [351, 131] width 58 height 28
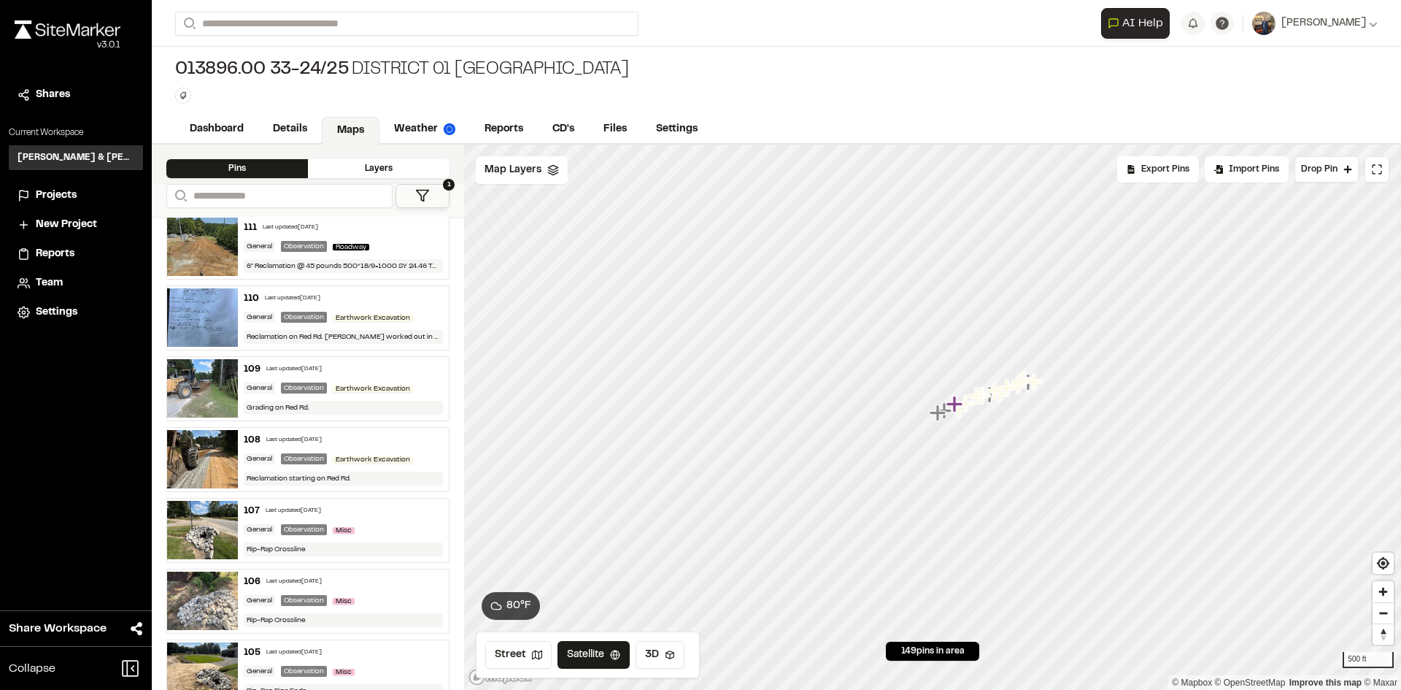
scroll to position [2773, 0]
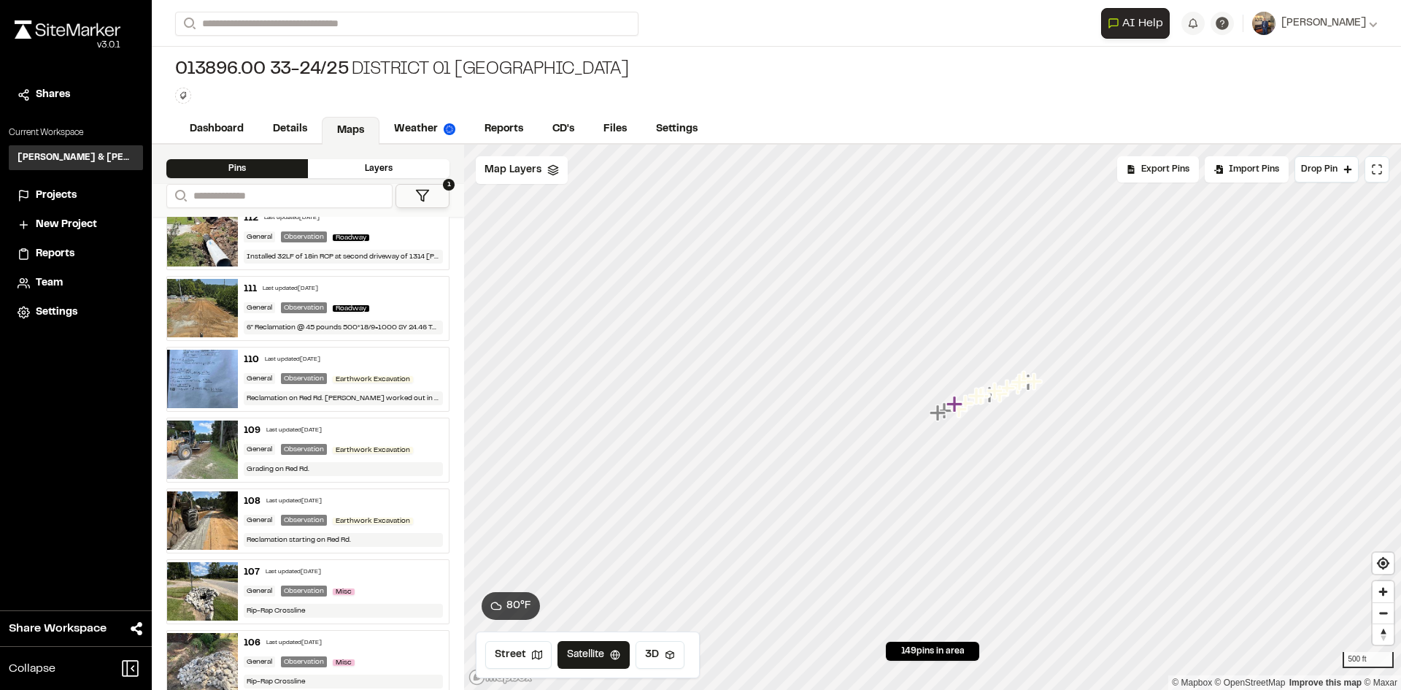
click at [366, 584] on div "General Observation Misc" at bounding box center [344, 590] width 200 height 13
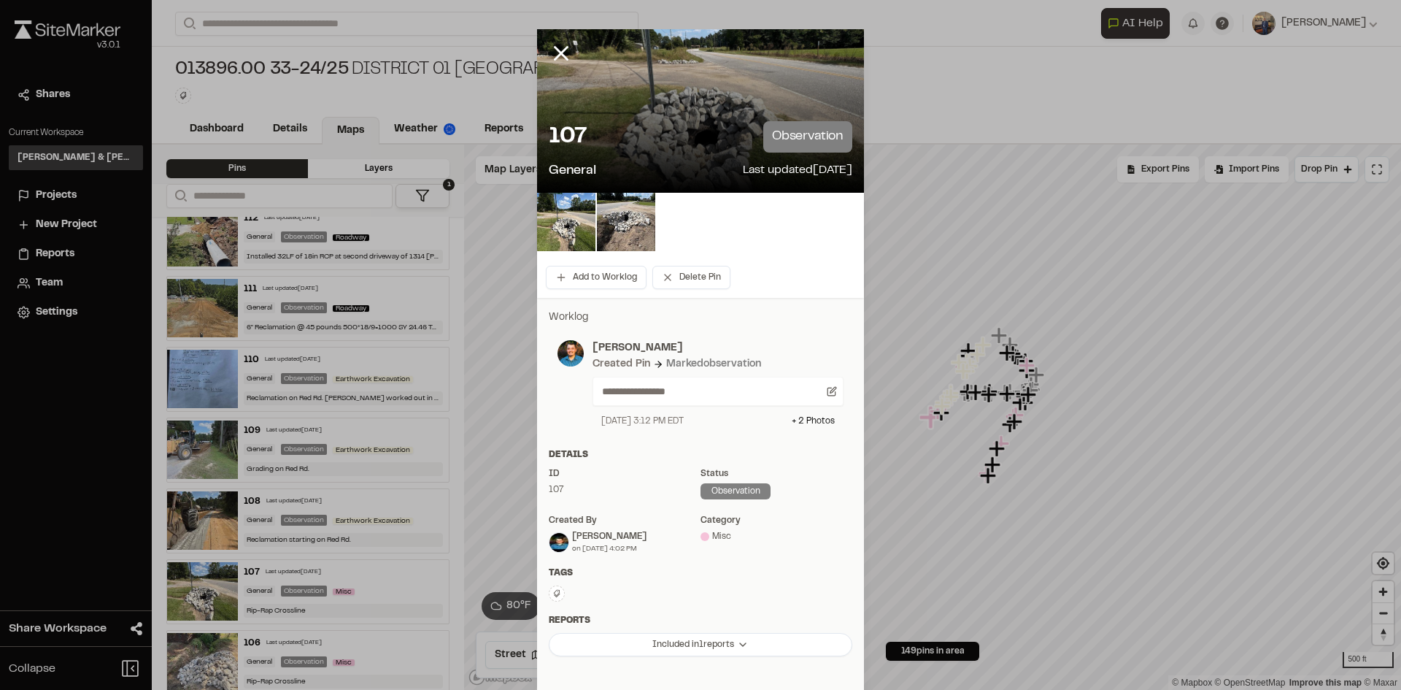
click at [549, 46] on icon at bounding box center [561, 53] width 25 height 25
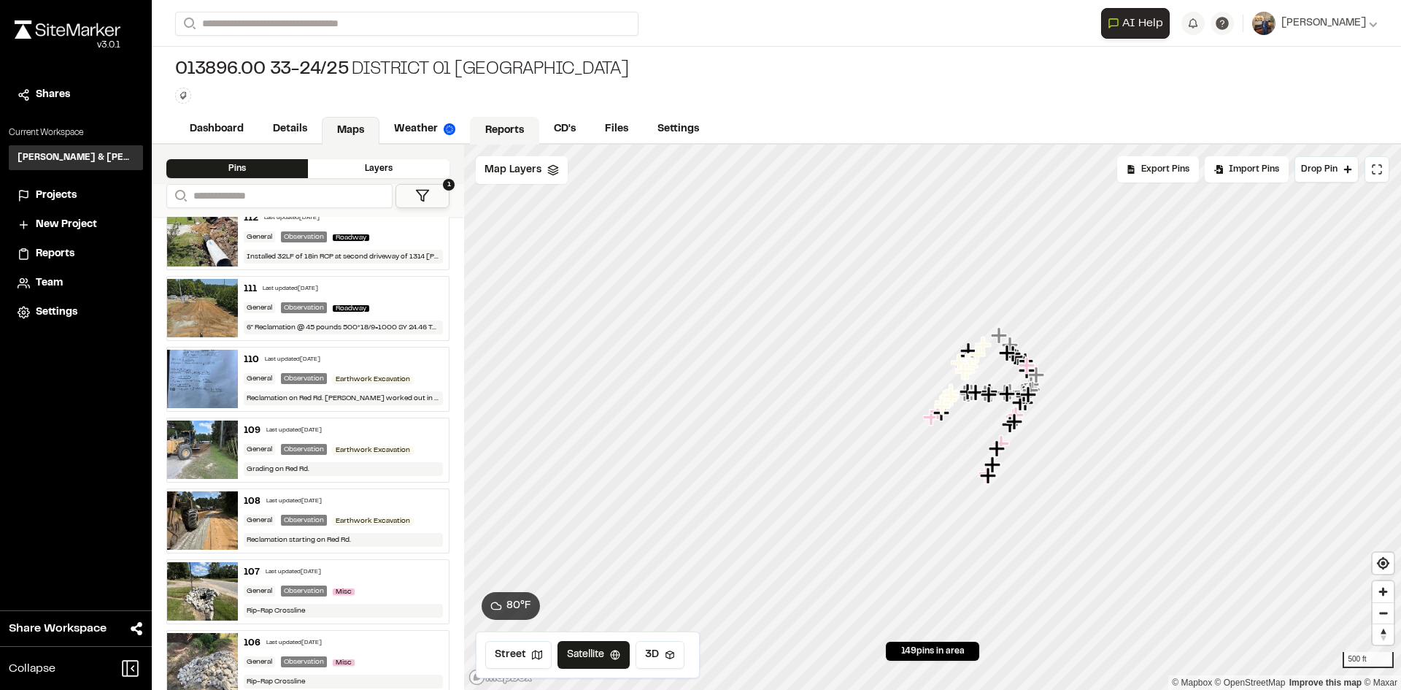
click at [514, 124] on link "Reports" at bounding box center [504, 131] width 69 height 28
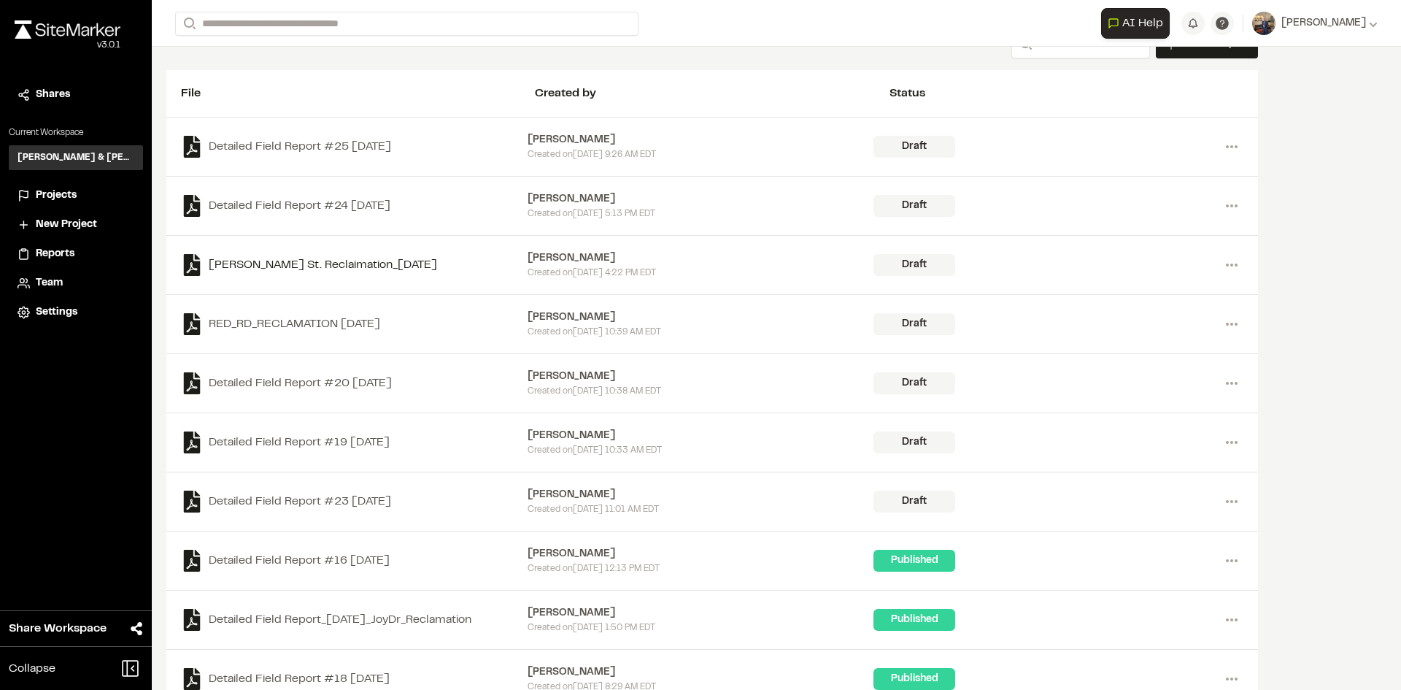
scroll to position [146, 0]
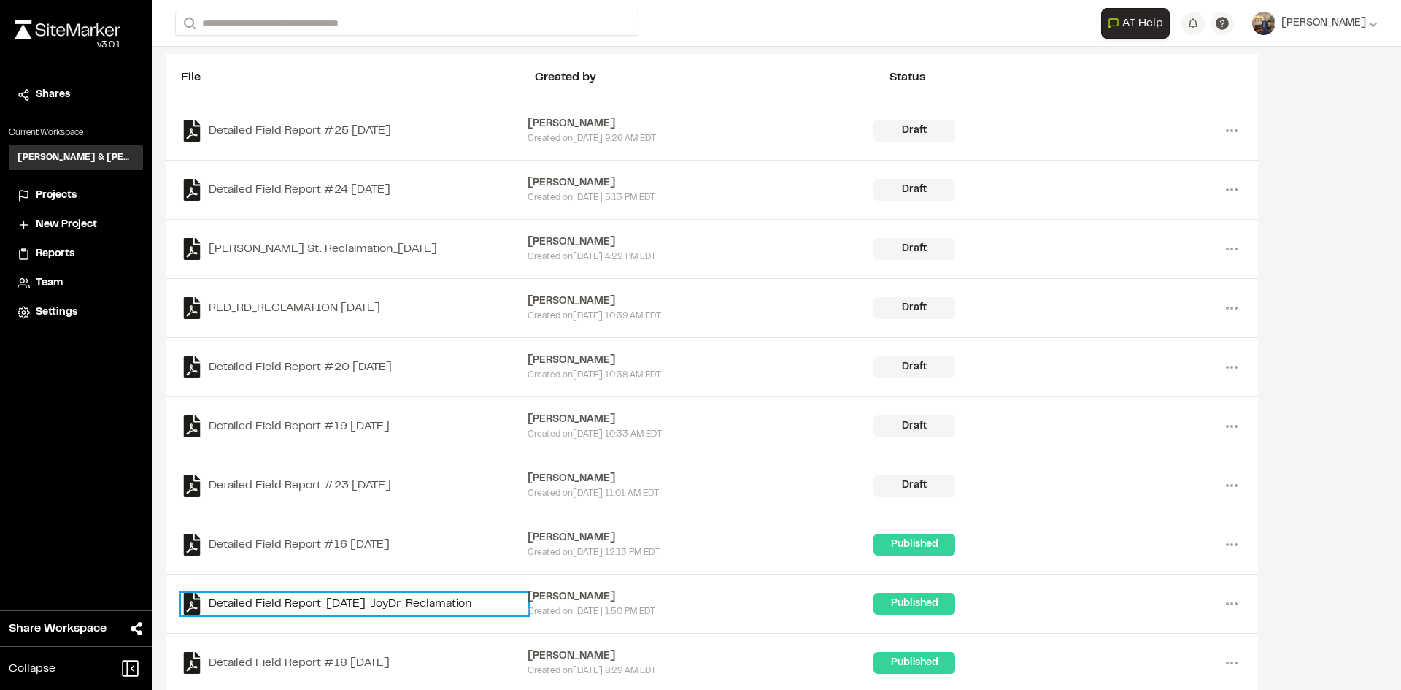
click at [411, 602] on link "Detailed Field Report_[DATE]_JoyDr_Reclamation" at bounding box center [354, 603] width 347 height 22
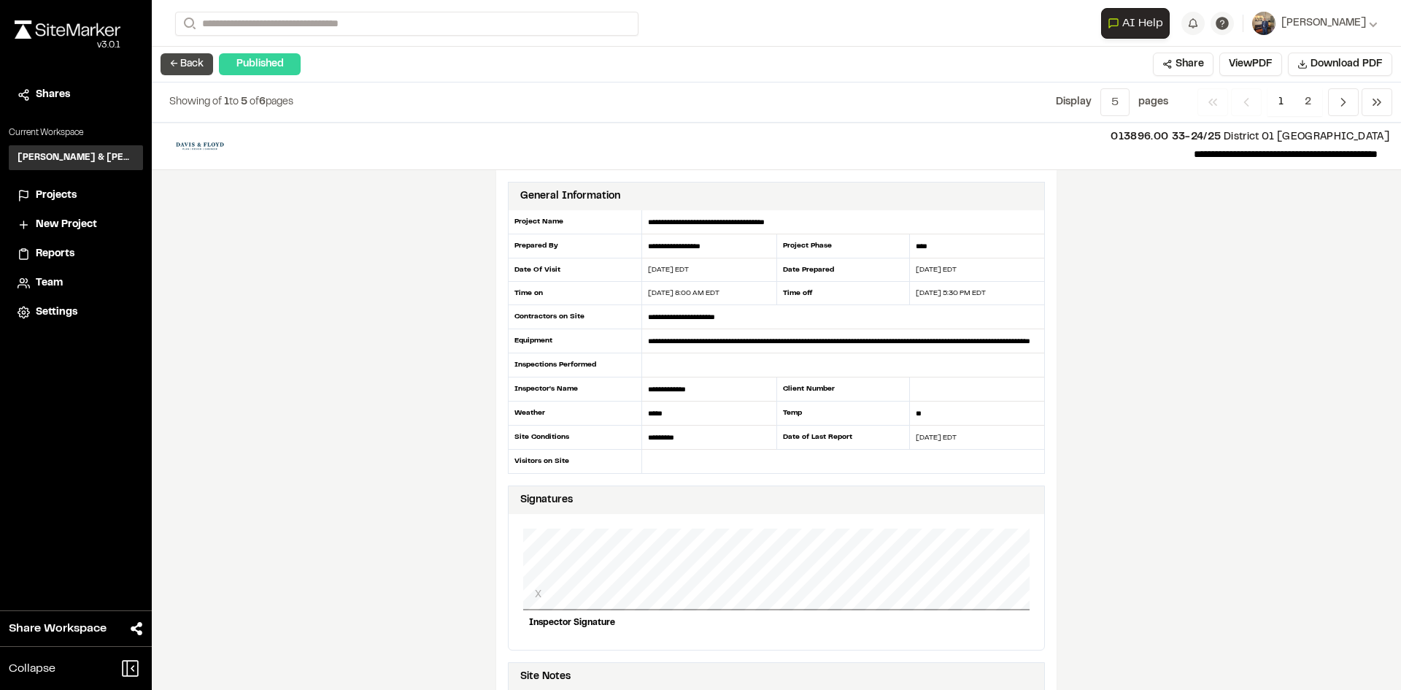
click at [193, 70] on button "← Back" at bounding box center [187, 64] width 53 height 22
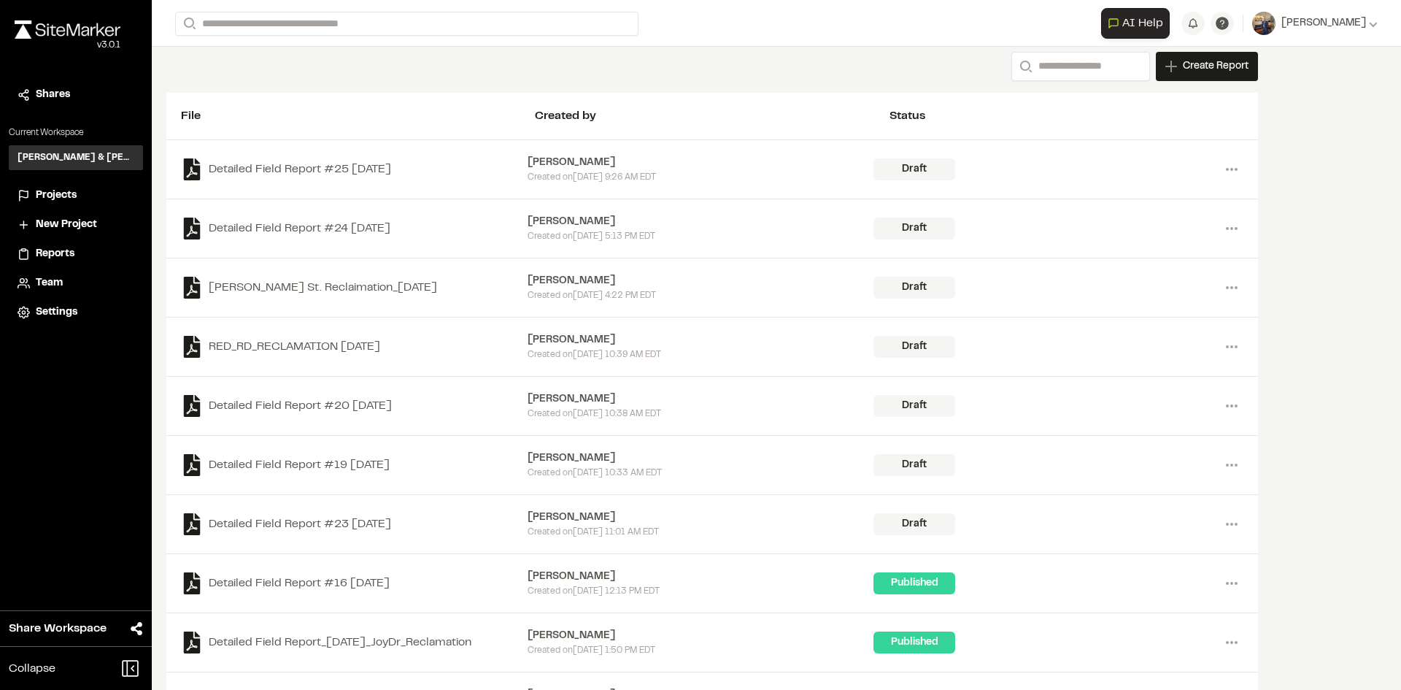
scroll to position [146, 0]
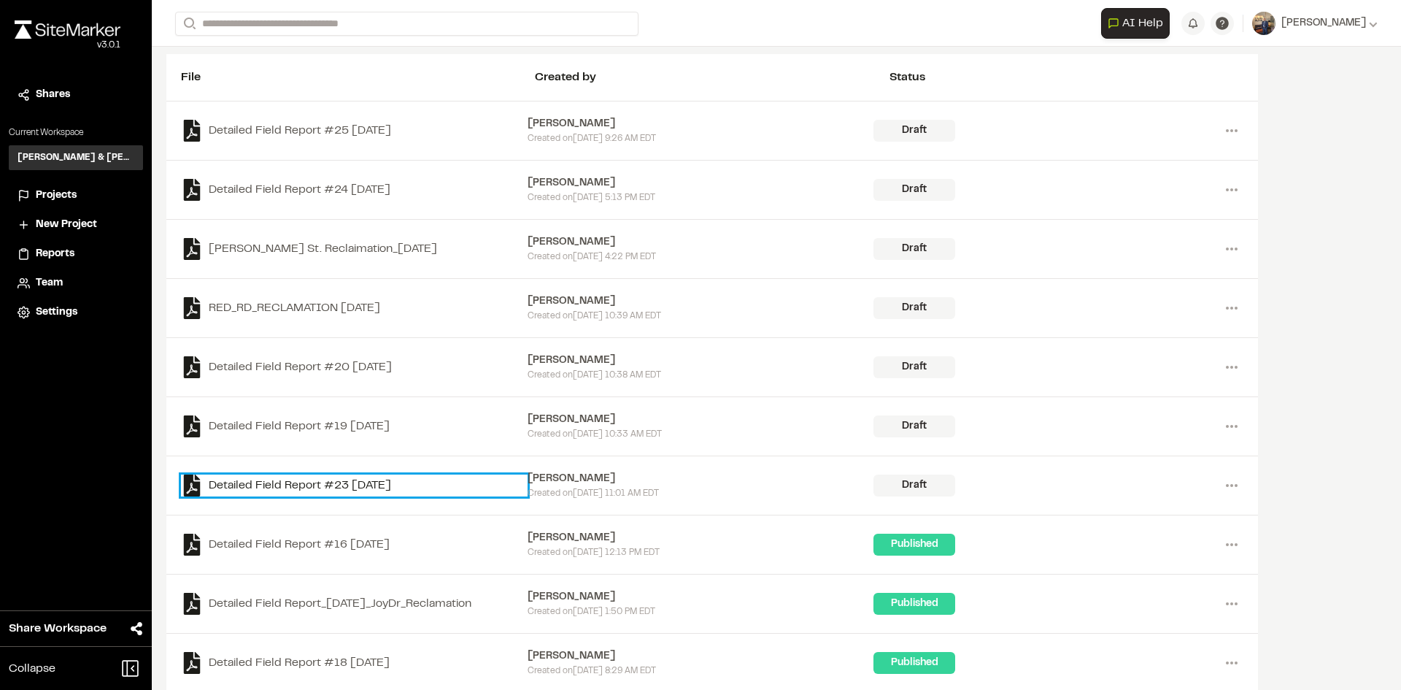
click at [378, 486] on link "Detailed Field Report #23 [DATE]" at bounding box center [354, 485] width 347 height 22
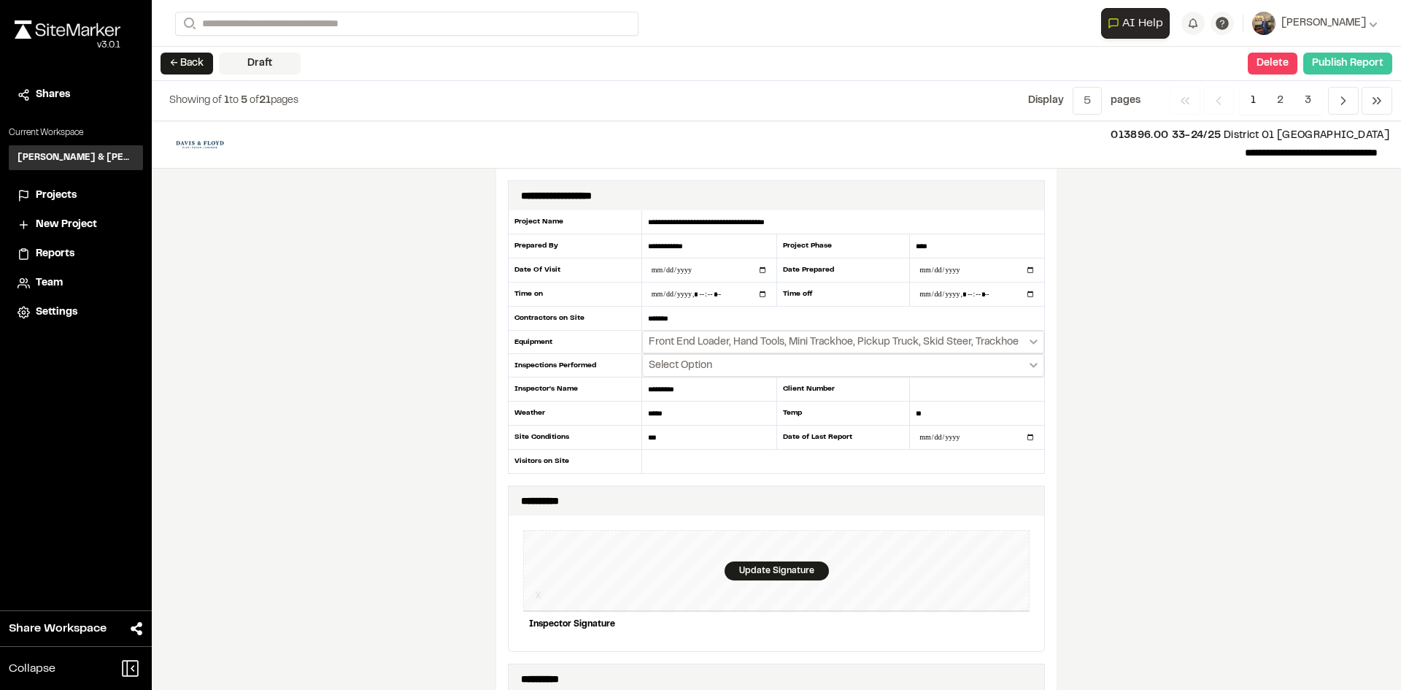
click at [1321, 63] on button "Publish Report" at bounding box center [1347, 64] width 89 height 22
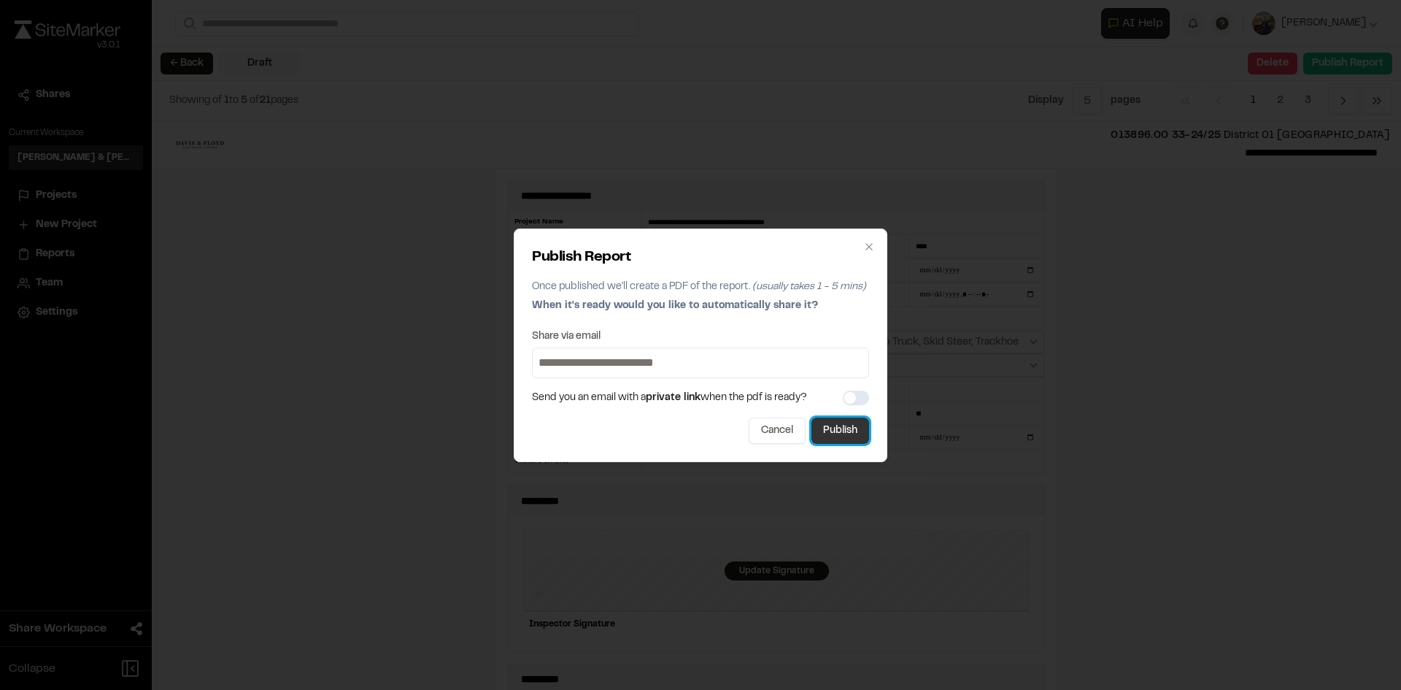
click at [865, 433] on button "Publish" at bounding box center [840, 430] width 58 height 26
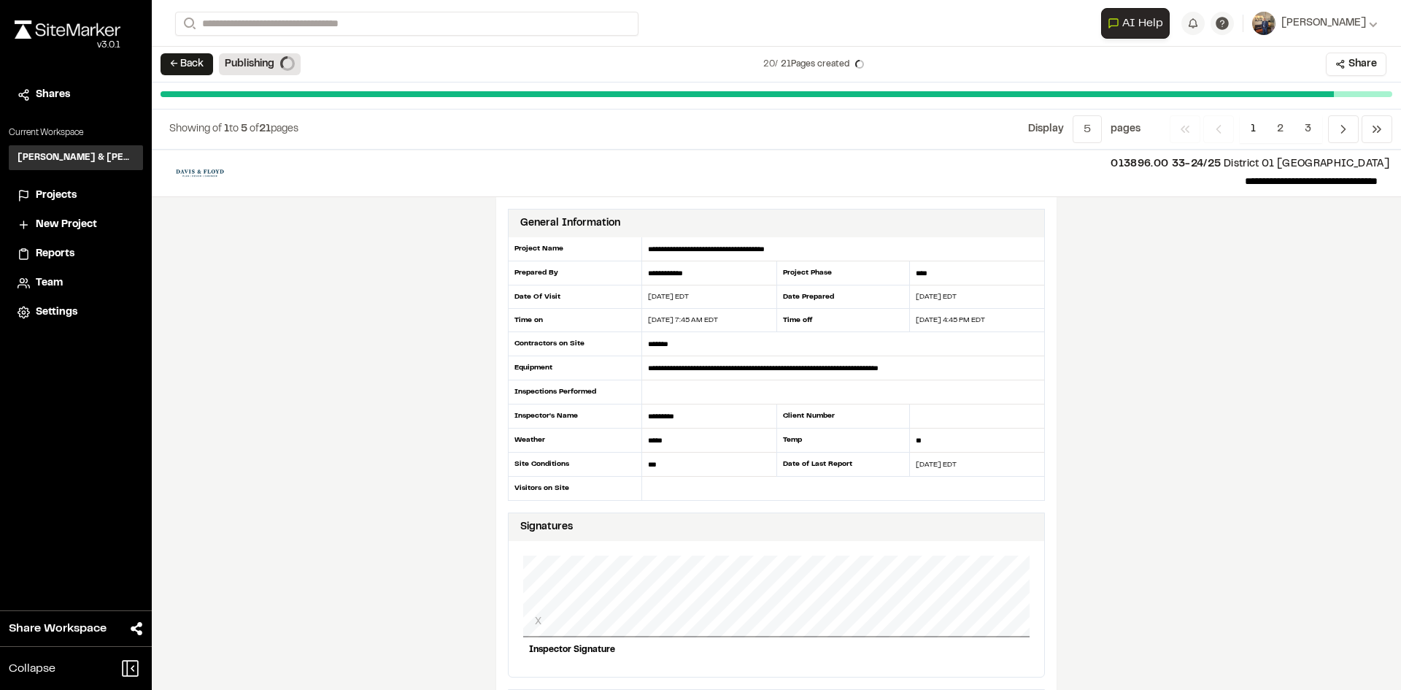
click at [181, 66] on button "← Back" at bounding box center [187, 64] width 53 height 22
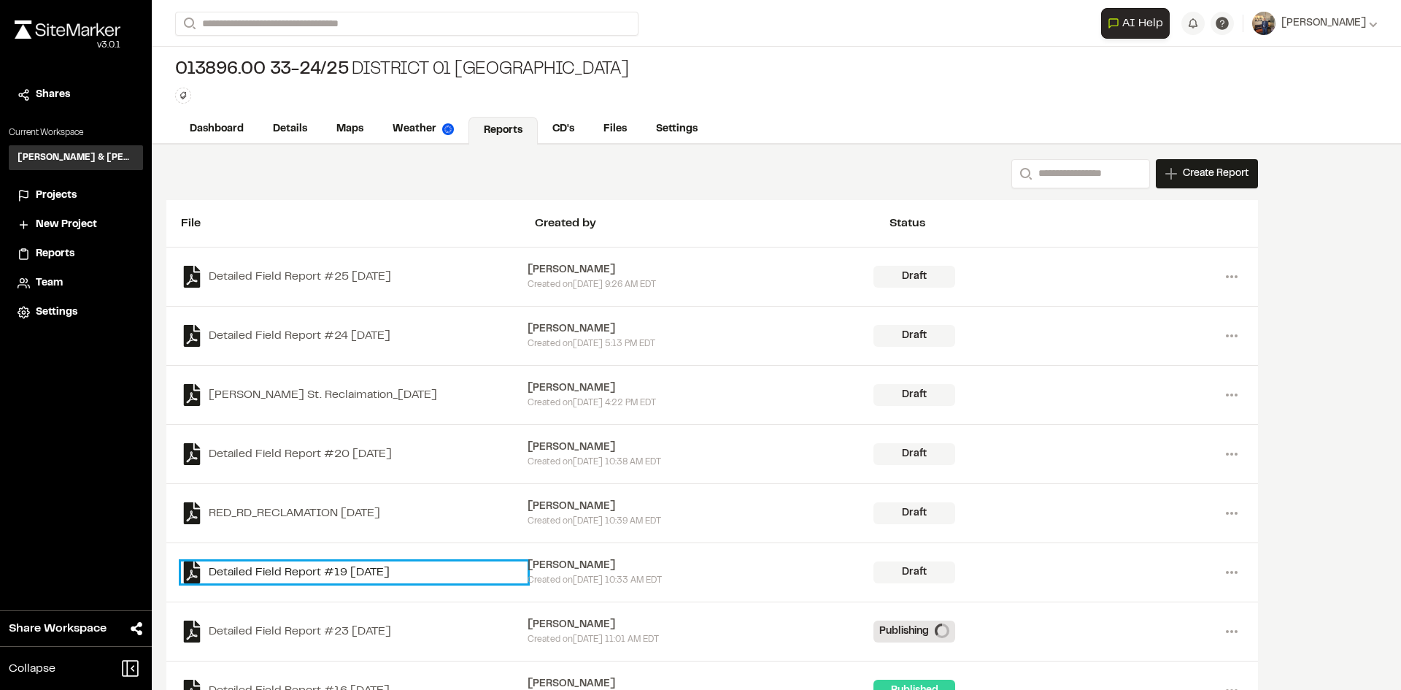
click at [300, 568] on link "Detailed Field Report #19 [DATE]" at bounding box center [354, 572] width 347 height 22
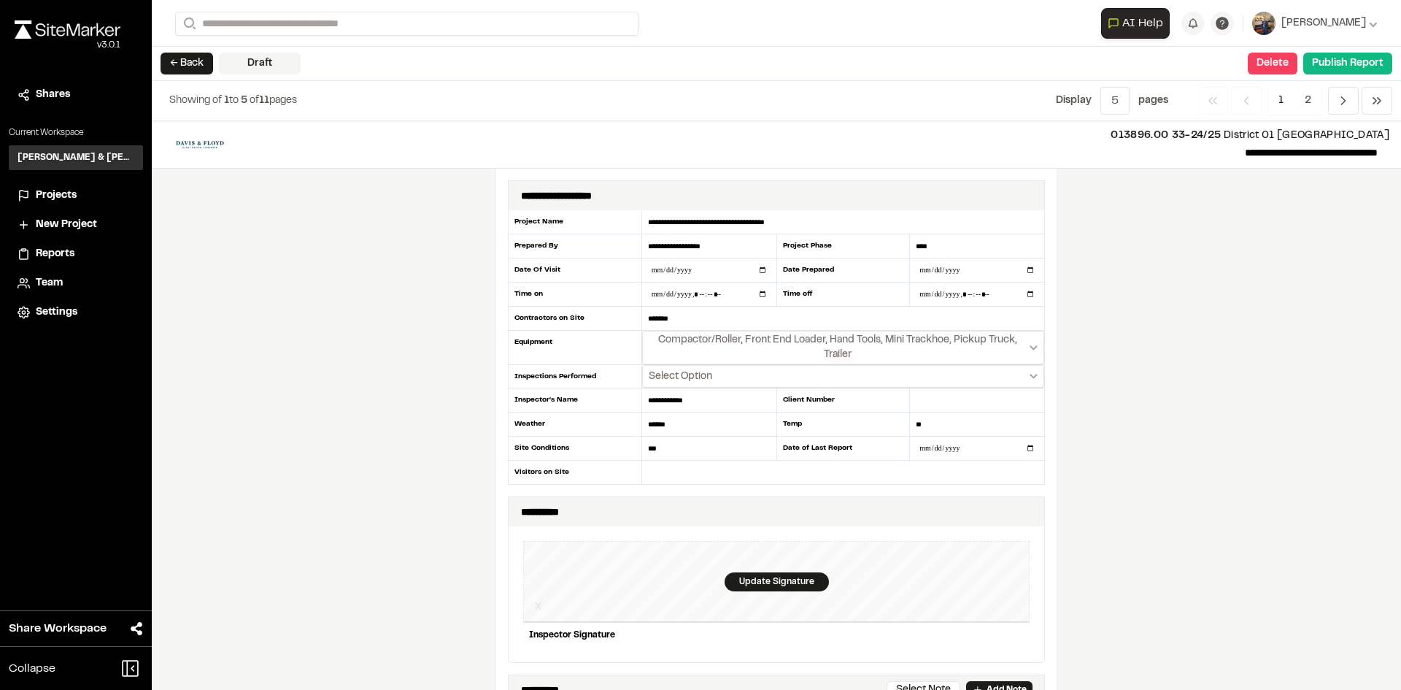
click at [193, 65] on button "← Back" at bounding box center [187, 64] width 53 height 22
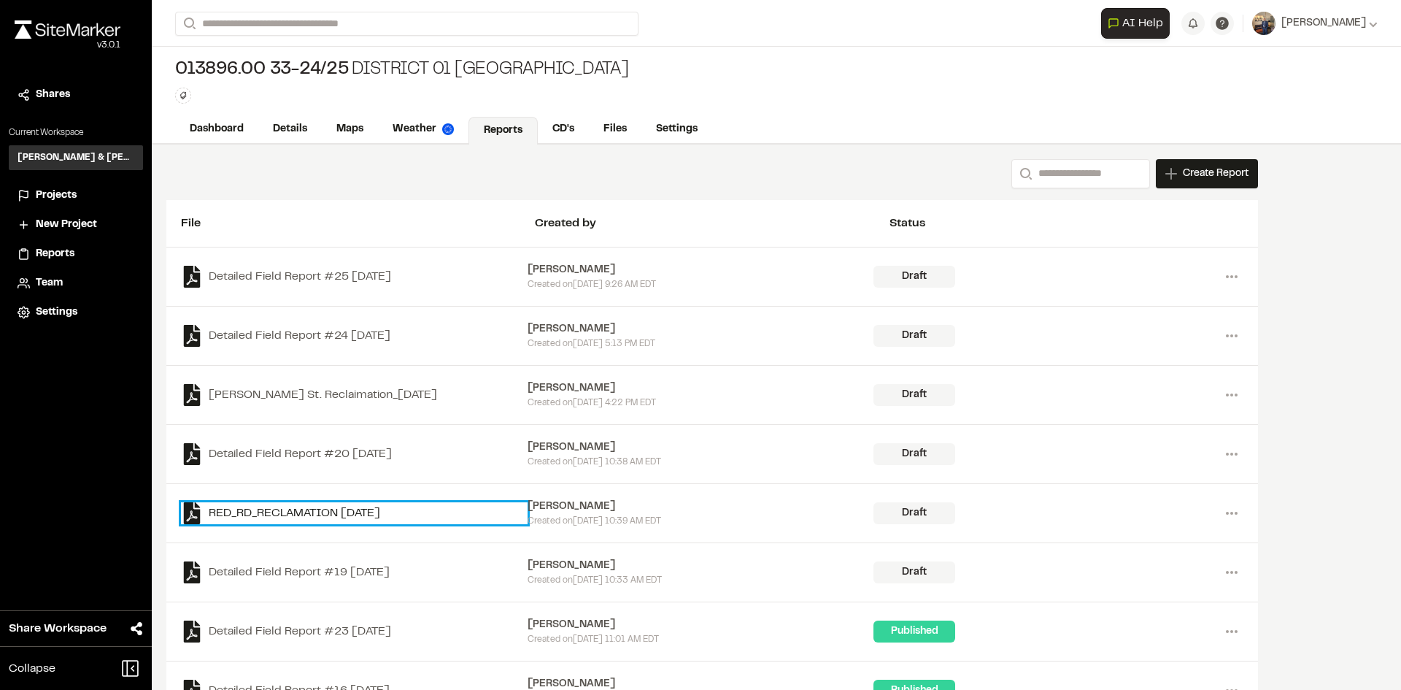
click at [333, 514] on link "RED_RD_RECLAMATION [DATE]" at bounding box center [354, 513] width 347 height 22
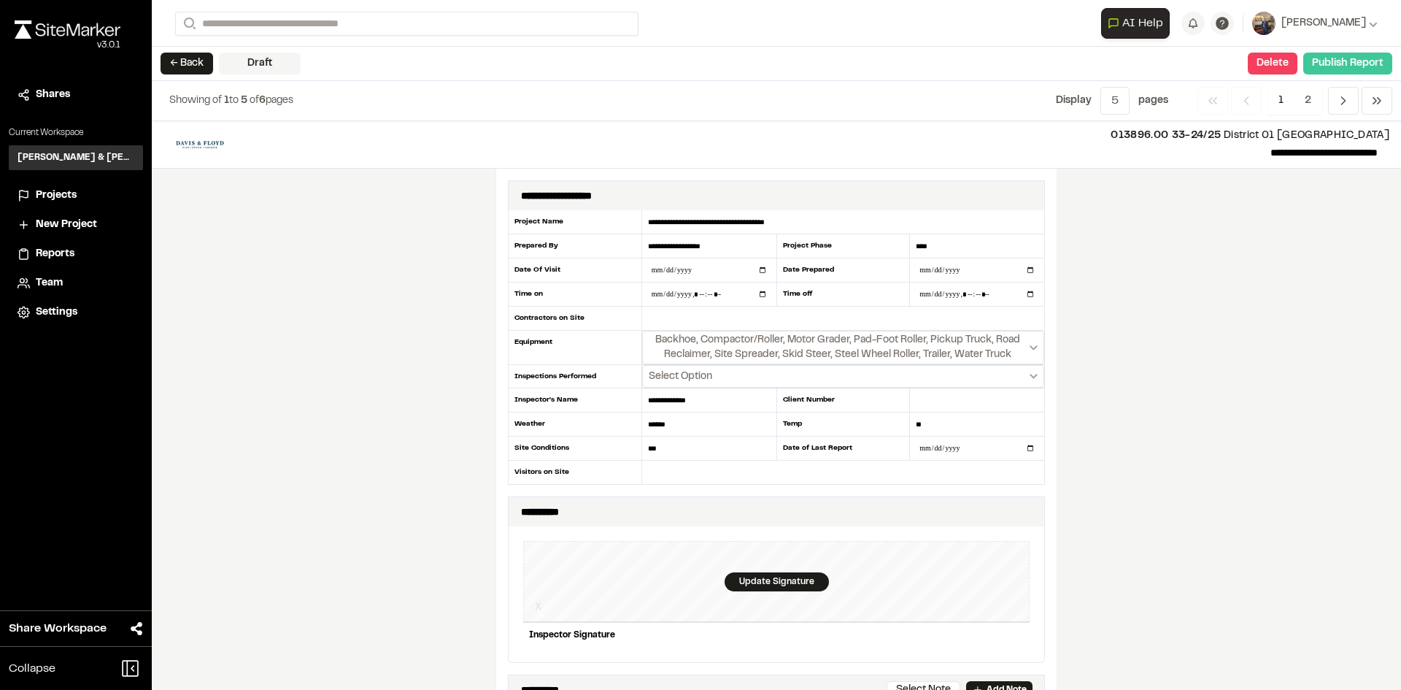
click at [1326, 65] on button "Publish Report" at bounding box center [1347, 64] width 89 height 22
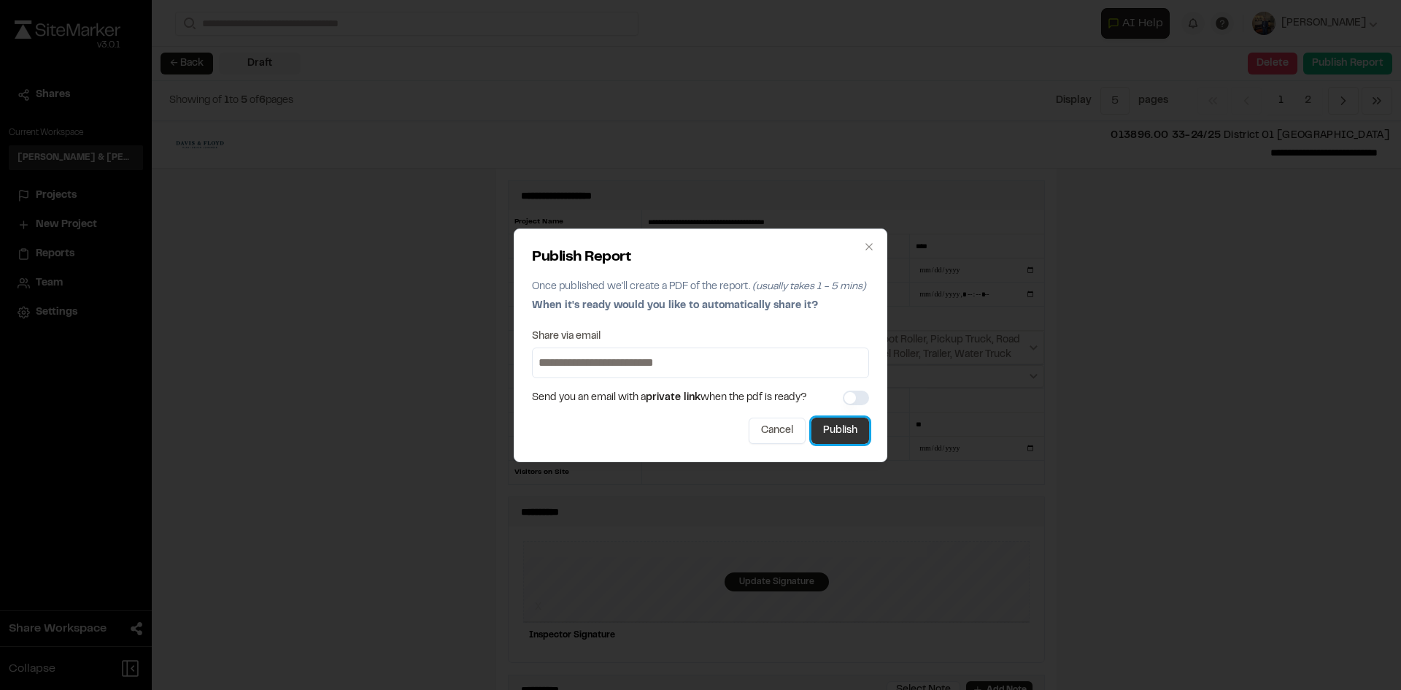
click at [846, 434] on button "Publish" at bounding box center [840, 430] width 58 height 26
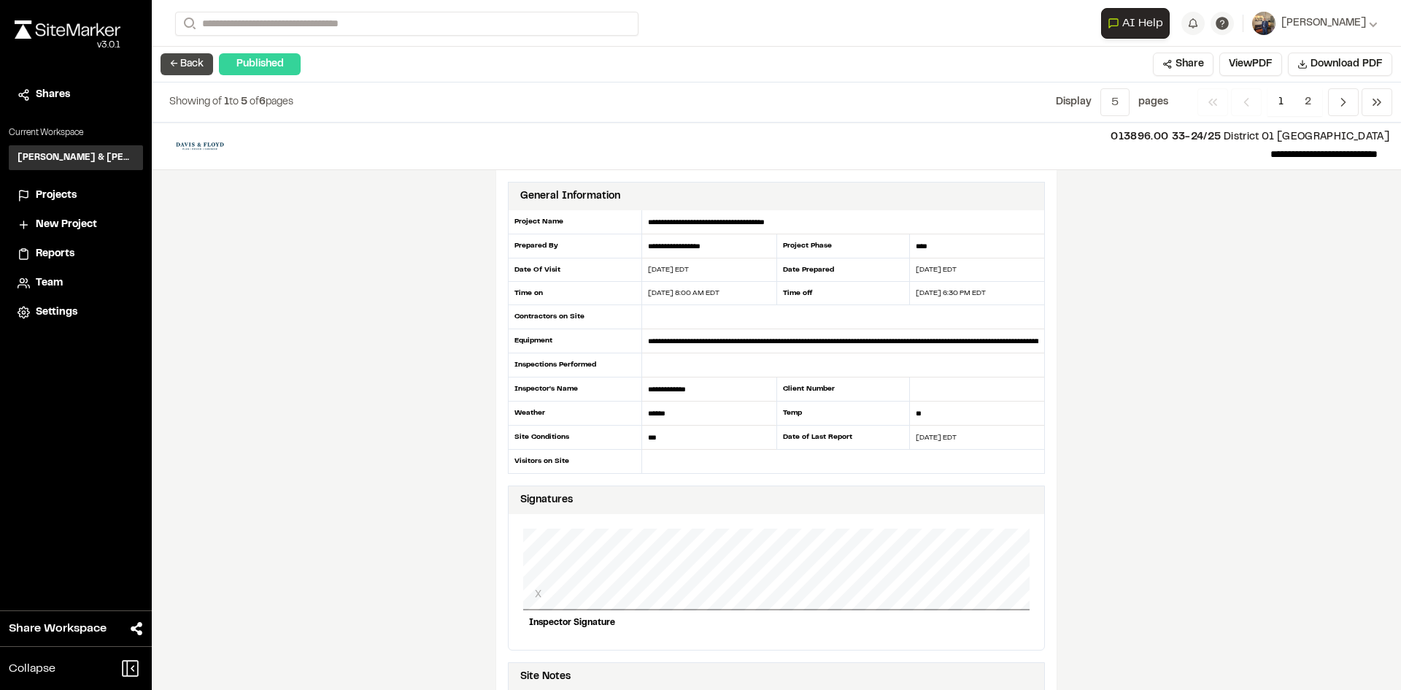
click at [196, 54] on button "← Back" at bounding box center [187, 64] width 53 height 22
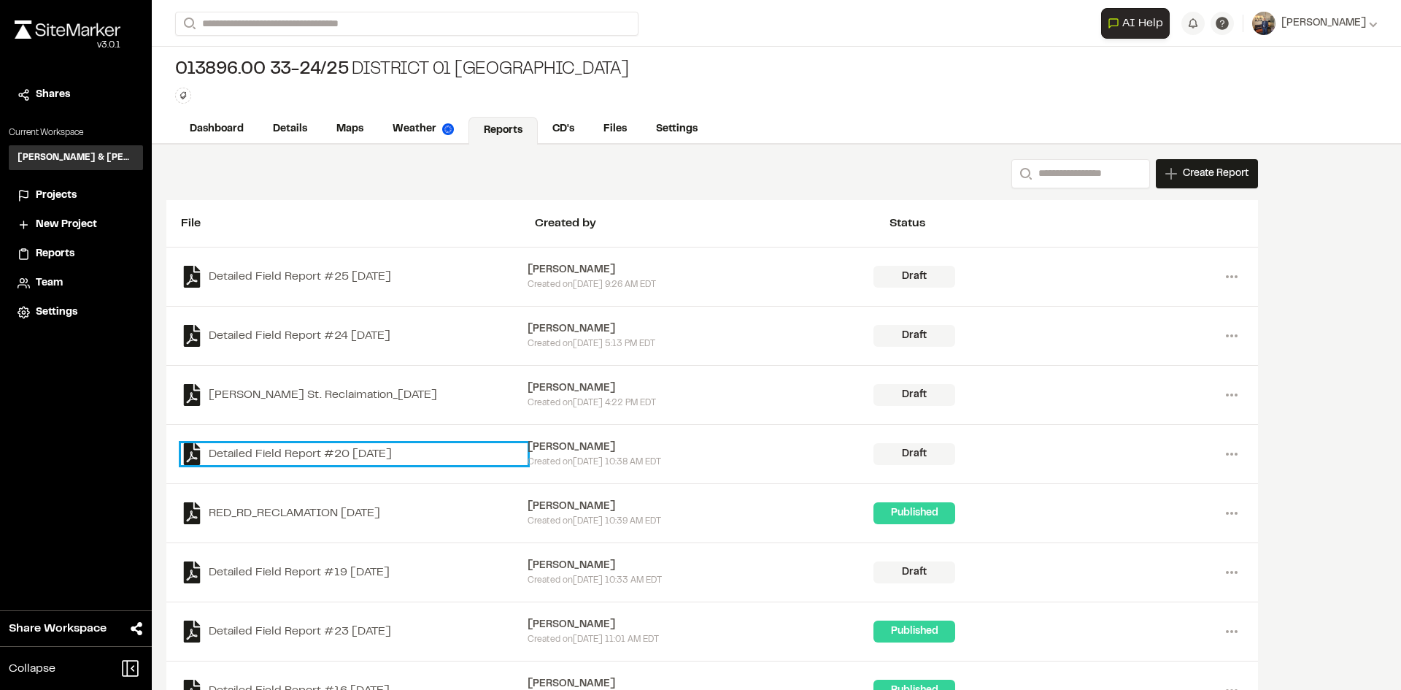
click at [304, 447] on link "Detailed Field Report #20 2025-09-09" at bounding box center [354, 454] width 347 height 22
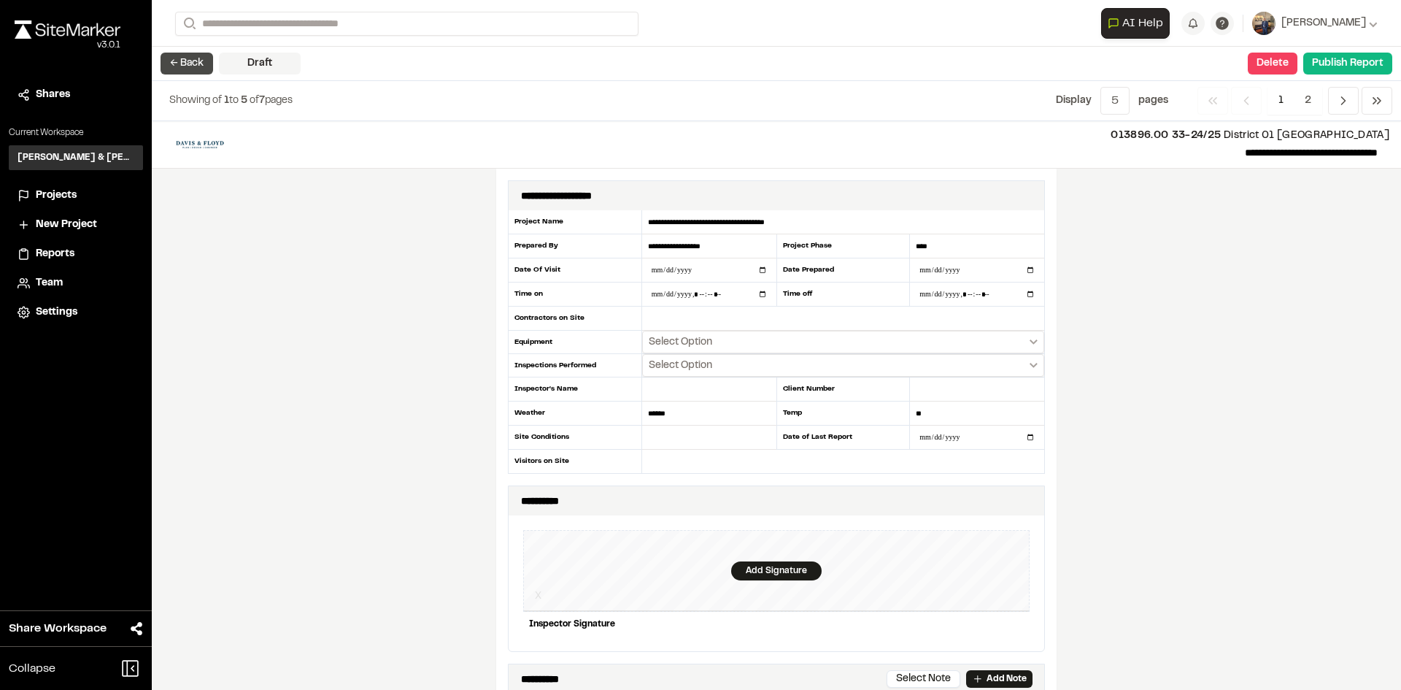
click at [201, 69] on button "← Back" at bounding box center [187, 64] width 53 height 22
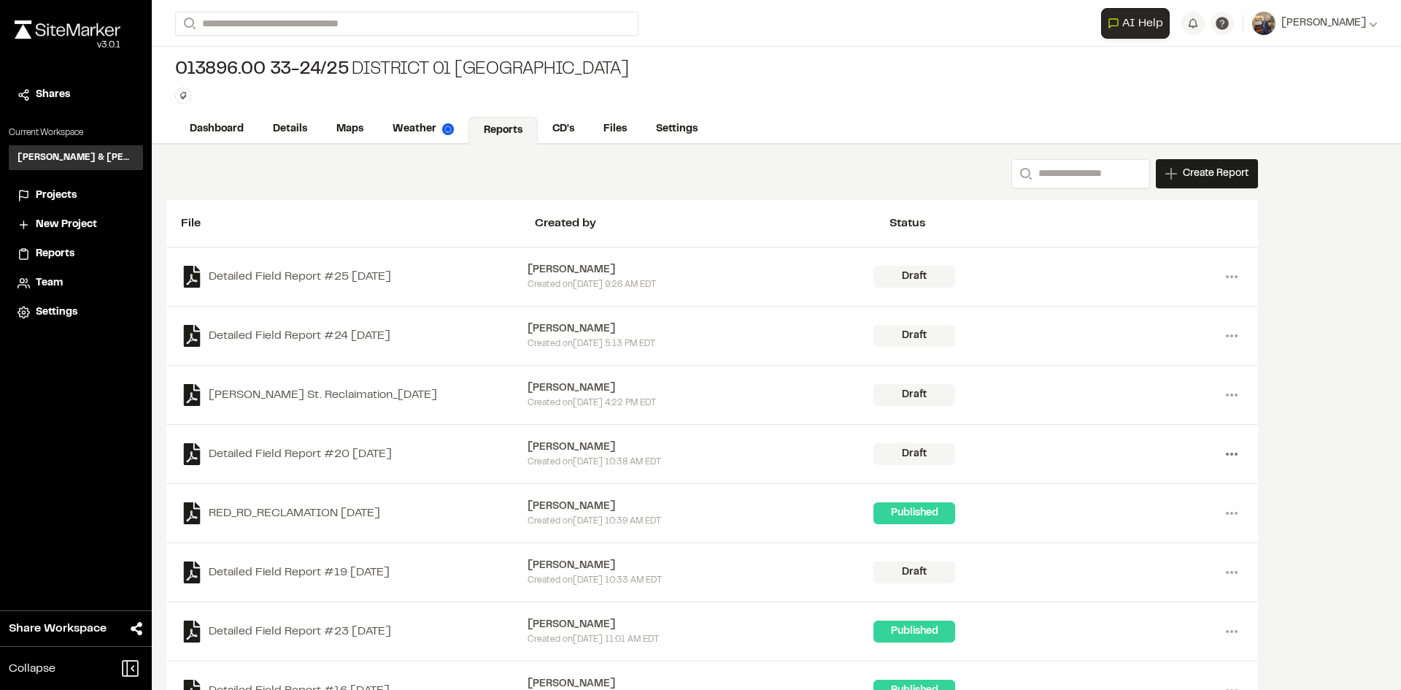
click at [1232, 449] on icon at bounding box center [1231, 453] width 23 height 23
click at [1148, 507] on link "Delete" at bounding box center [1179, 506] width 127 height 22
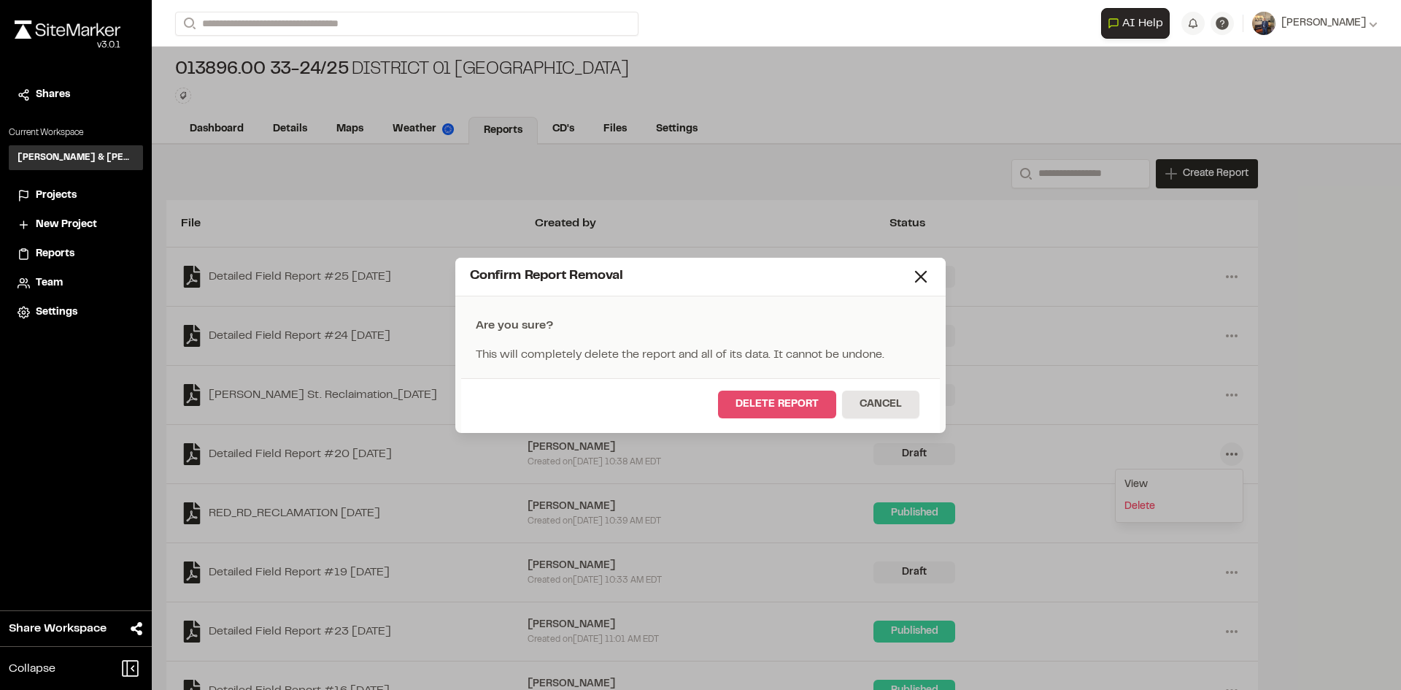
click at [808, 406] on button "Delete Report" at bounding box center [777, 404] width 118 height 28
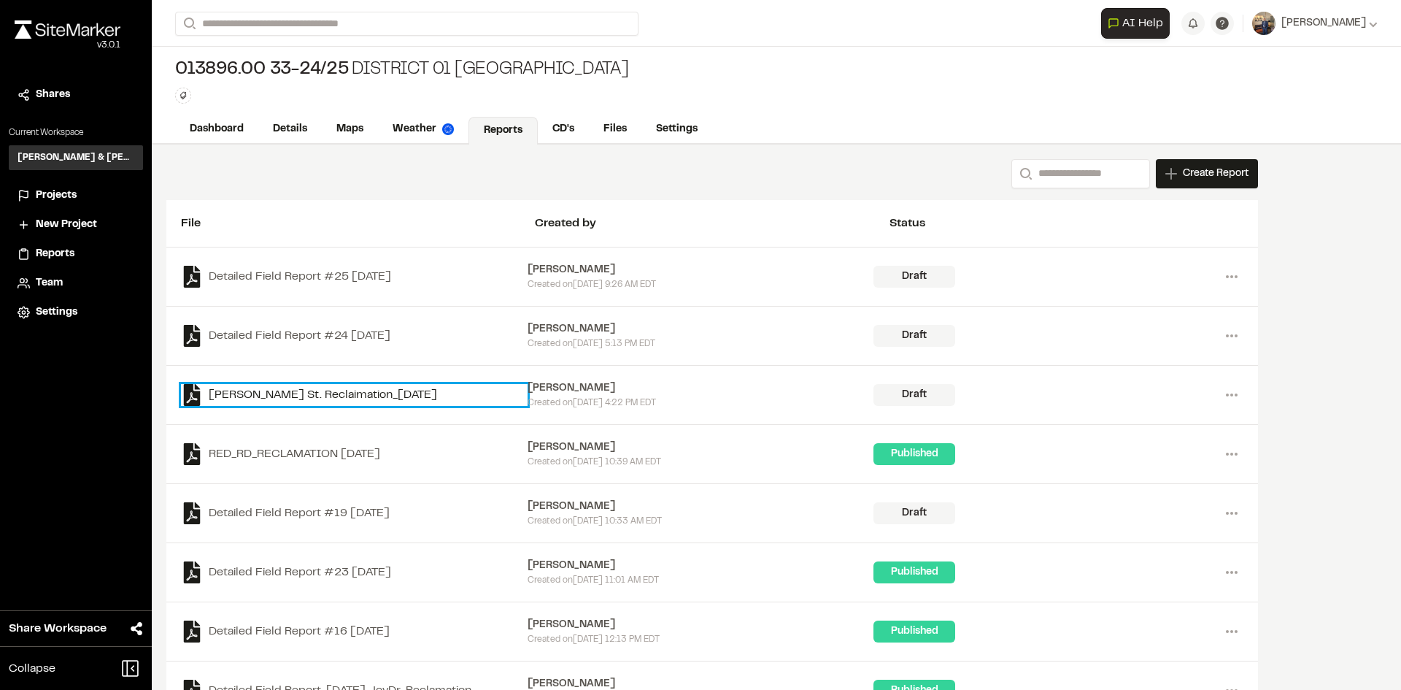
click at [358, 395] on link "[PERSON_NAME] St. Reclaimation_[DATE]" at bounding box center [354, 395] width 347 height 22
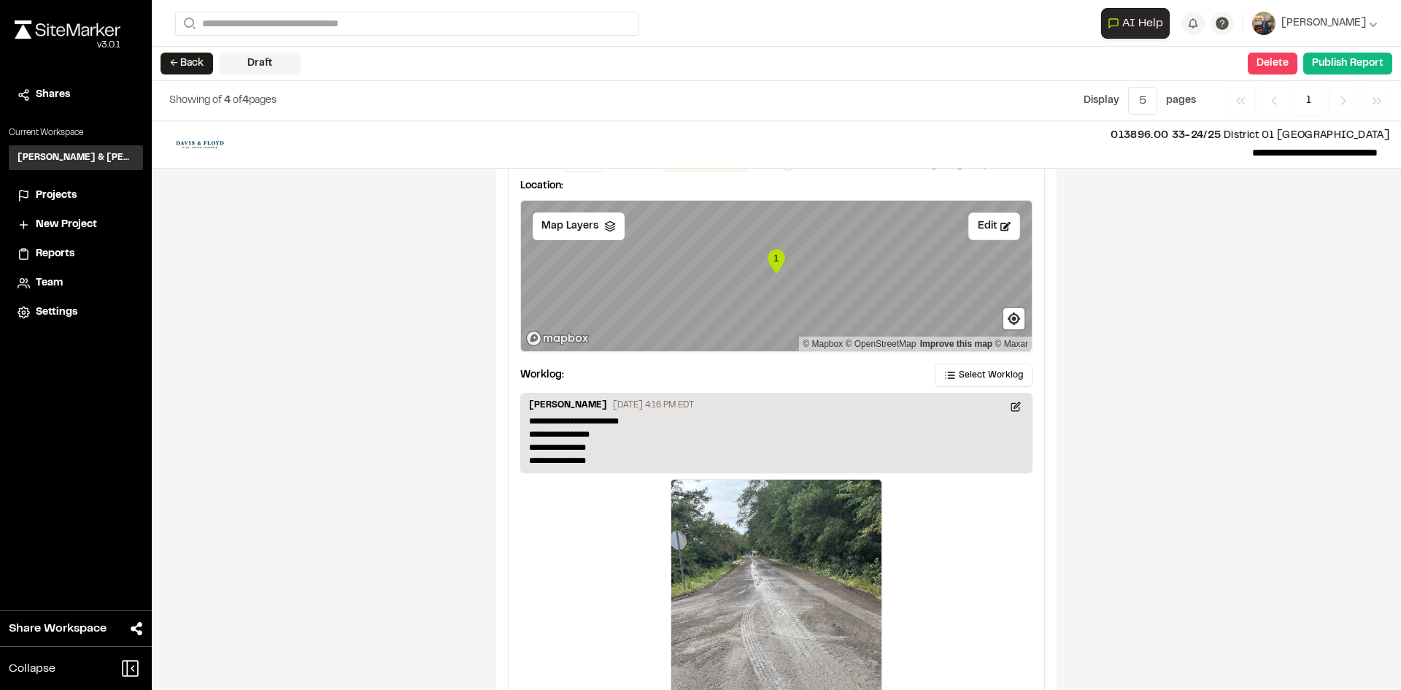
scroll to position [1735, 0]
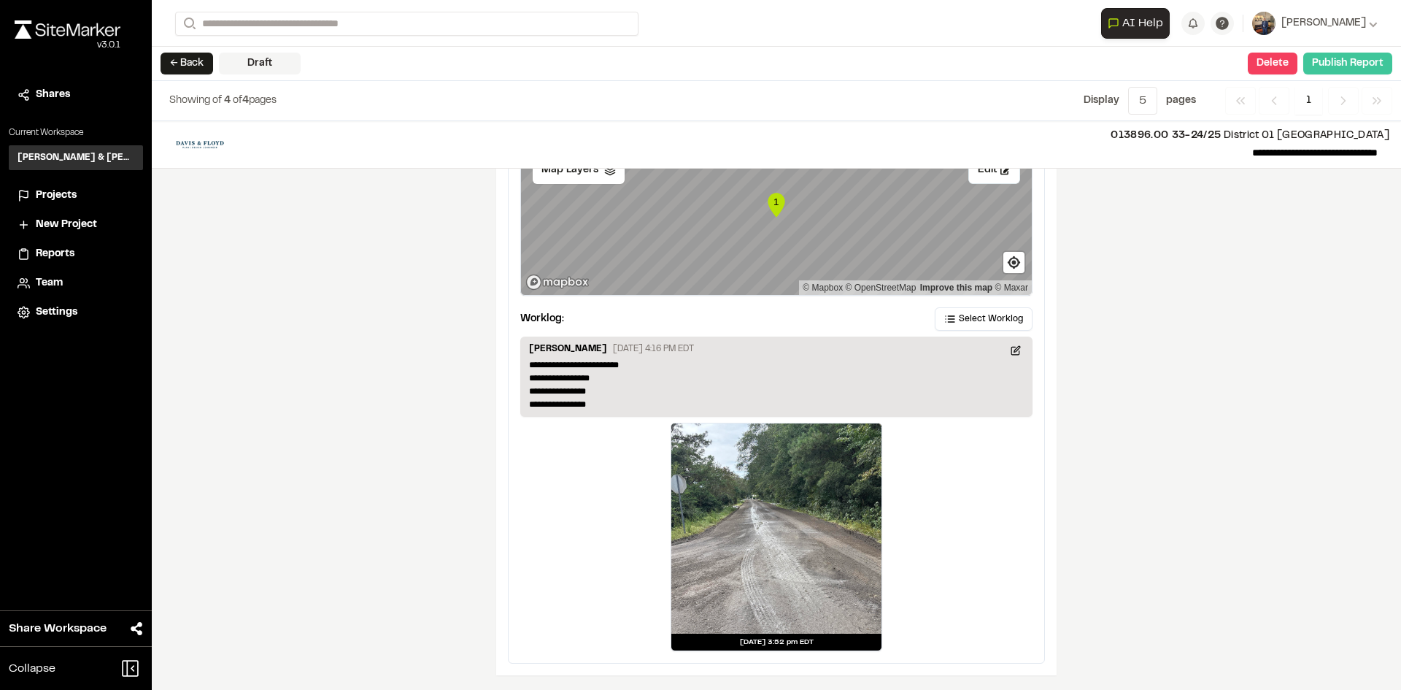
click at [1321, 68] on button "Publish Report" at bounding box center [1347, 64] width 89 height 22
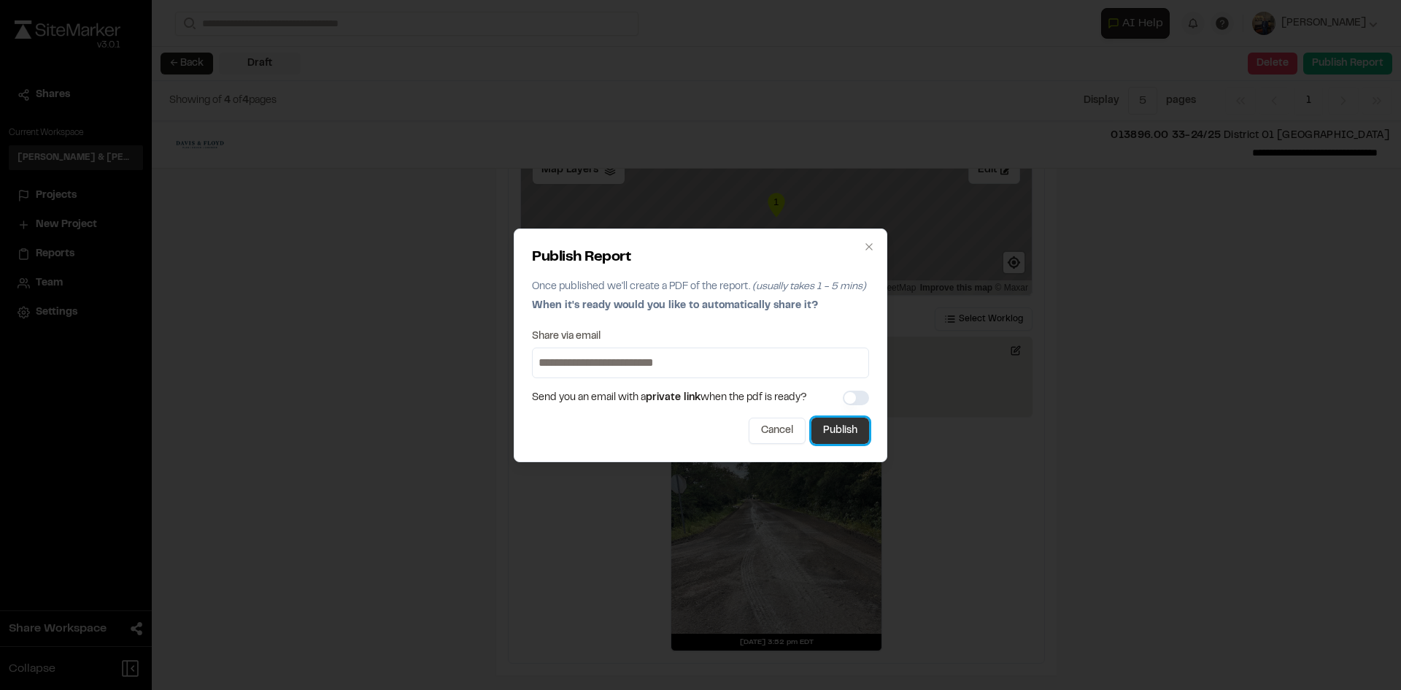
click at [845, 431] on button "Publish" at bounding box center [840, 430] width 58 height 26
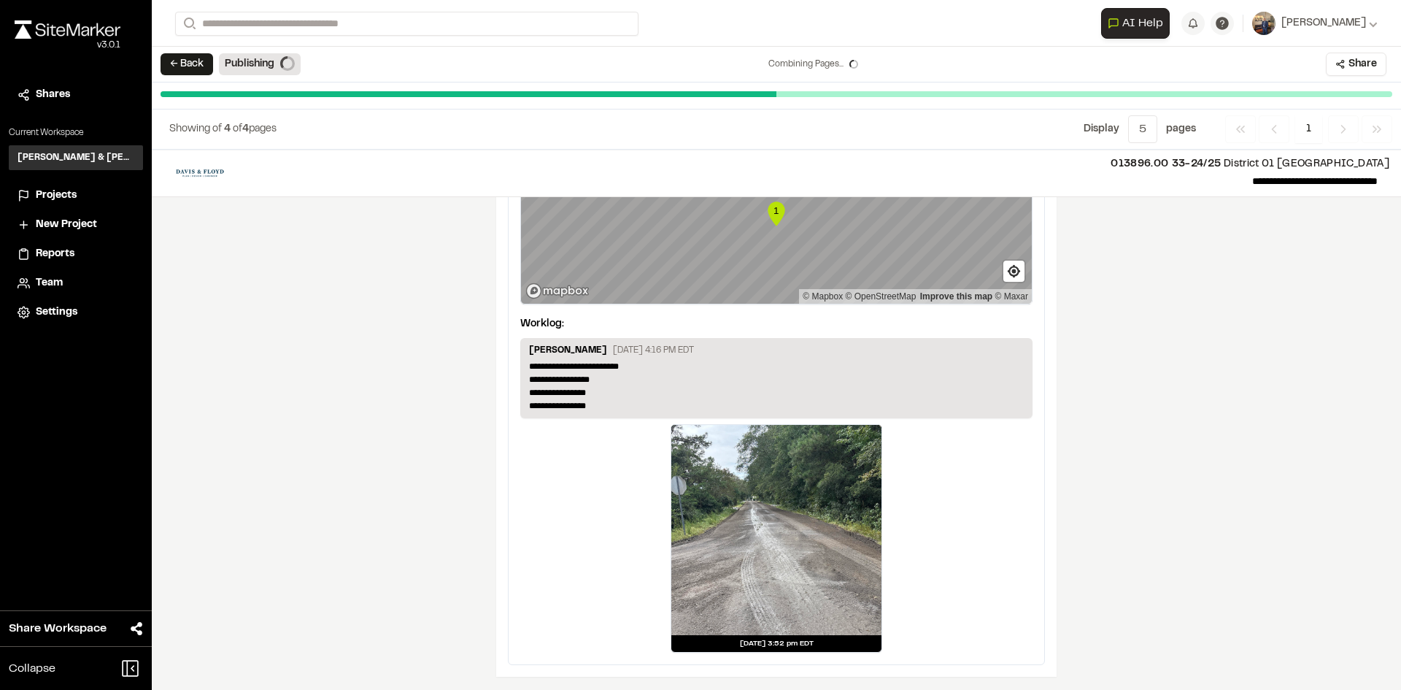
scroll to position [0, 0]
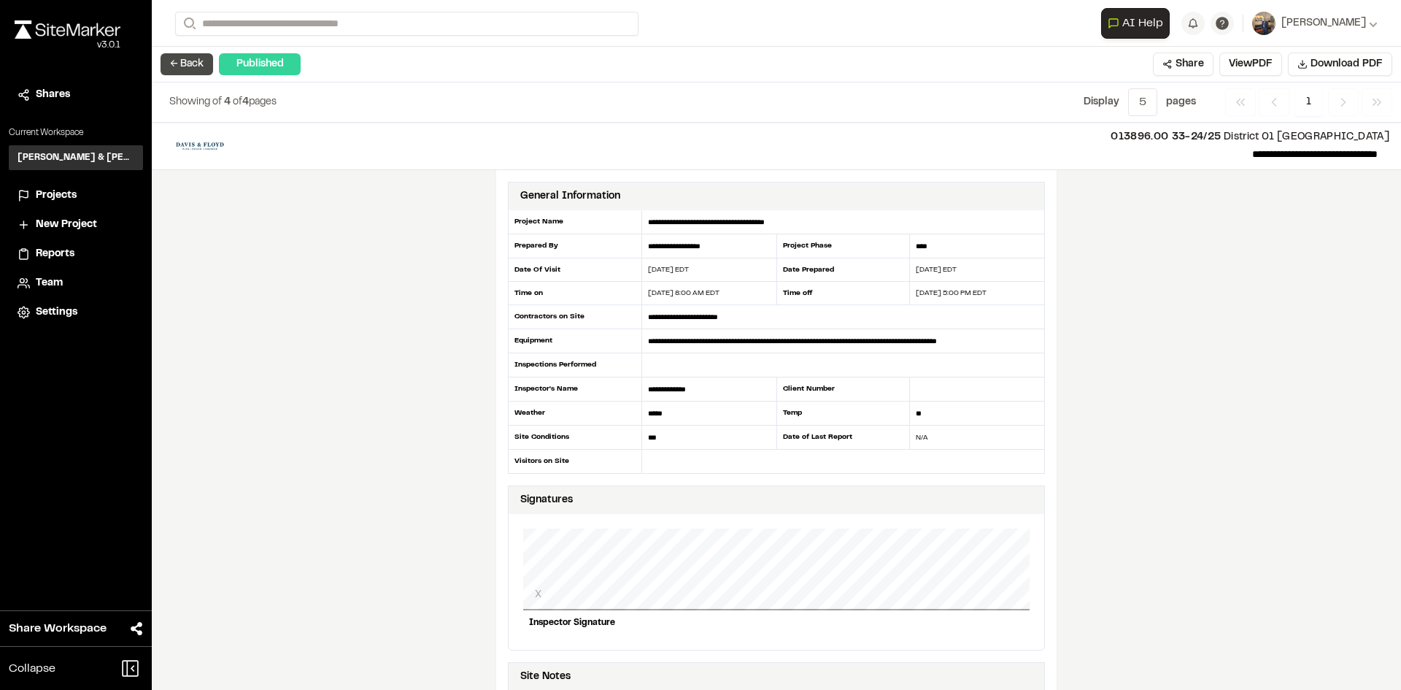
click at [179, 63] on button "← Back" at bounding box center [187, 64] width 53 height 22
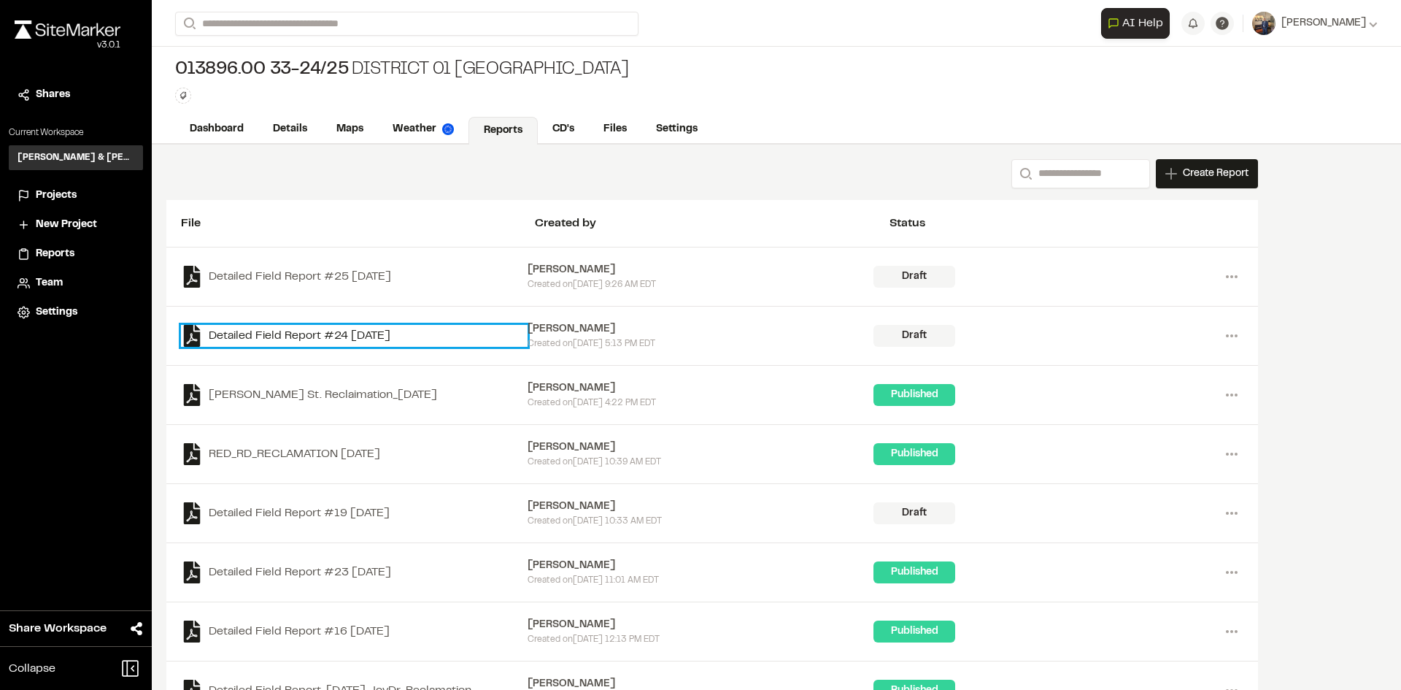
click at [324, 338] on link "Detailed Field Report #24 [DATE]" at bounding box center [354, 336] width 347 height 22
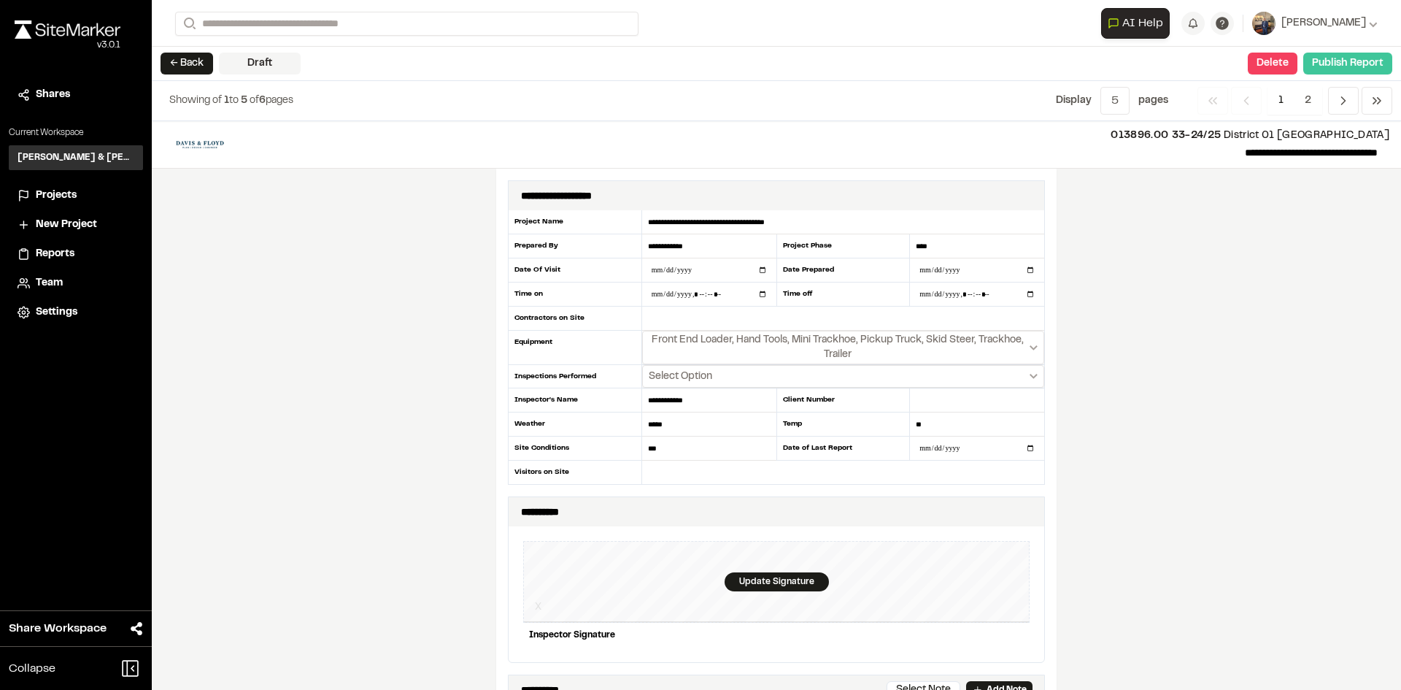
click at [1347, 59] on button "Publish Report" at bounding box center [1347, 64] width 89 height 22
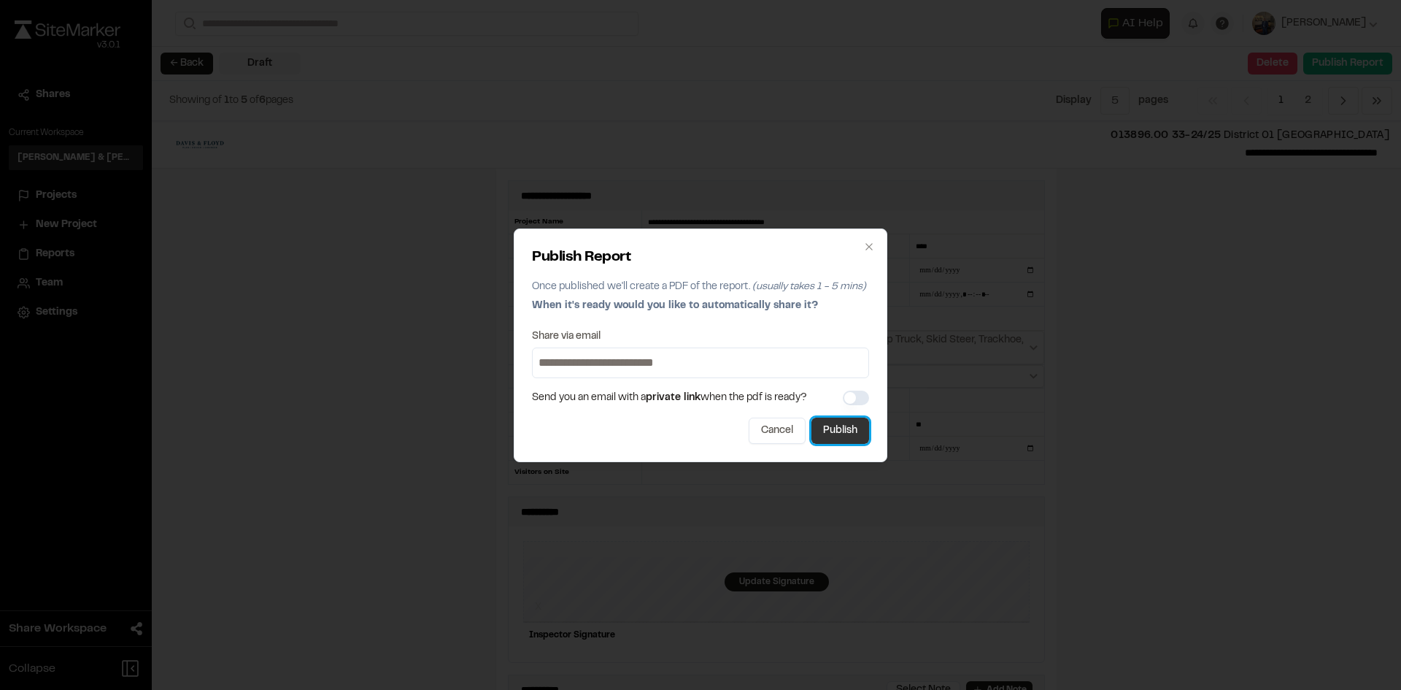
click at [834, 436] on button "Publish" at bounding box center [840, 430] width 58 height 26
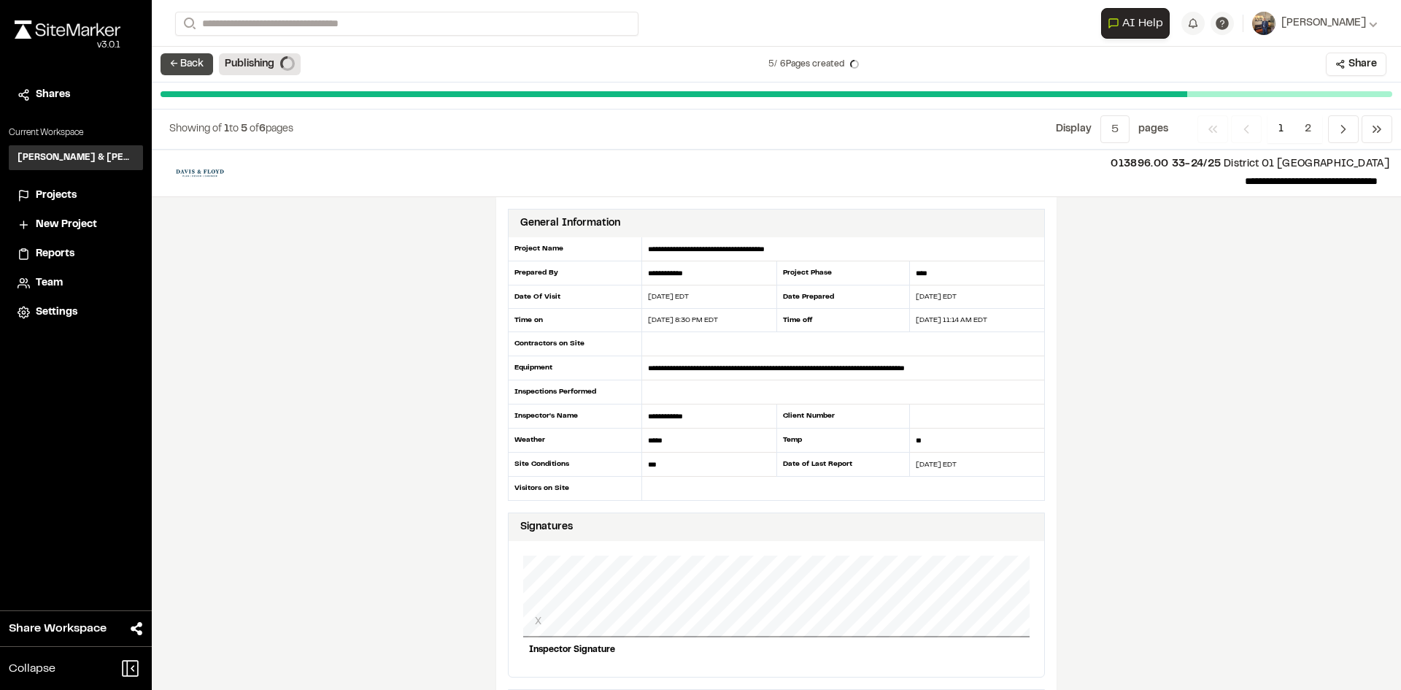
click at [204, 60] on button "← Back" at bounding box center [187, 64] width 53 height 22
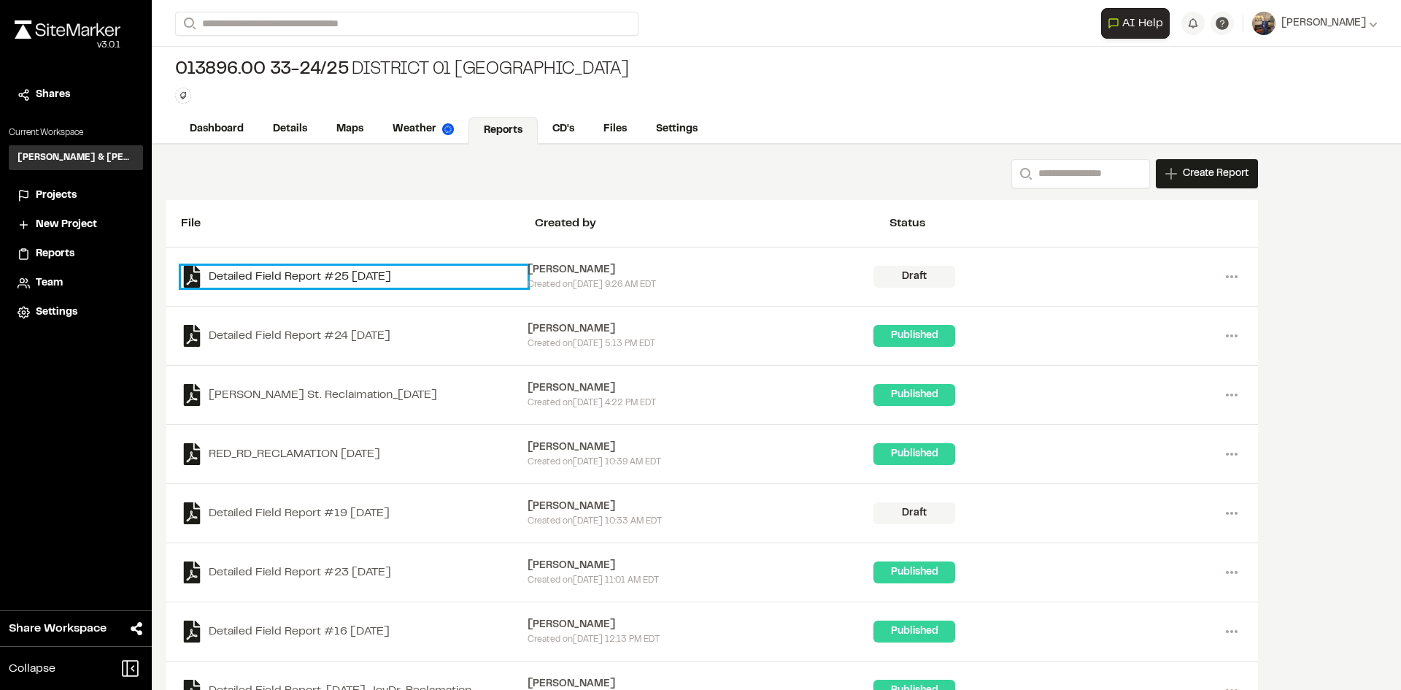
click at [324, 274] on link "Detailed Field Report #25 [DATE]" at bounding box center [354, 277] width 347 height 22
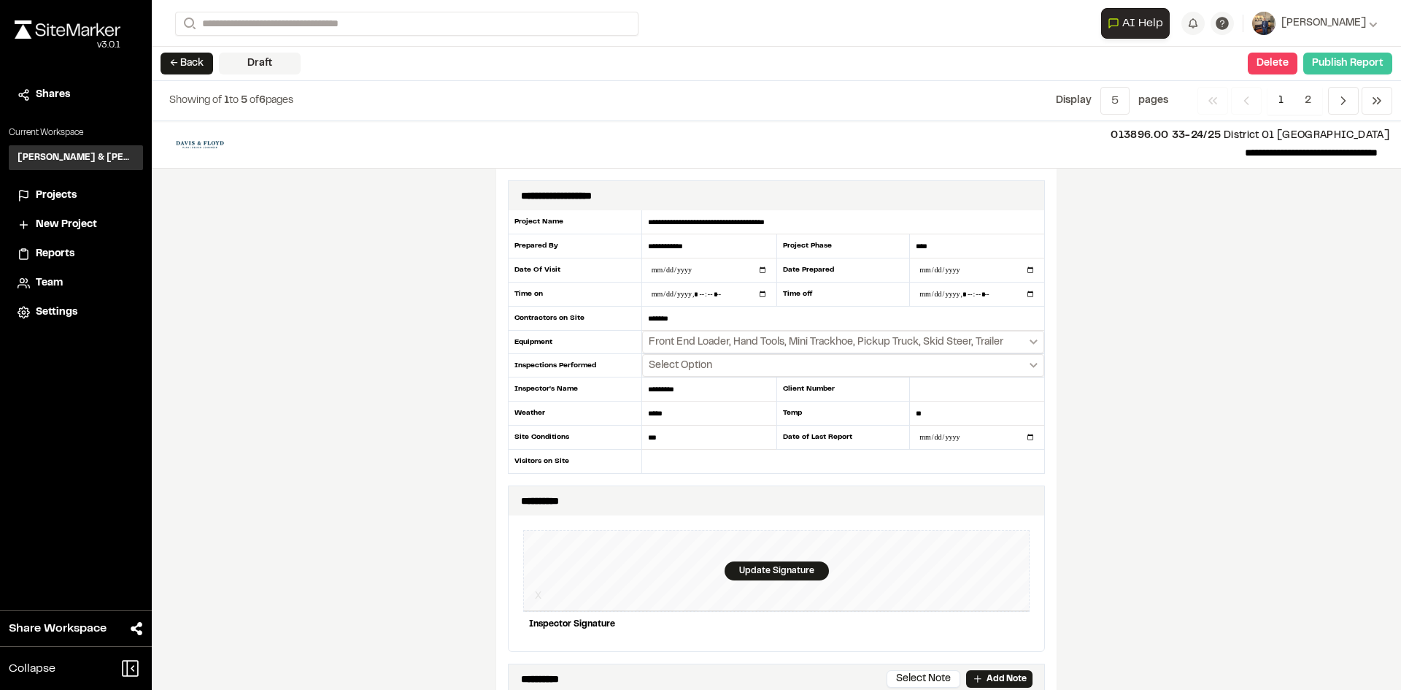
click at [1335, 61] on button "Publish Report" at bounding box center [1347, 64] width 89 height 22
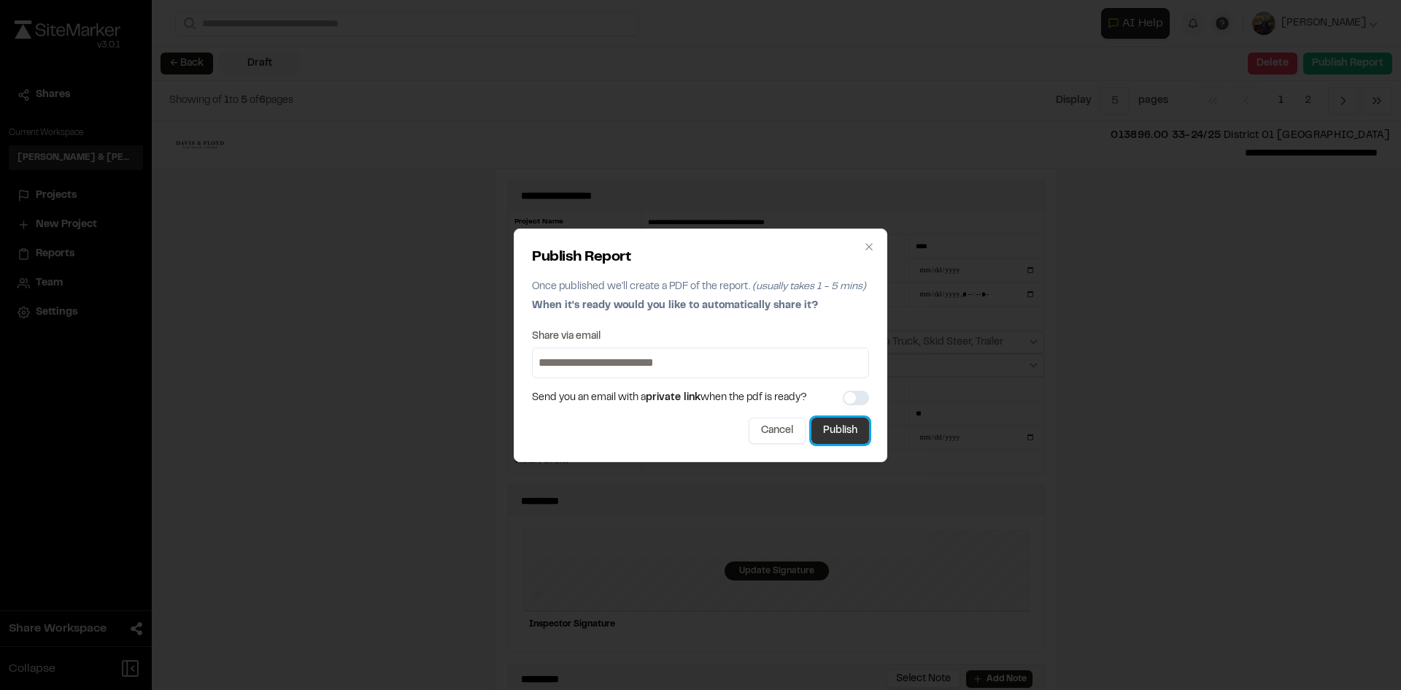
click at [846, 422] on button "Publish" at bounding box center [840, 430] width 58 height 26
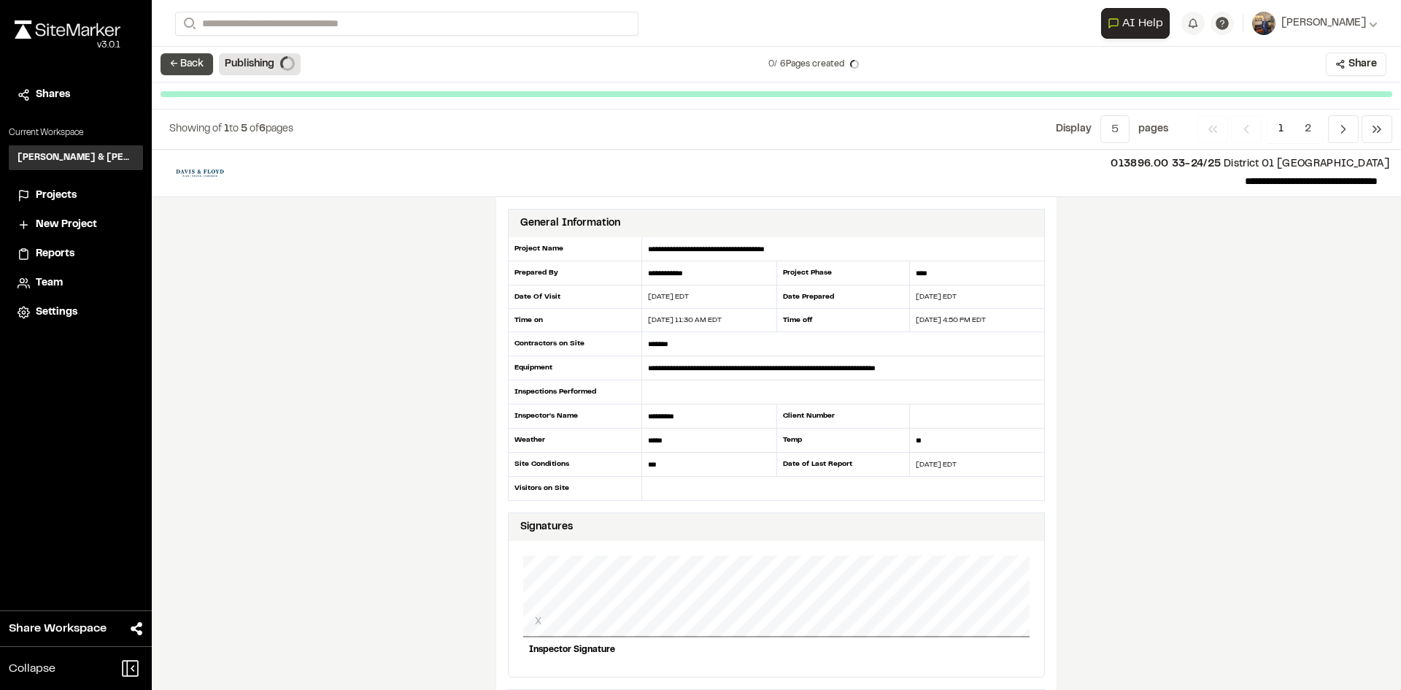
click at [171, 66] on button "← Back" at bounding box center [187, 64] width 53 height 22
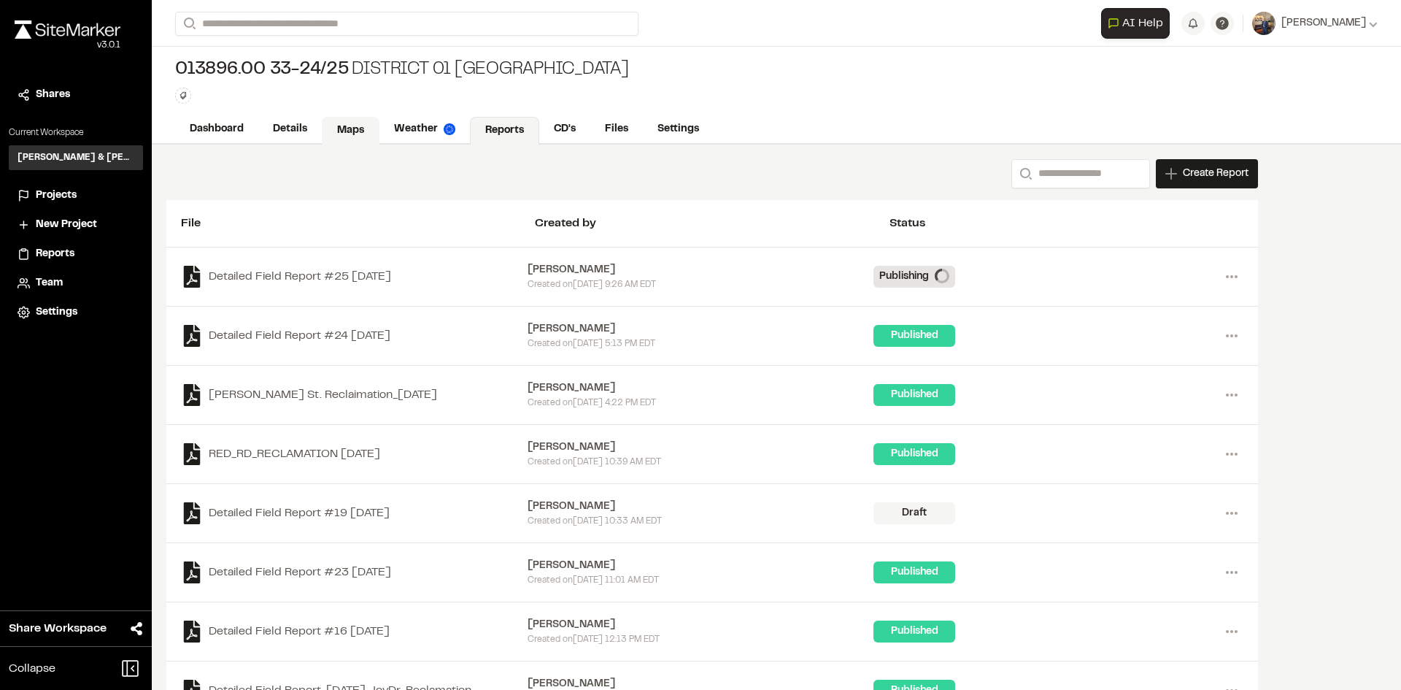
click at [348, 127] on link "Maps" at bounding box center [351, 131] width 58 height 28
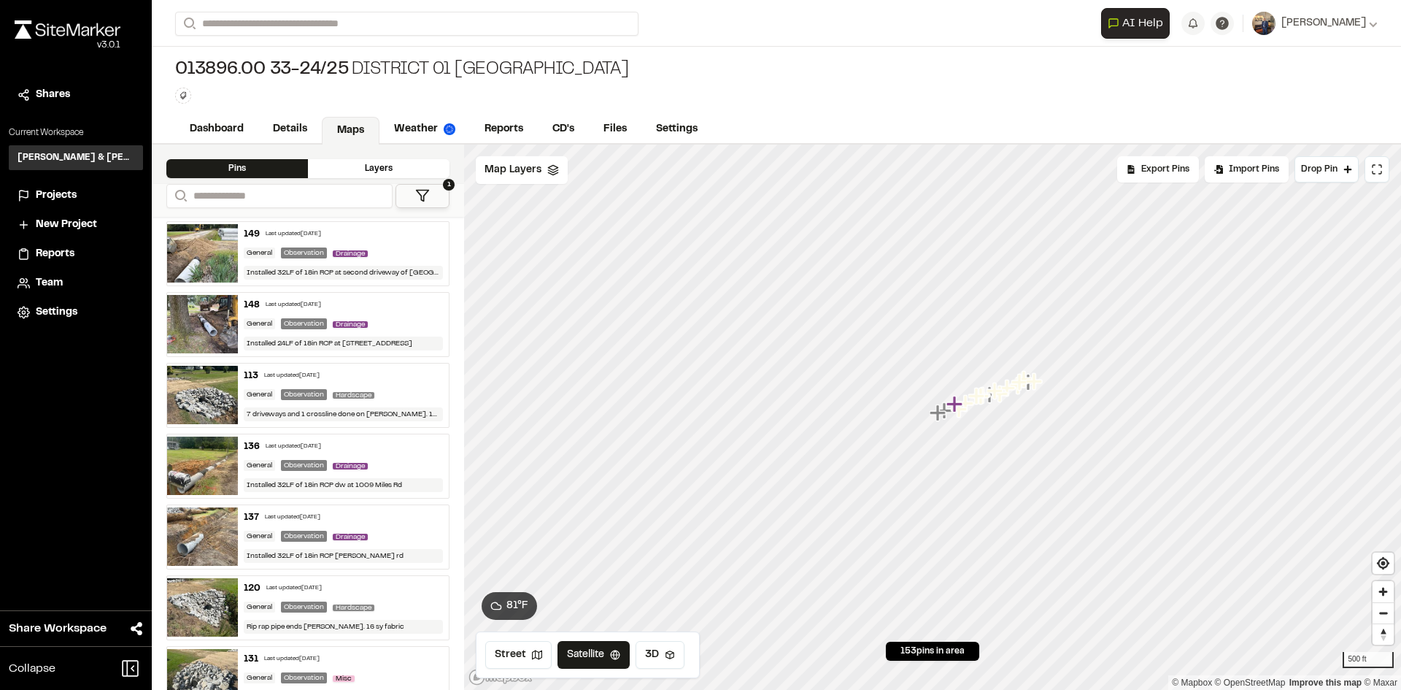
scroll to position [365, 0]
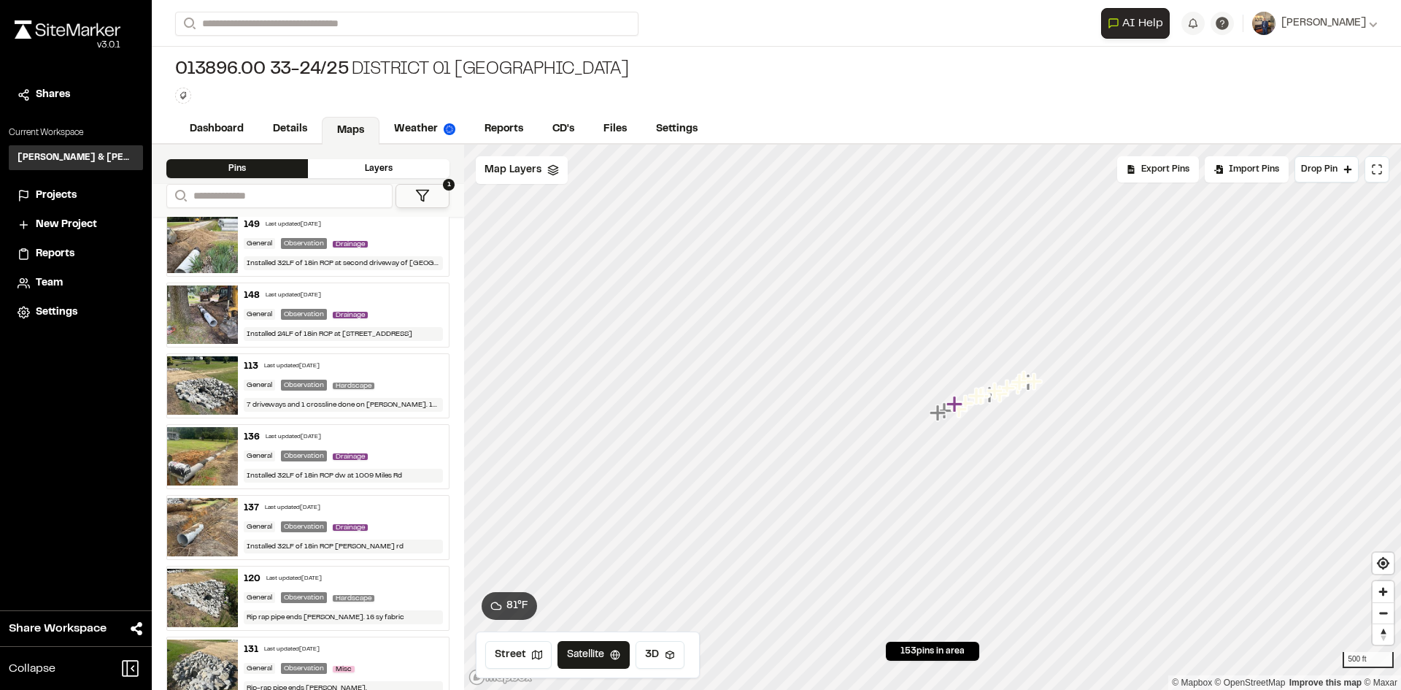
click at [206, 391] on img at bounding box center [202, 385] width 71 height 58
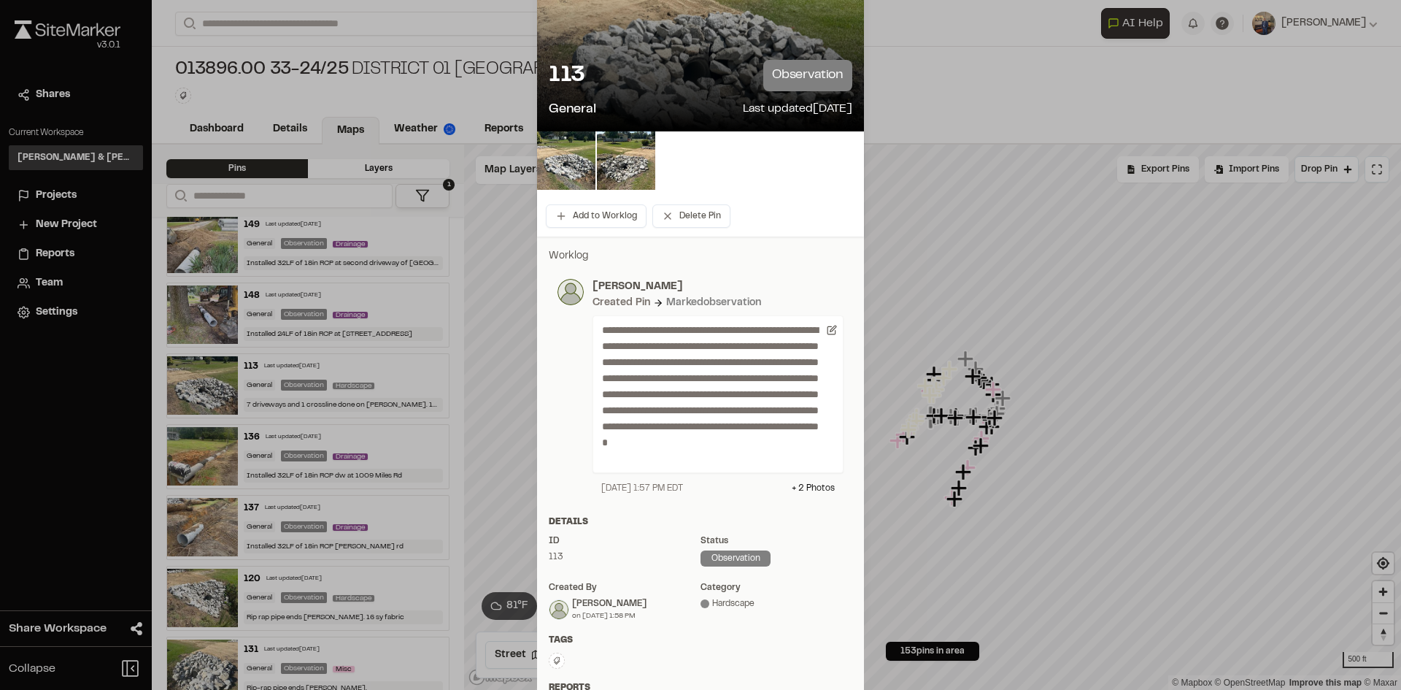
scroll to position [0, 0]
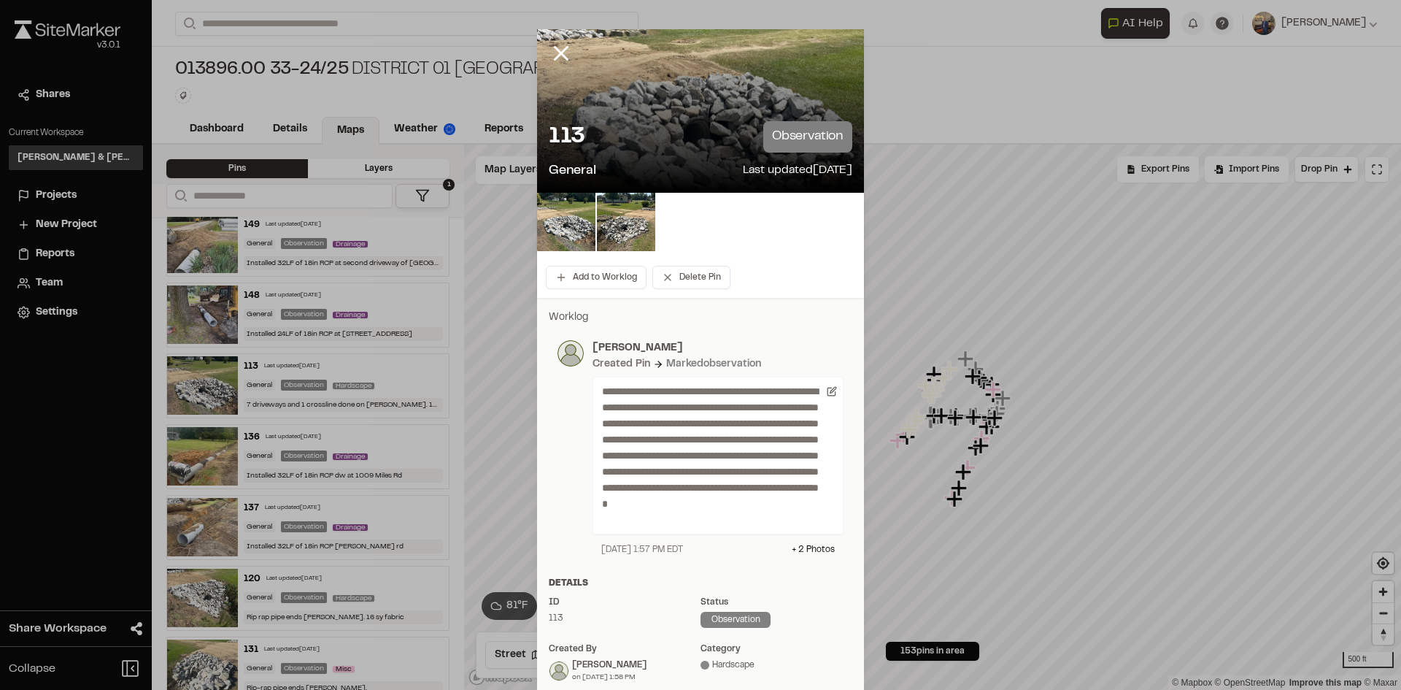
click at [555, 55] on line at bounding box center [561, 53] width 12 height 12
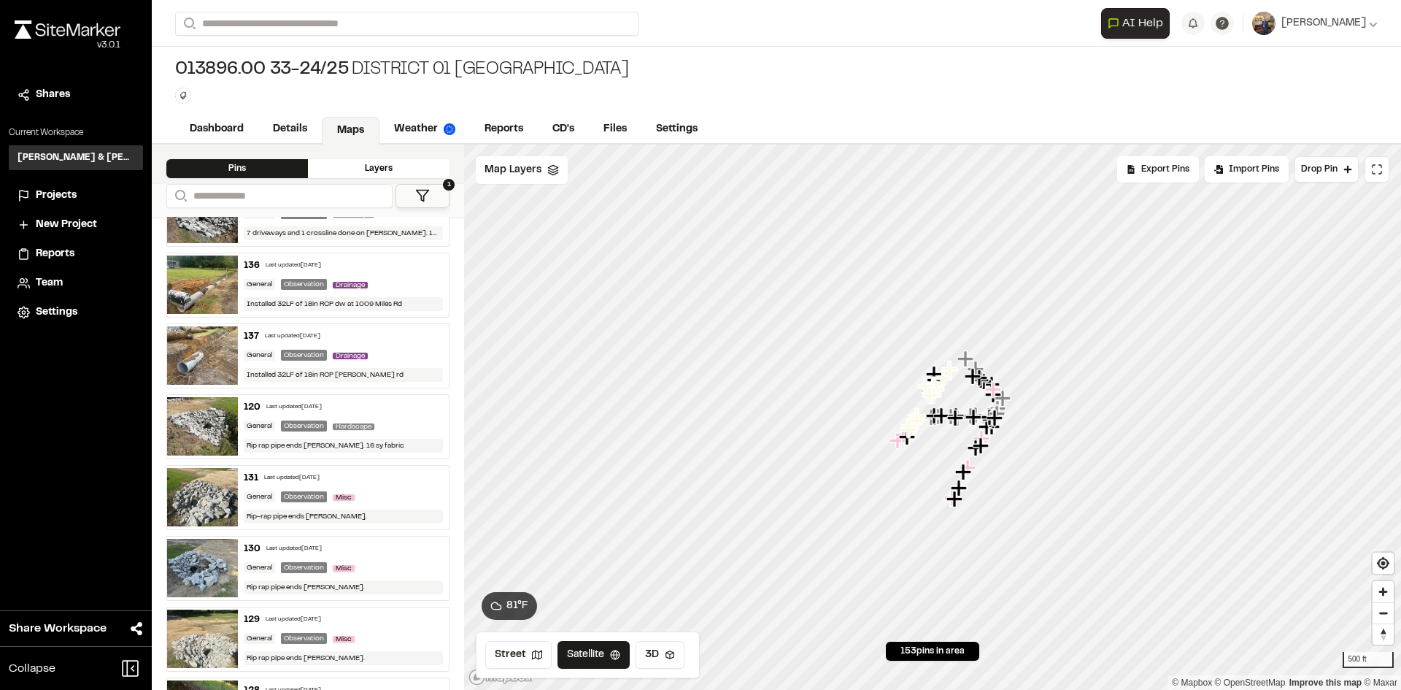
scroll to position [511, 0]
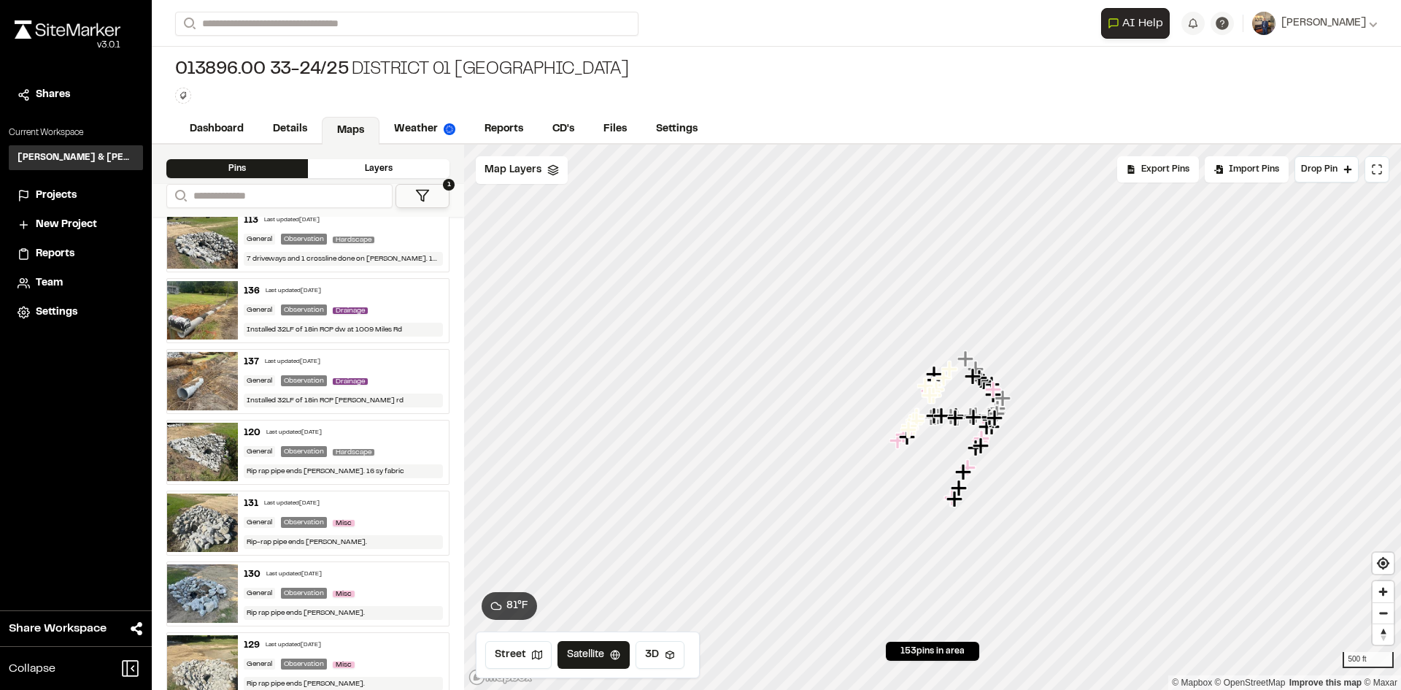
click at [401, 445] on div "General Observation Hardscape" at bounding box center [344, 451] width 200 height 13
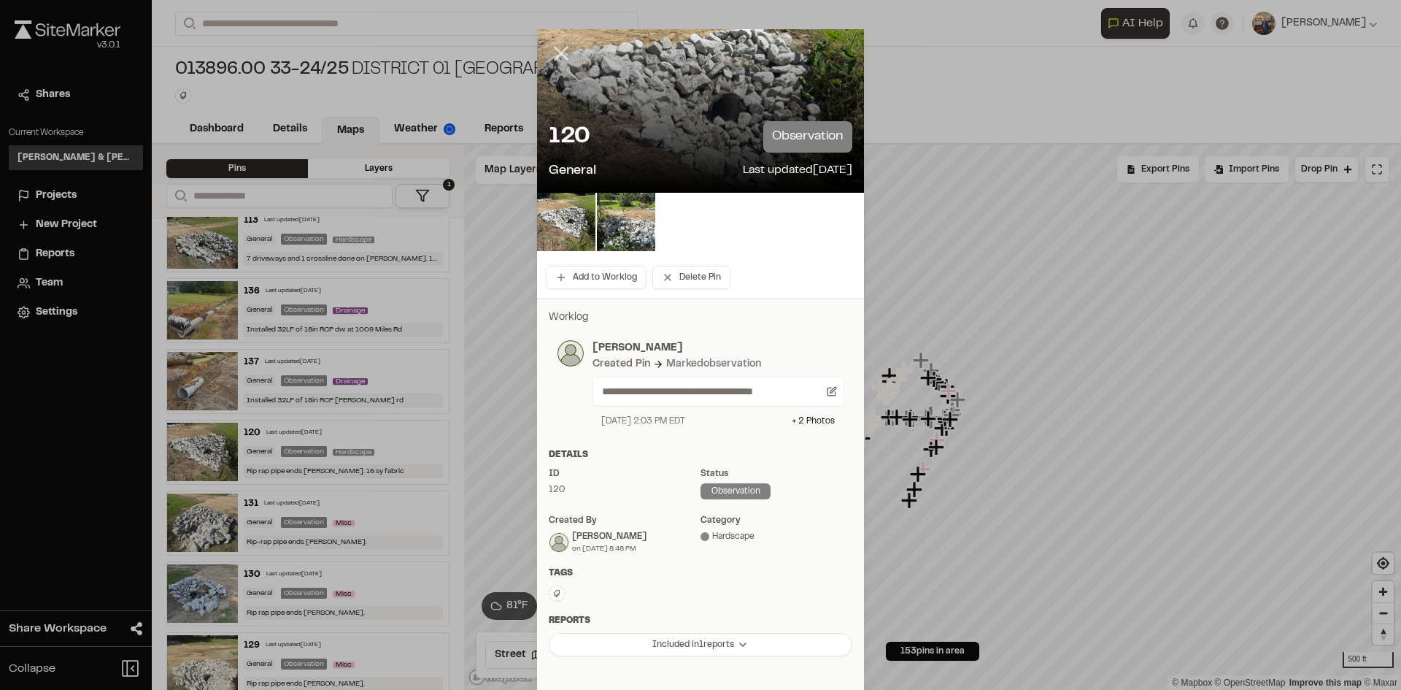
click at [560, 45] on icon at bounding box center [561, 53] width 25 height 25
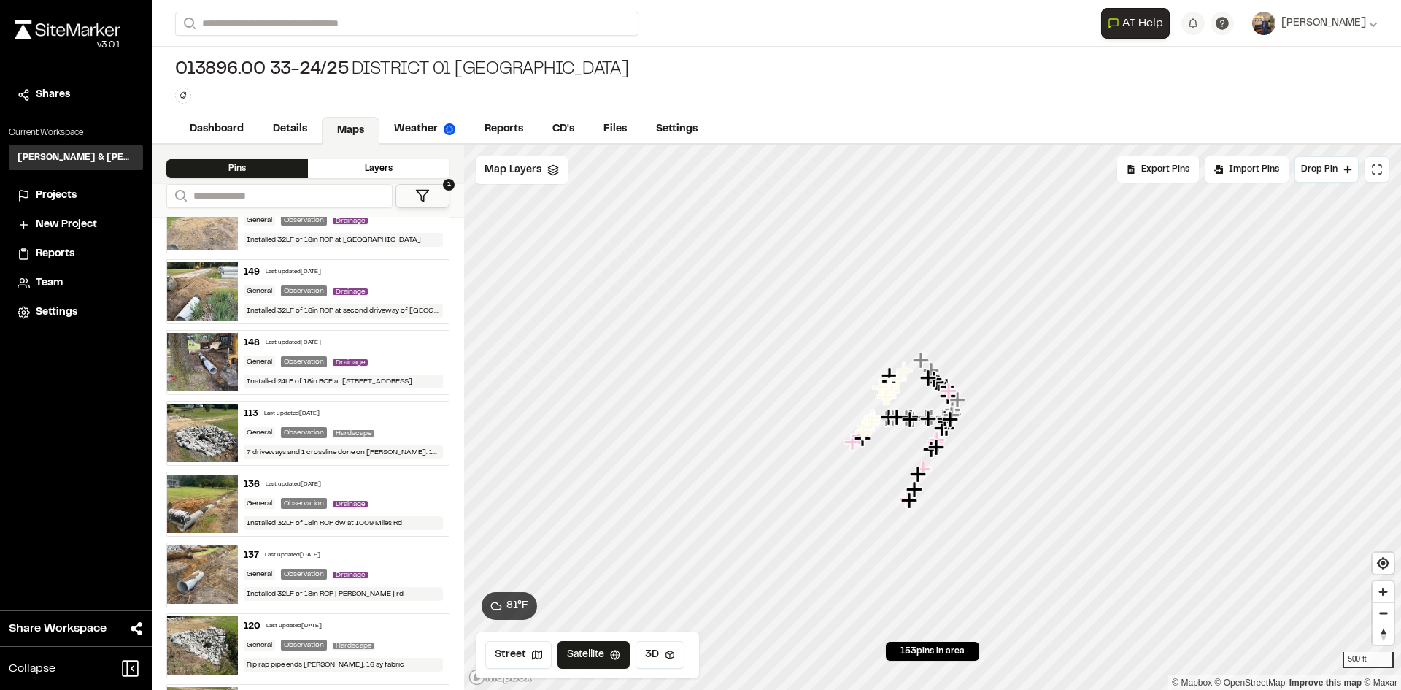
scroll to position [292, 0]
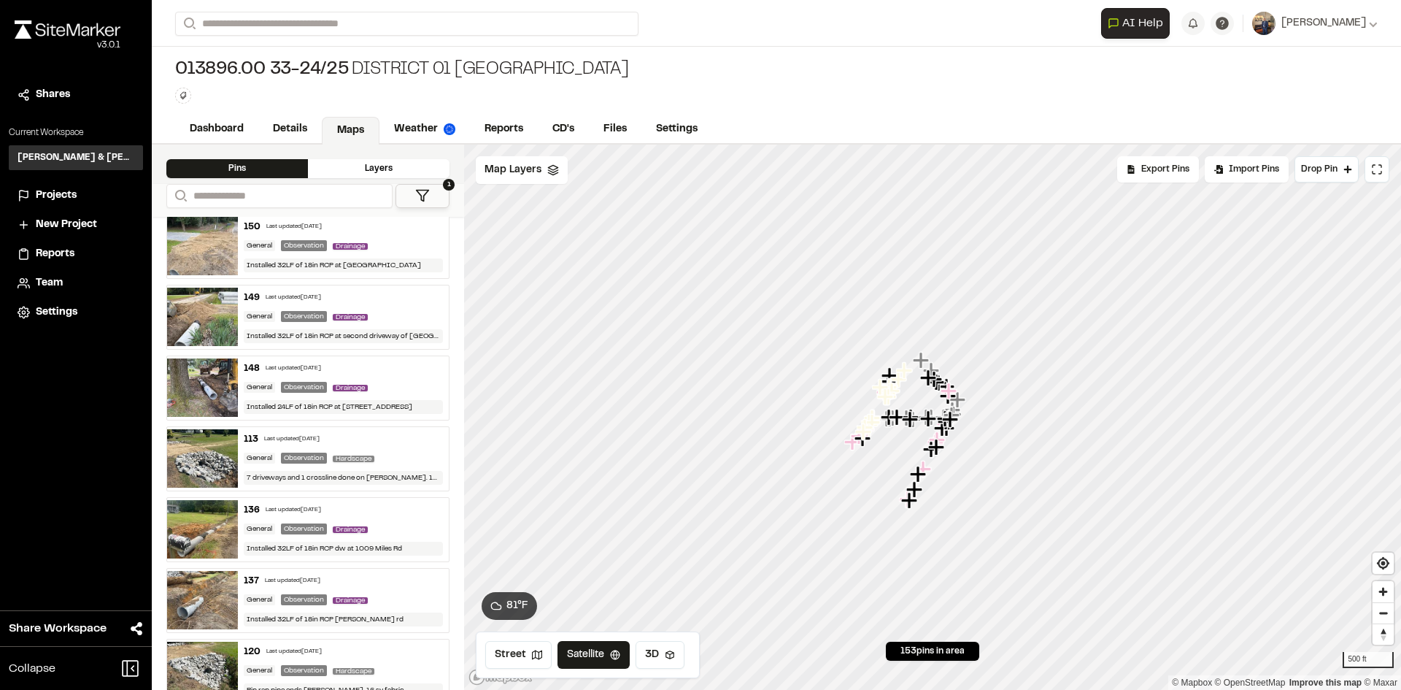
click at [393, 443] on div "113 Last updated Sep 10, 2025" at bounding box center [344, 439] width 200 height 13
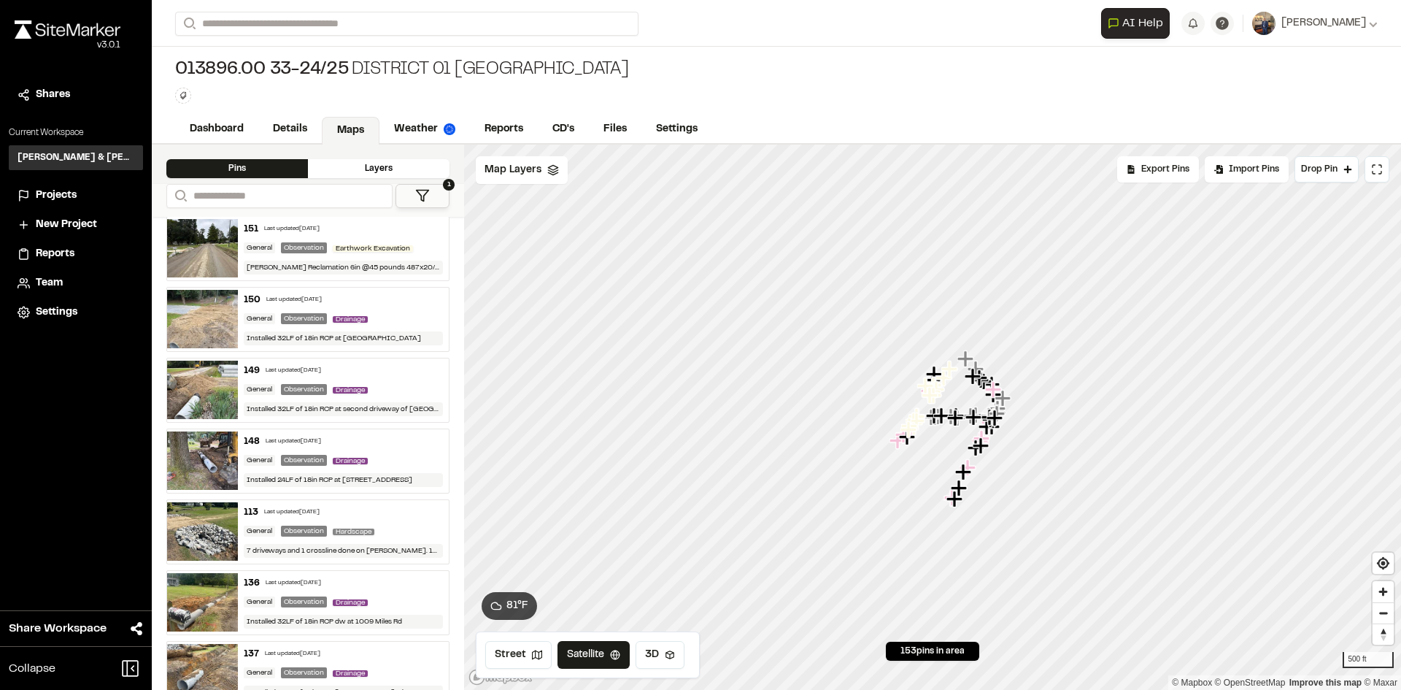
scroll to position [146, 0]
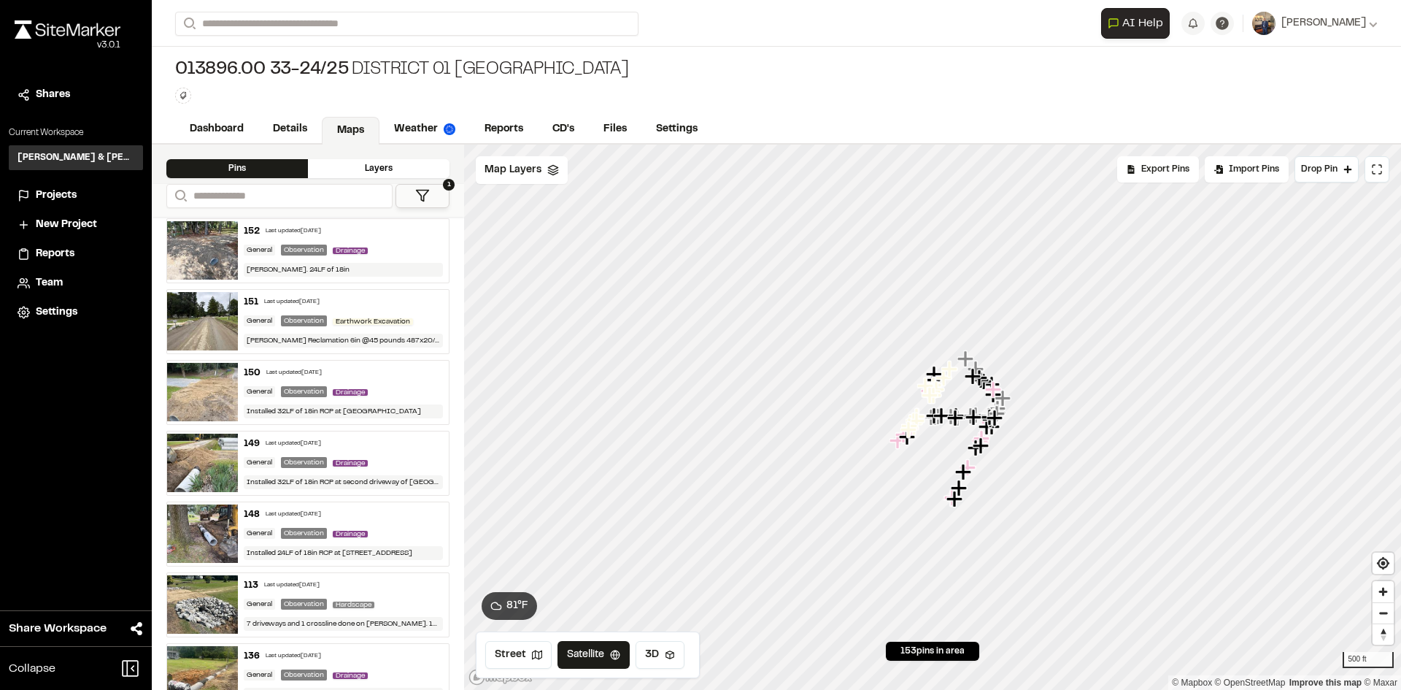
click at [401, 452] on div "149 Last updated Sep 10, 2025 General Observation Drainage Installed 32LF of 18…" at bounding box center [344, 462] width 212 height 63
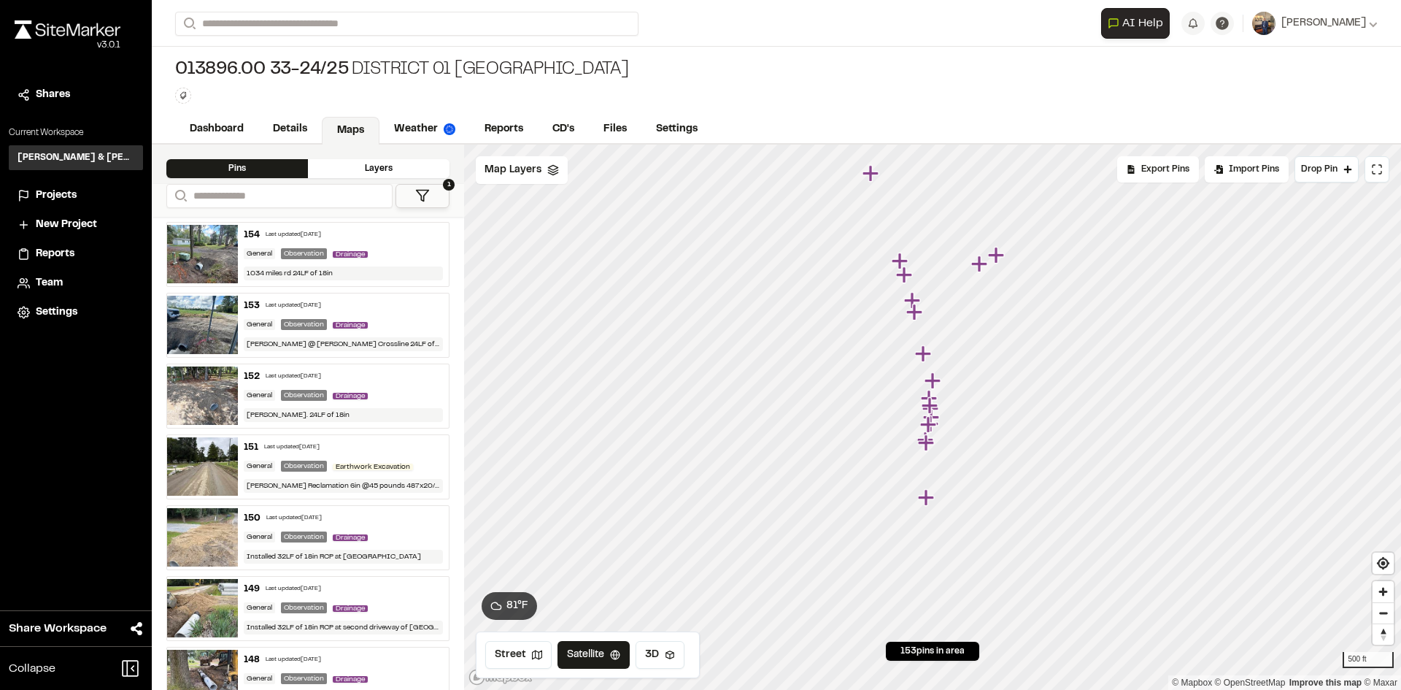
scroll to position [0, 0]
click at [393, 444] on div "151 Last updated Sep 11, 2025" at bounding box center [344, 447] width 200 height 13
click at [221, 129] on link "Dashboard" at bounding box center [217, 131] width 85 height 28
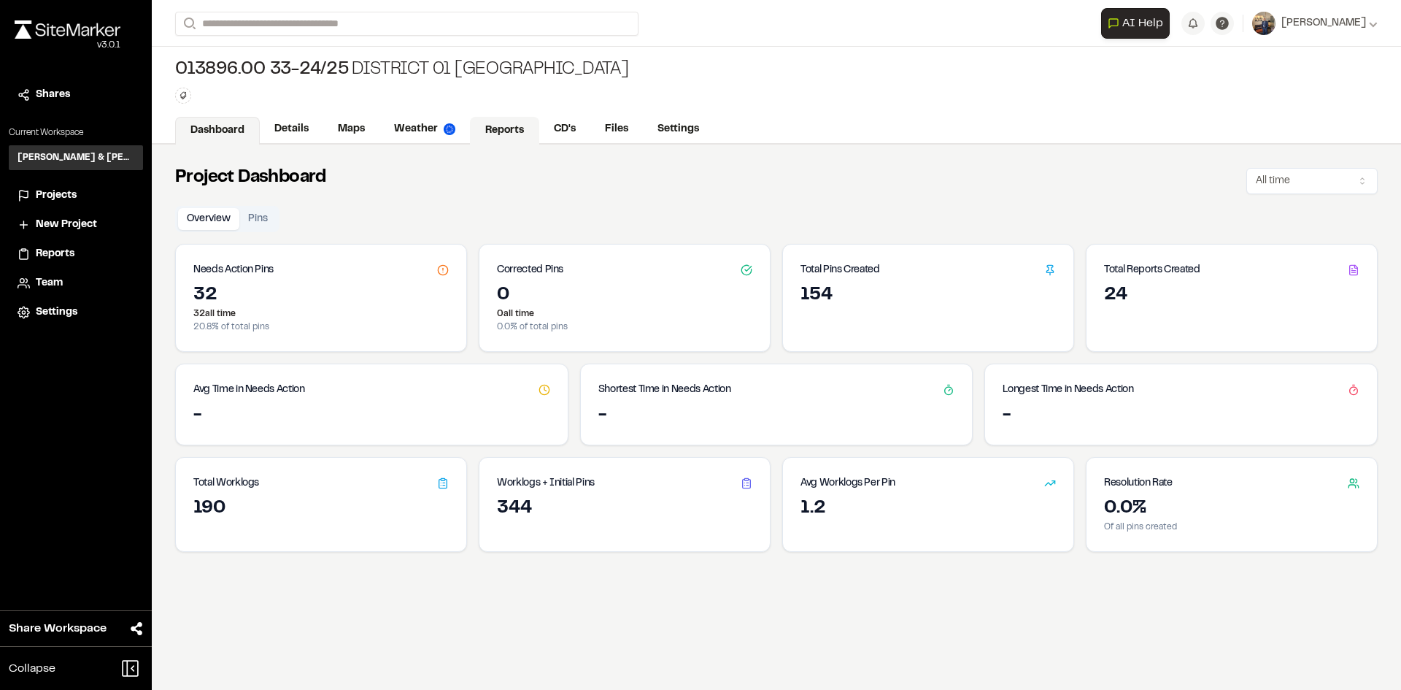
click at [488, 123] on link "Reports" at bounding box center [504, 131] width 69 height 28
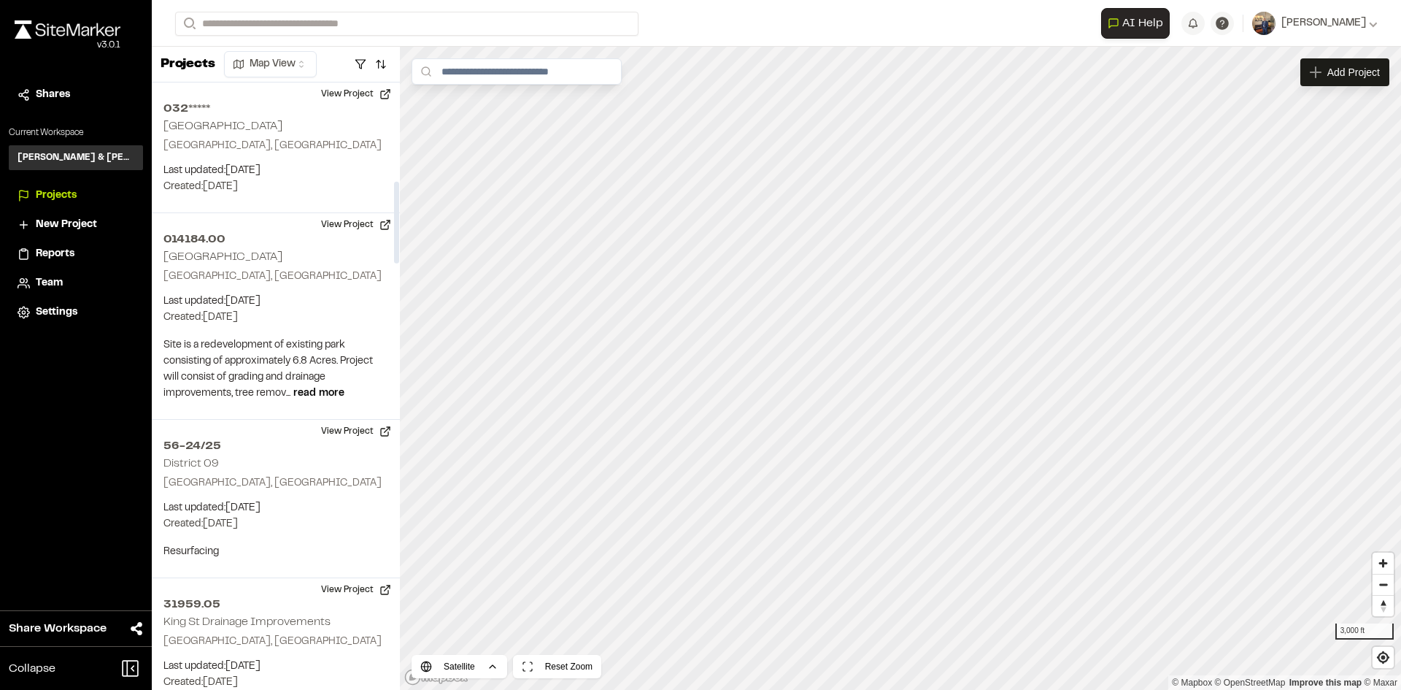
scroll to position [730, 0]
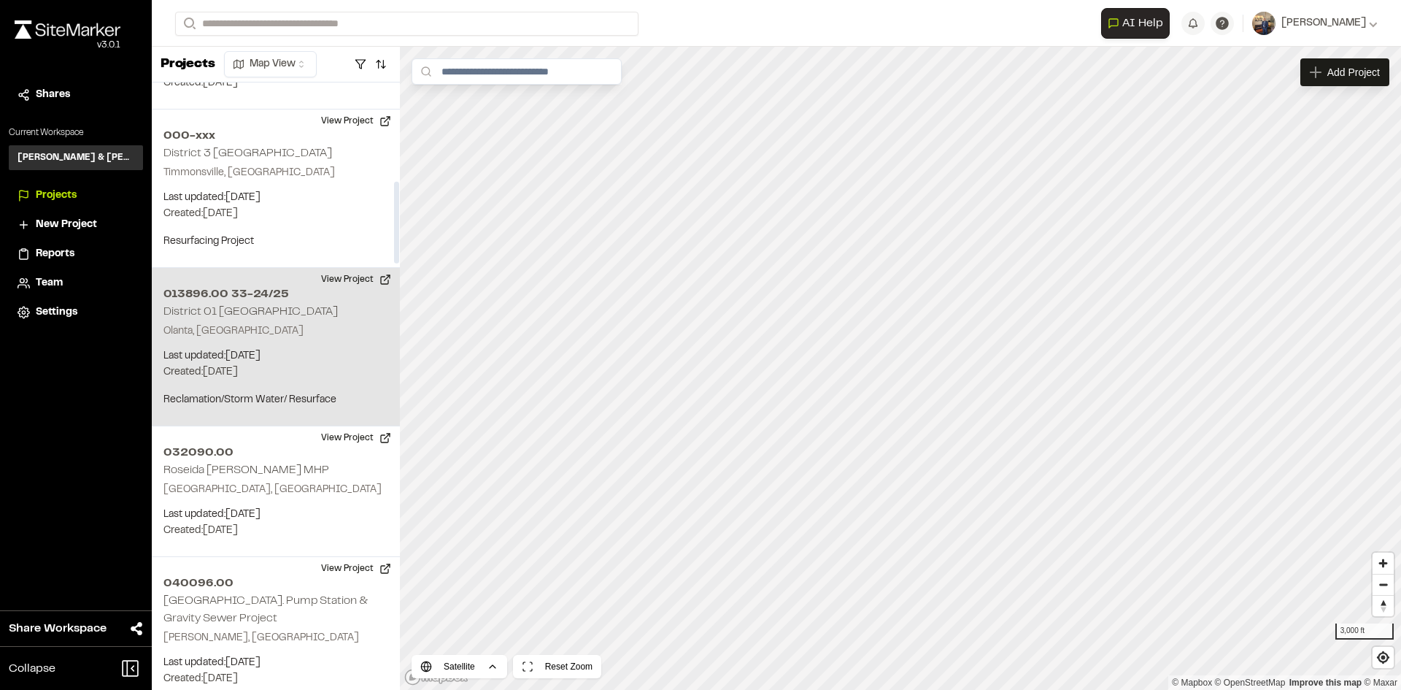
click at [255, 289] on h2 "013896.00 33-24/25" at bounding box center [275, 294] width 225 height 18
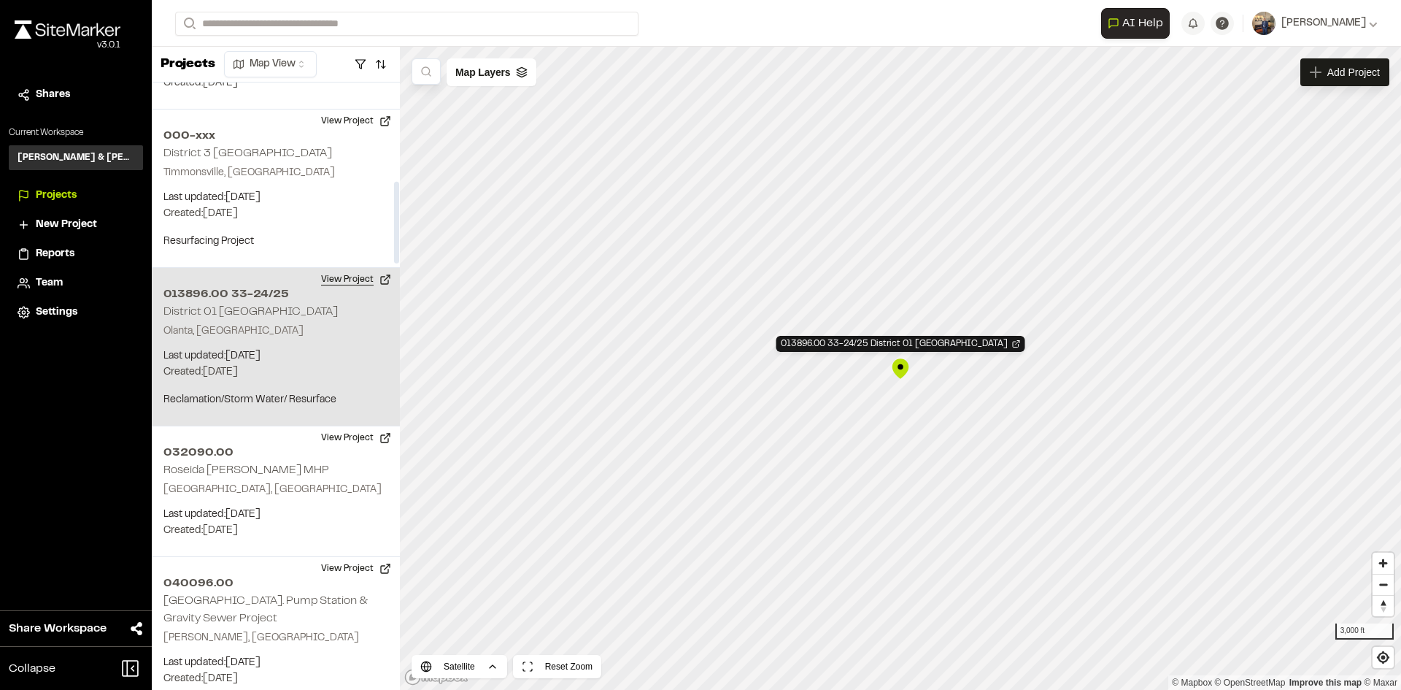
click at [340, 275] on button "View Project" at bounding box center [356, 279] width 88 height 23
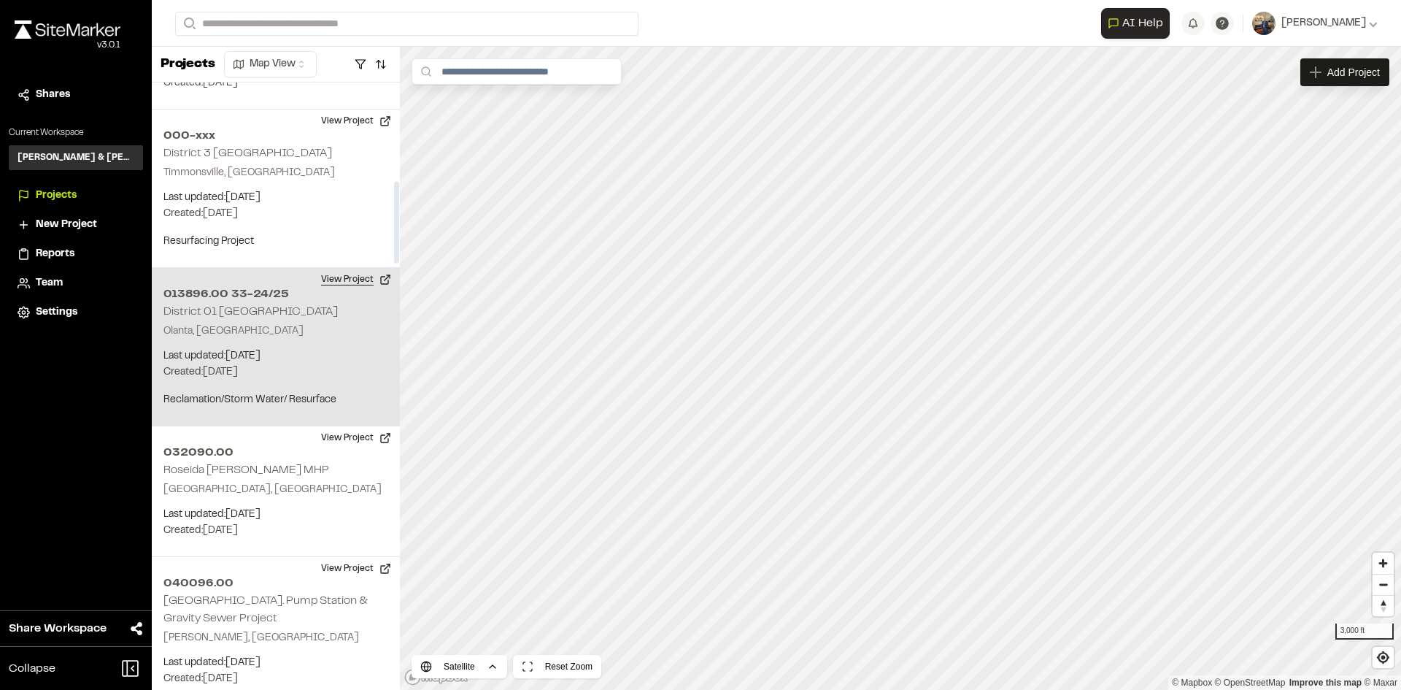
click at [336, 279] on button "View Project" at bounding box center [356, 279] width 88 height 23
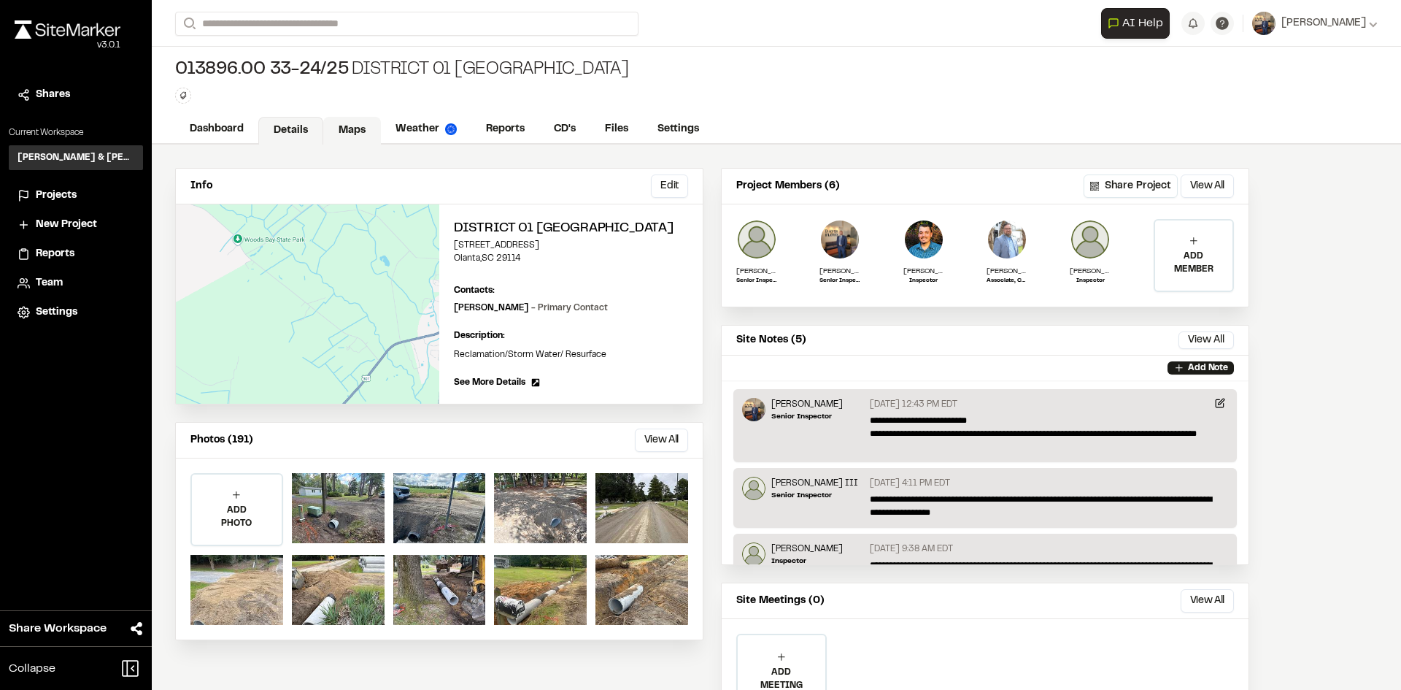
click at [361, 126] on link "Maps" at bounding box center [352, 131] width 58 height 28
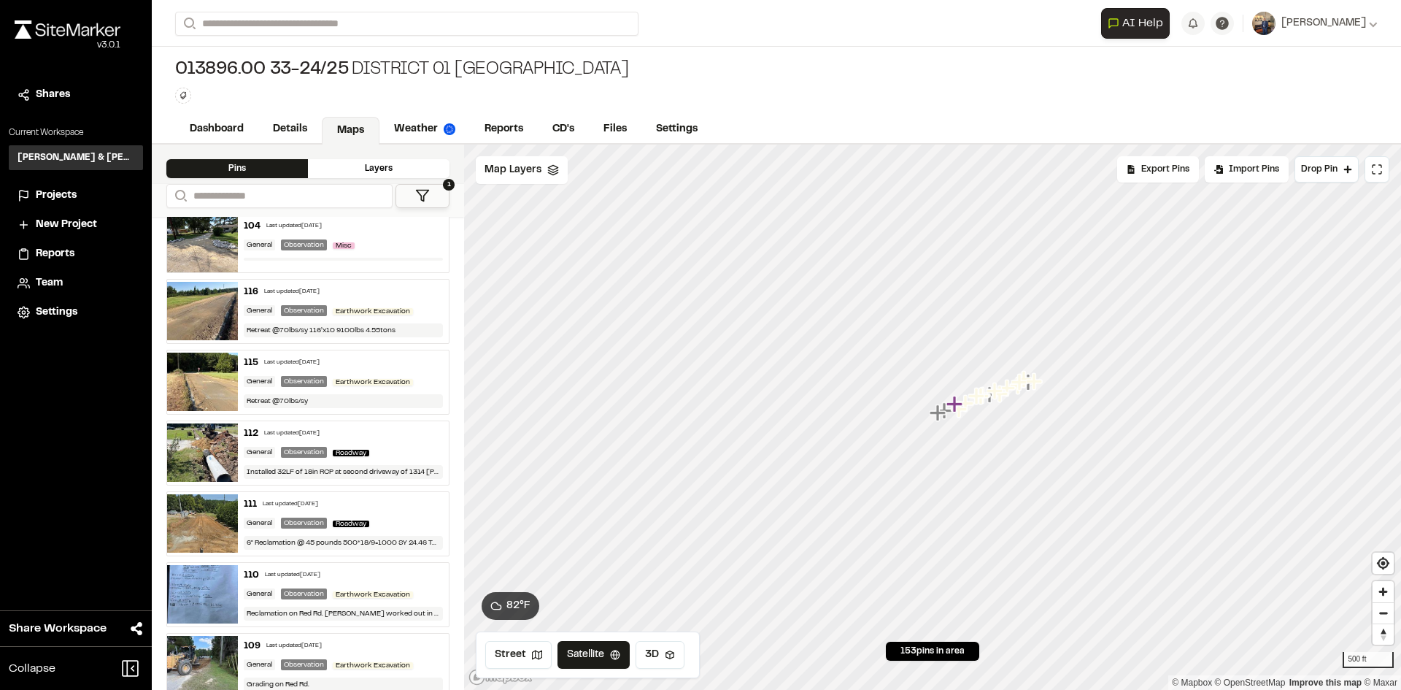
scroll to position [2992, 0]
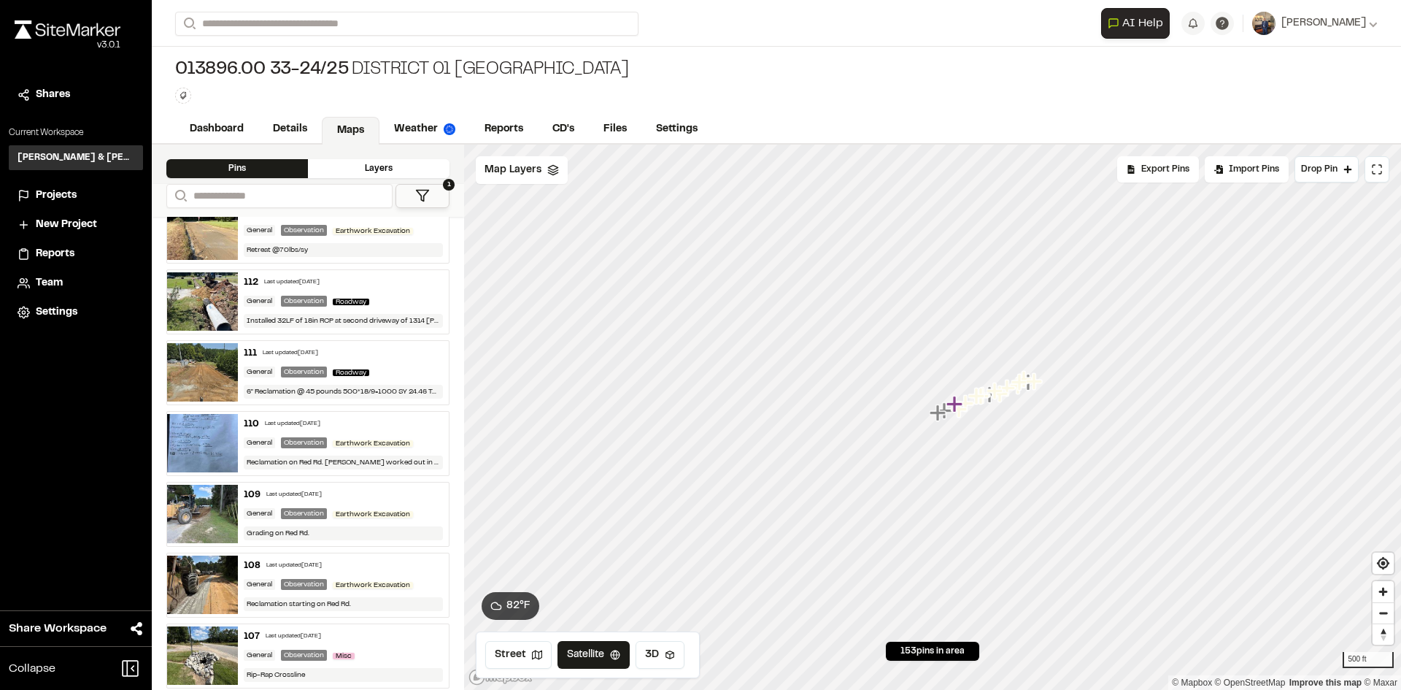
click at [188, 431] on img at bounding box center [202, 443] width 71 height 58
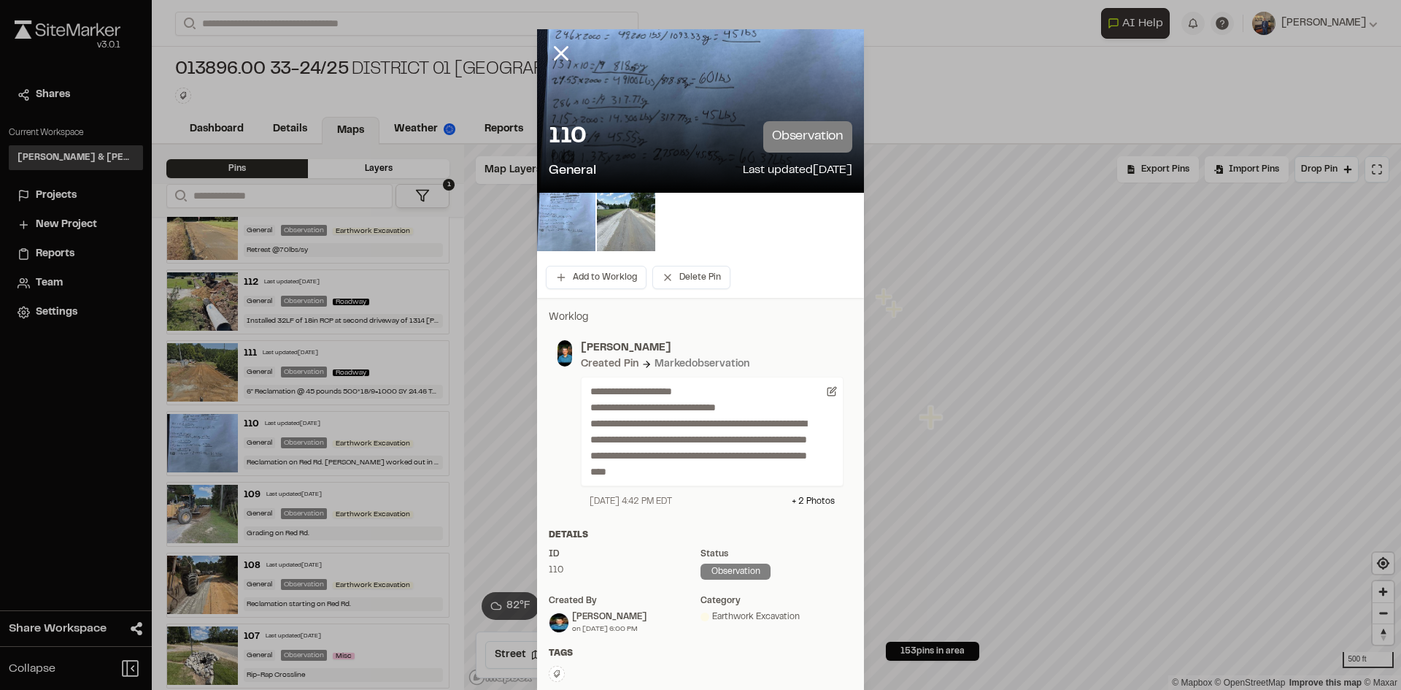
click at [561, 225] on img at bounding box center [566, 222] width 58 height 58
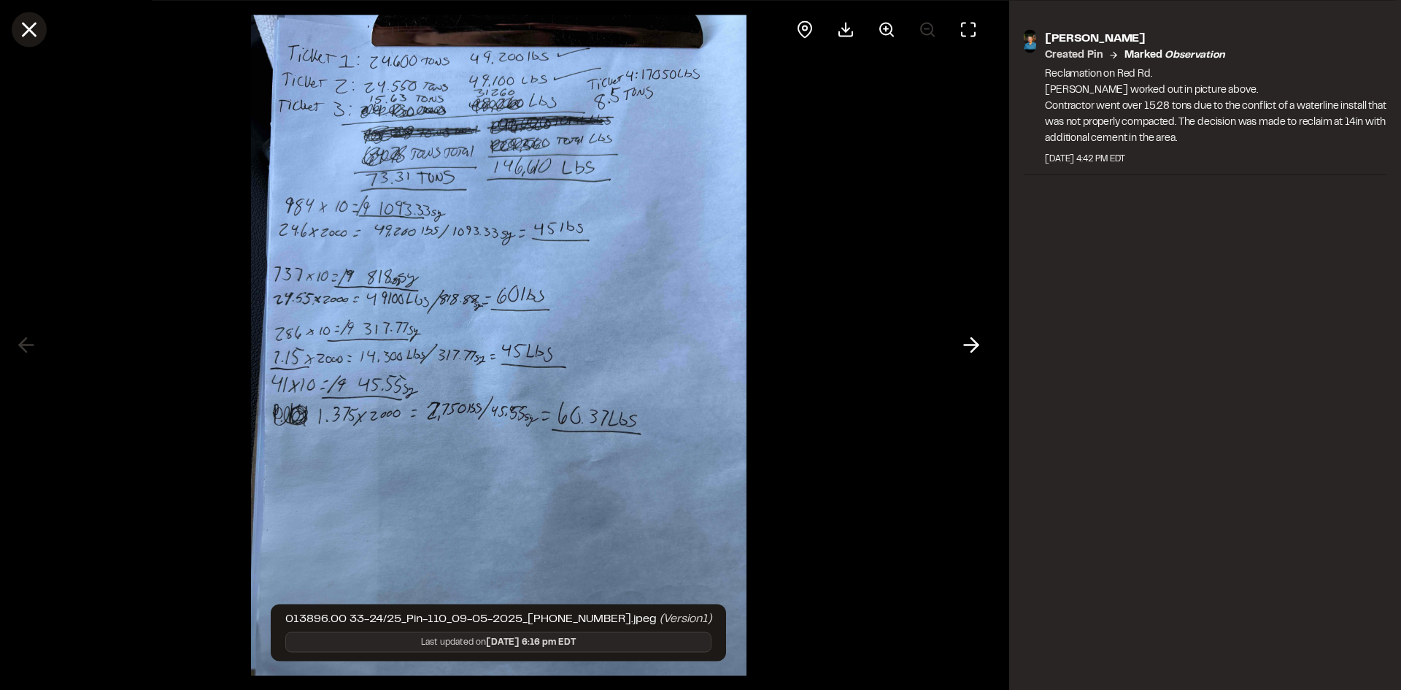
click at [25, 24] on line at bounding box center [29, 29] width 12 height 12
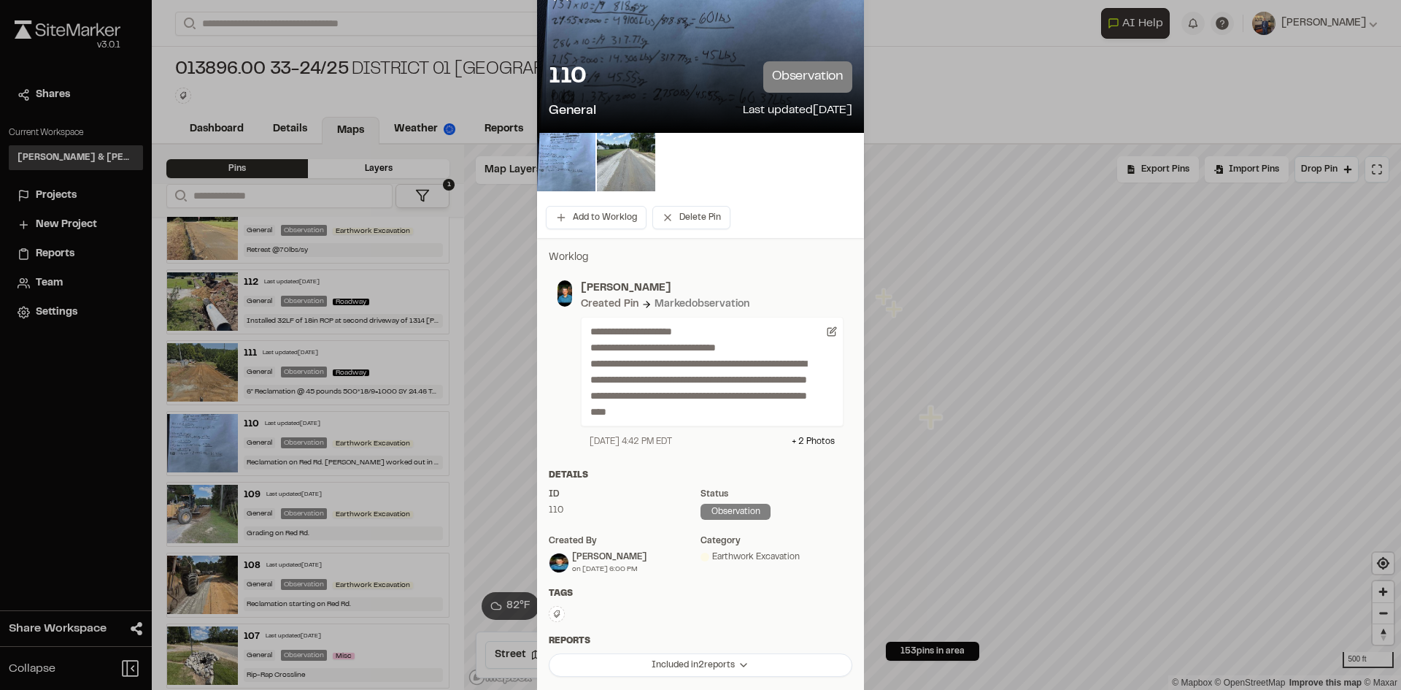
scroll to position [0, 0]
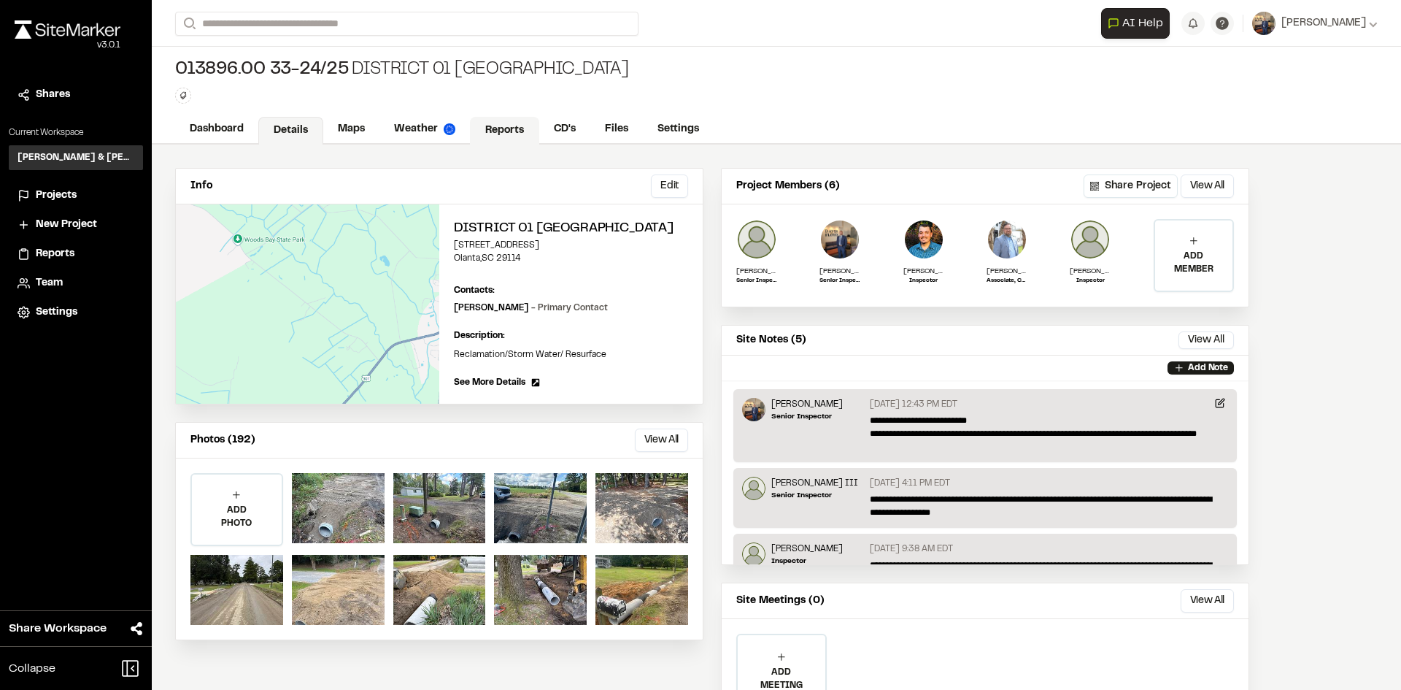
click at [506, 126] on link "Reports" at bounding box center [504, 131] width 69 height 28
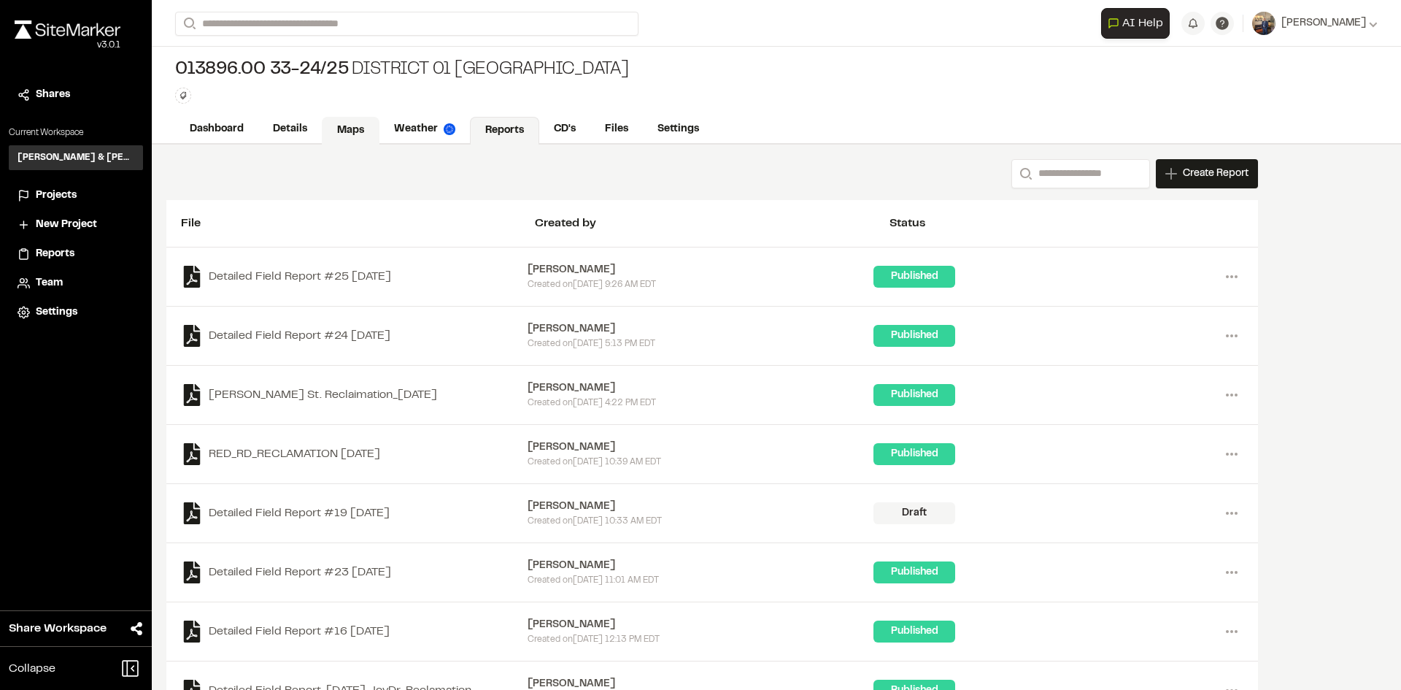
click at [360, 128] on link "Maps" at bounding box center [351, 131] width 58 height 28
